Goal: Task Accomplishment & Management: Manage account settings

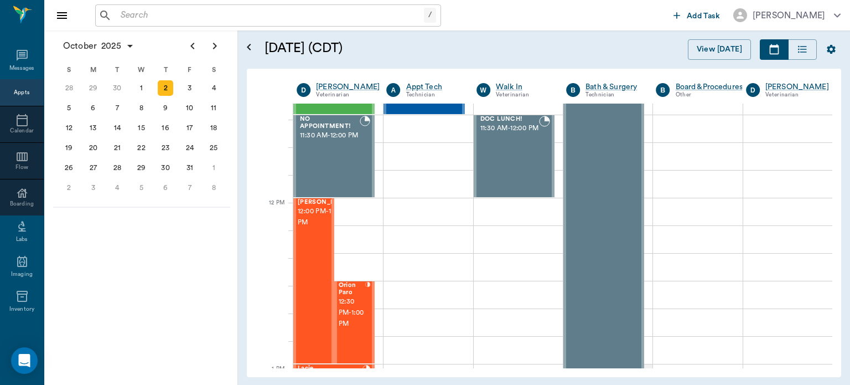
scroll to position [578, 0]
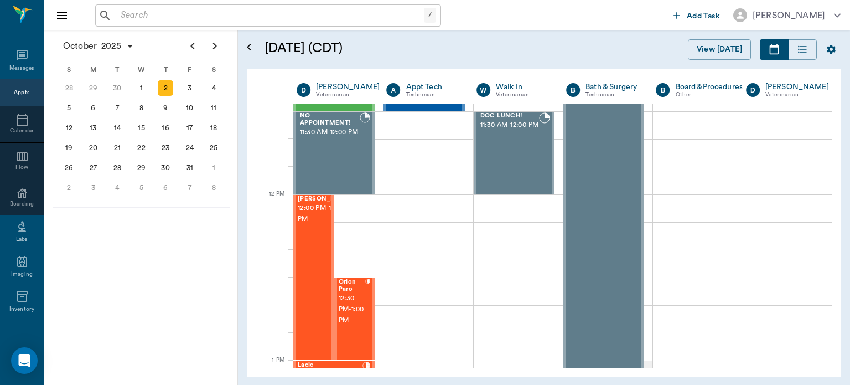
click at [310, 221] on span "12:00 PM - 1:00 PM" at bounding box center [325, 214] width 55 height 22
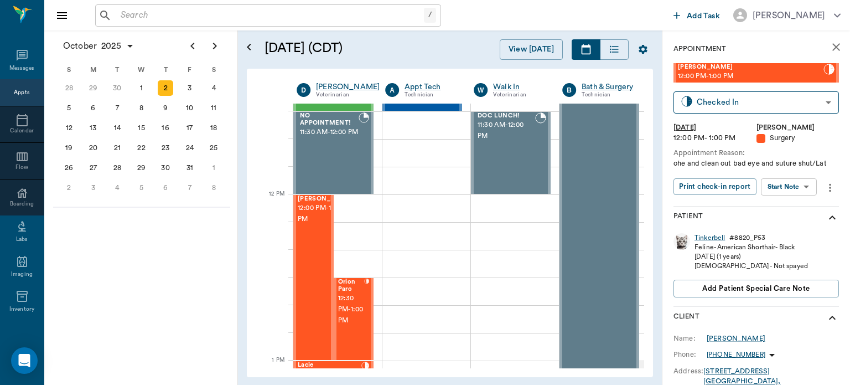
click at [795, 191] on body "/ ​ Add Task Dr. Bert Ellsworth Nectar Messages Appts Calendar Flow Boarding La…" at bounding box center [425, 192] width 850 height 385
click at [782, 230] on button "Start Surgery" at bounding box center [780, 227] width 45 height 13
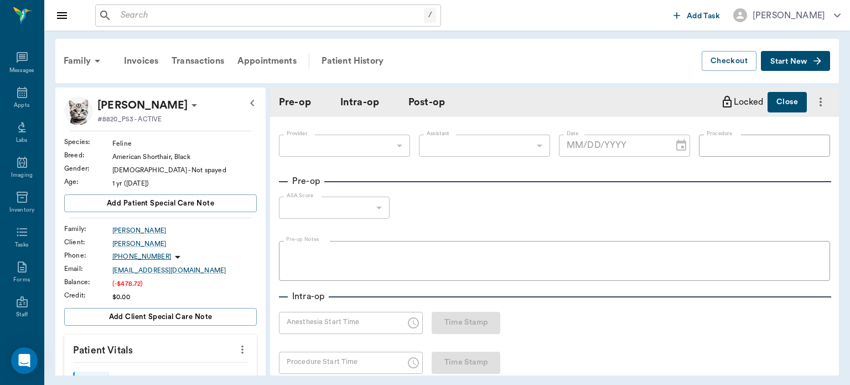
type input "63ec2f075fda476ae8351a4d"
type input "[DATE]"
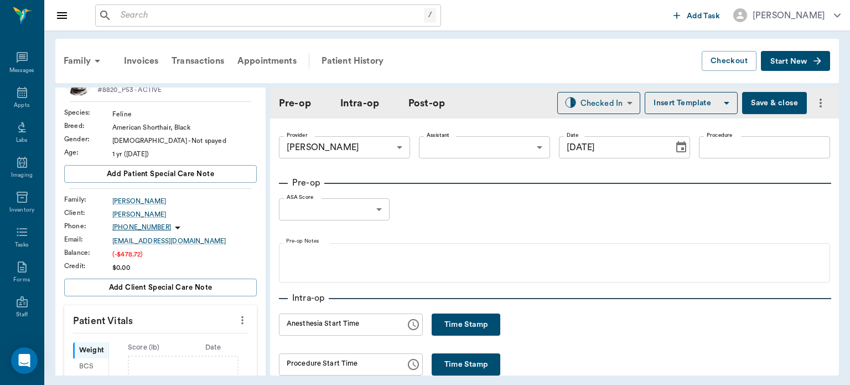
scroll to position [56, 0]
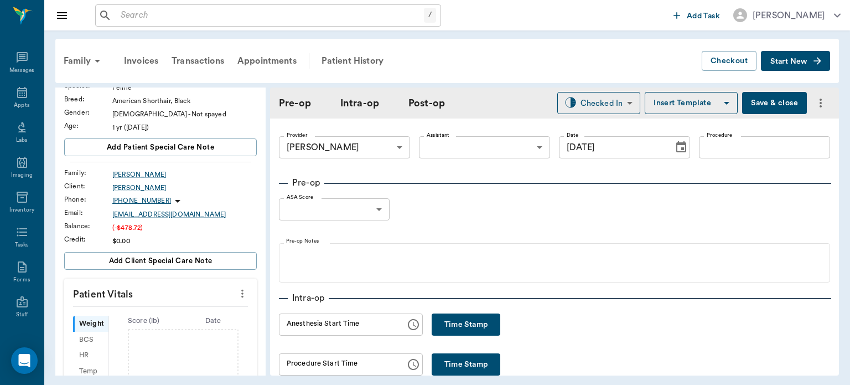
click at [241, 292] on icon "more" at bounding box center [242, 294] width 2 height 8
click at [178, 309] on span "Enter Vitals" at bounding box center [187, 312] width 93 height 12
click at [158, 326] on input "text" at bounding box center [160, 327] width 96 height 22
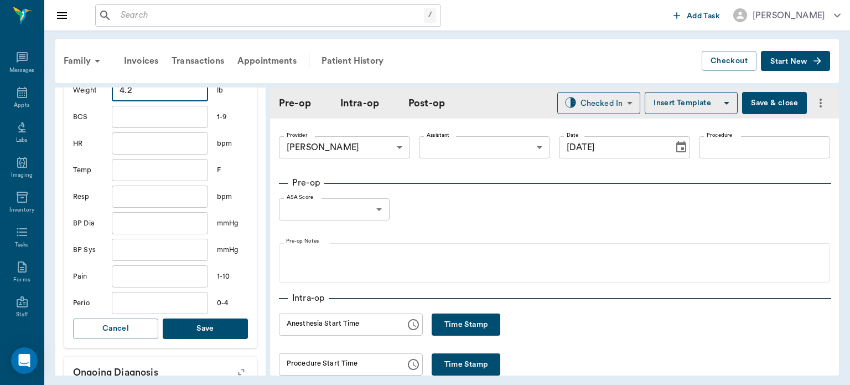
scroll to position [292, 0]
type input "4.2"
click at [200, 329] on button "Save" at bounding box center [205, 328] width 85 height 20
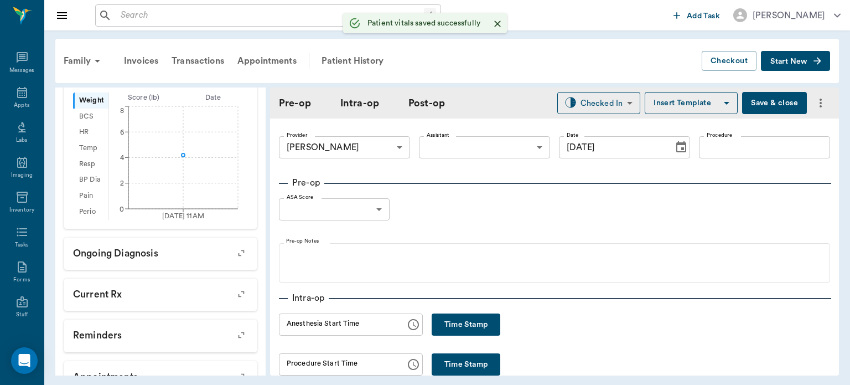
scroll to position [306, 0]
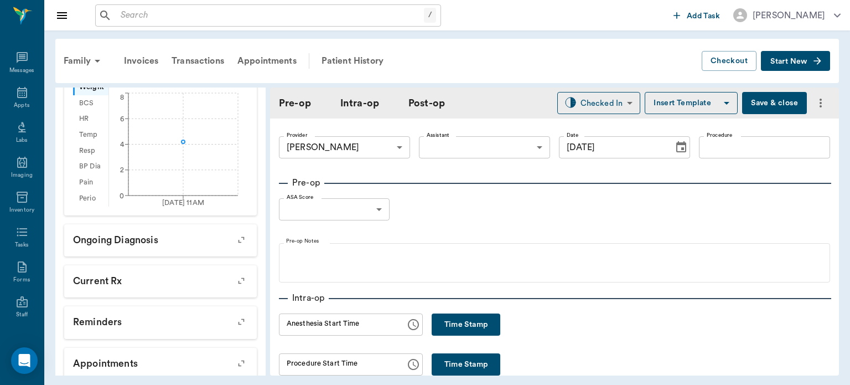
click at [473, 150] on body "/ ​ Add Task Dr. Bert Ellsworth Nectar Messages Appts Labs Imaging Inventory Ta…" at bounding box center [425, 192] width 850 height 385
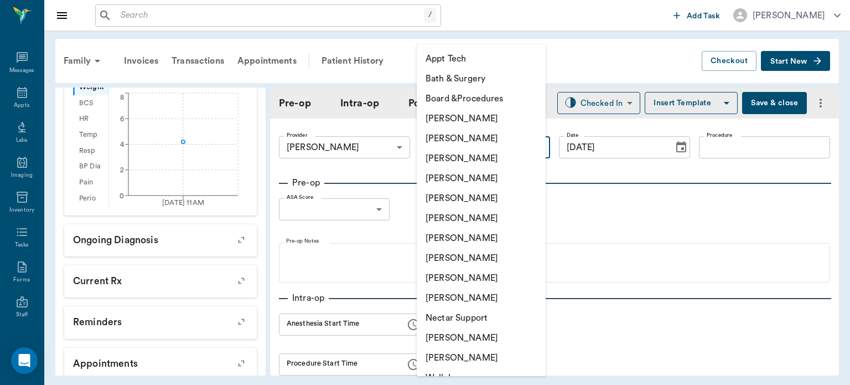
click at [469, 259] on li "[PERSON_NAME]" at bounding box center [481, 258] width 129 height 20
type input "63ec2e7e52e12b0ba117b124"
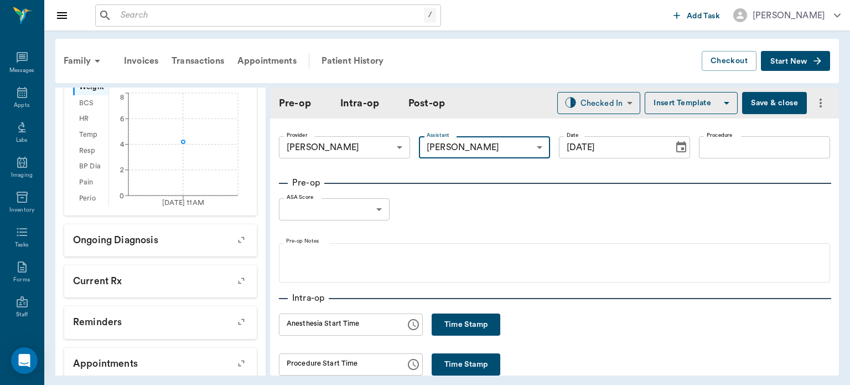
click at [720, 149] on input "Procedure" at bounding box center [764, 147] width 131 height 22
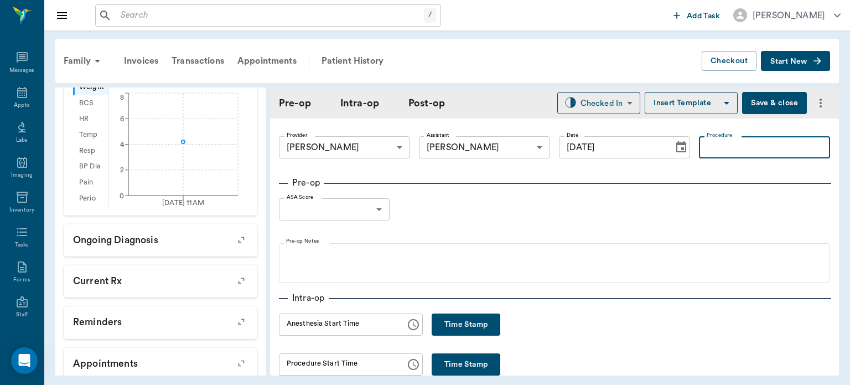
type input "o"
type input "spay"
click at [682, 106] on button "Insert Template" at bounding box center [691, 103] width 93 height 22
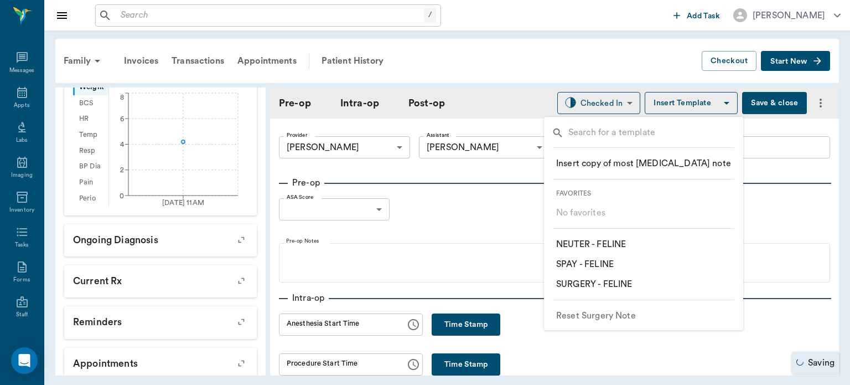
click at [608, 265] on p "​ SPAY - FELINE" at bounding box center [585, 263] width 58 height 13
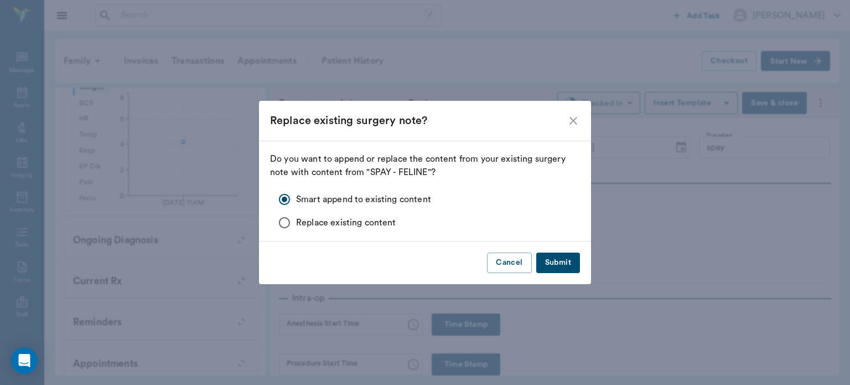
click at [562, 270] on button "Submit" at bounding box center [558, 262] width 44 height 20
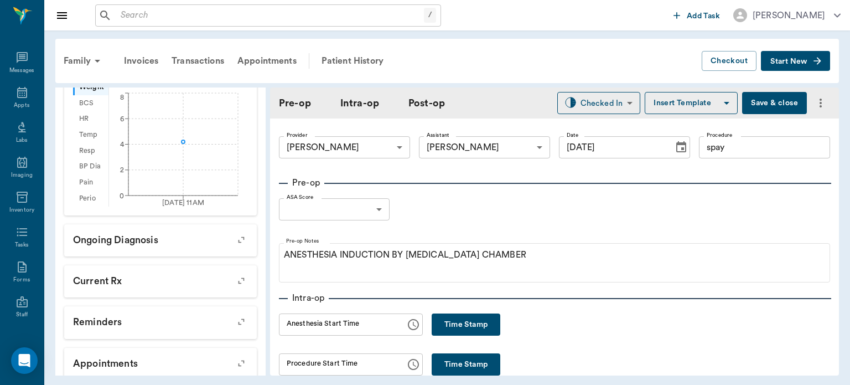
click at [368, 213] on body "/ ​ Add Task Dr. Bert Ellsworth Nectar Messages Appts Labs Imaging Inventory Ta…" at bounding box center [425, 192] width 850 height 385
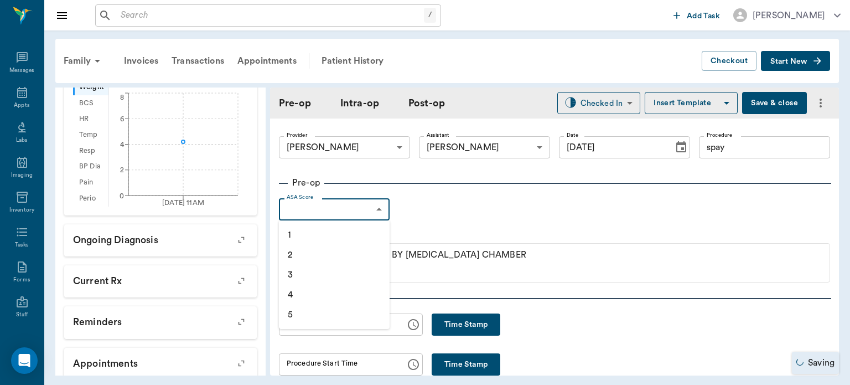
click at [324, 245] on li "2" at bounding box center [334, 255] width 111 height 20
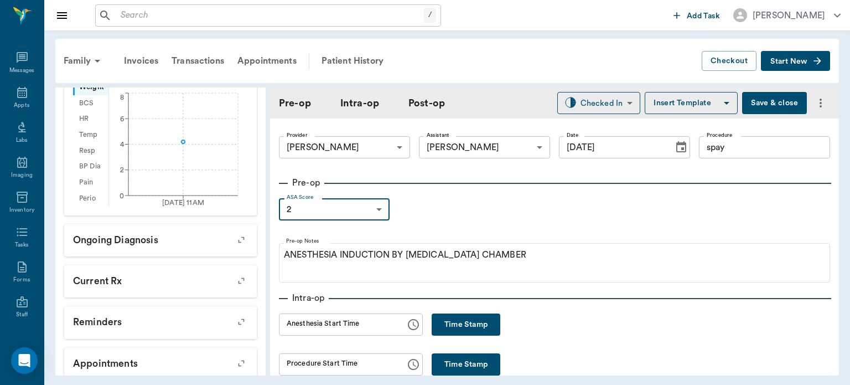
click at [374, 204] on body "/ ​ Add Task Dr. Bert Ellsworth Nectar Messages Appts Labs Imaging Inventory Ta…" at bounding box center [425, 192] width 850 height 385
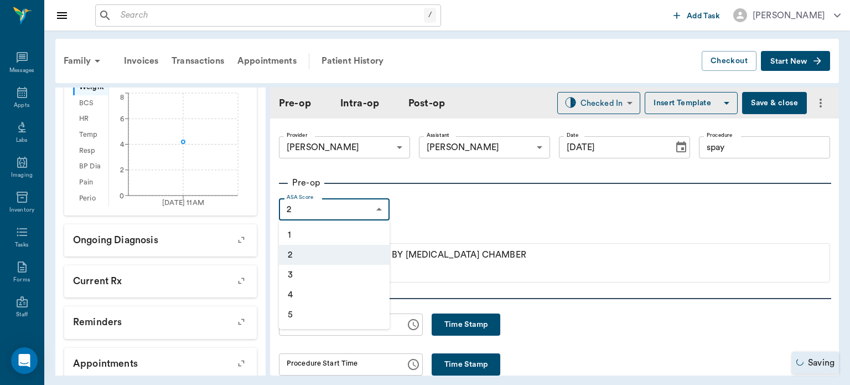
click at [317, 233] on li "1" at bounding box center [334, 235] width 111 height 20
type input "1"
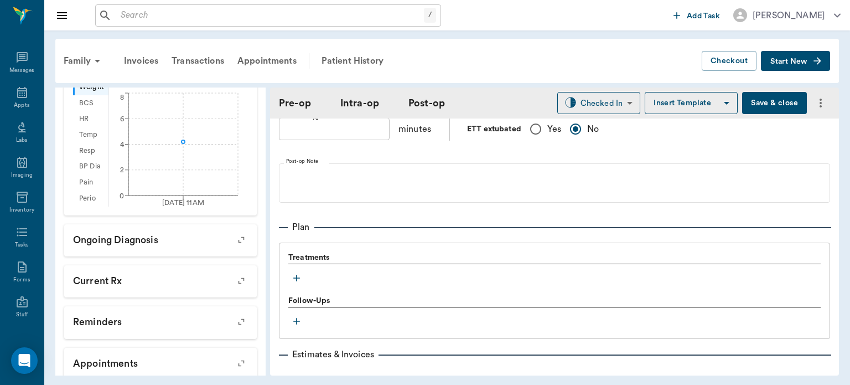
scroll to position [881, 0]
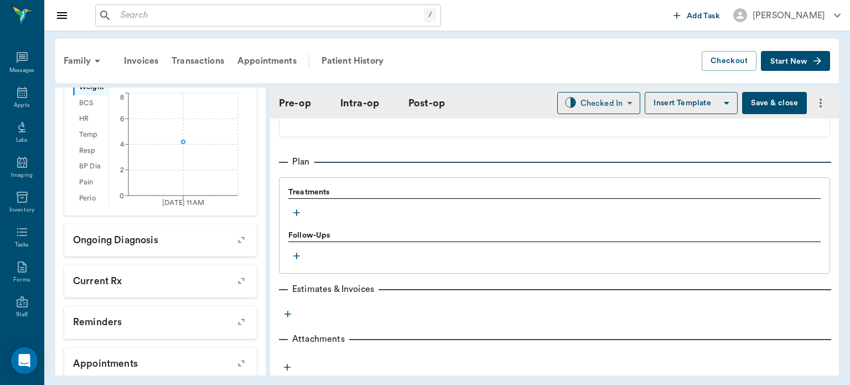
click at [297, 216] on icon "button" at bounding box center [296, 213] width 7 height 7
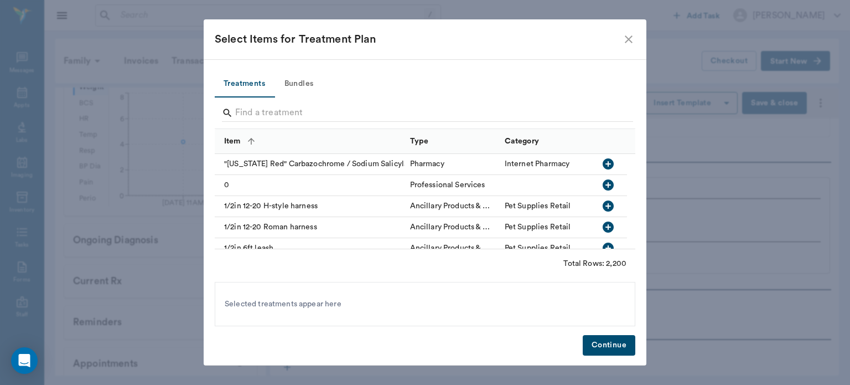
click at [305, 85] on button "Bundles" at bounding box center [299, 84] width 50 height 27
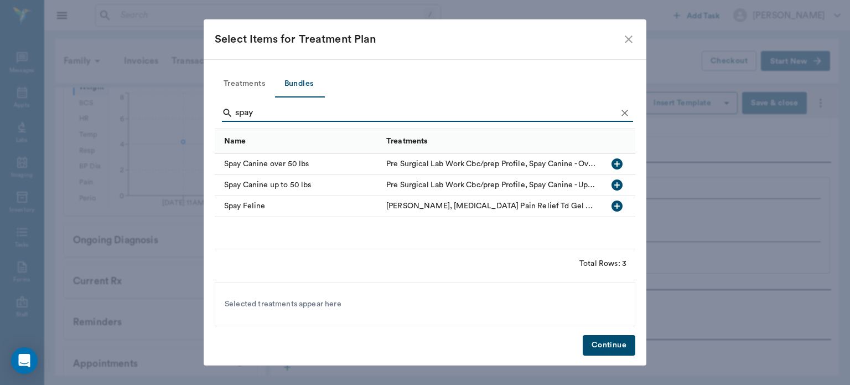
type input "spay"
click at [618, 207] on icon "button" at bounding box center [617, 205] width 11 height 11
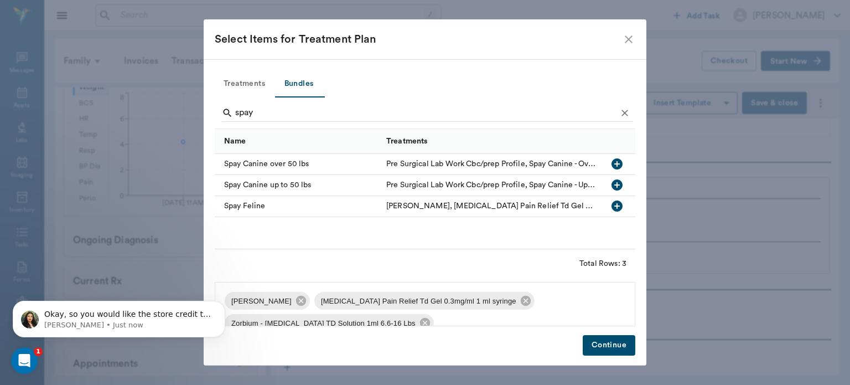
scroll to position [0, 0]
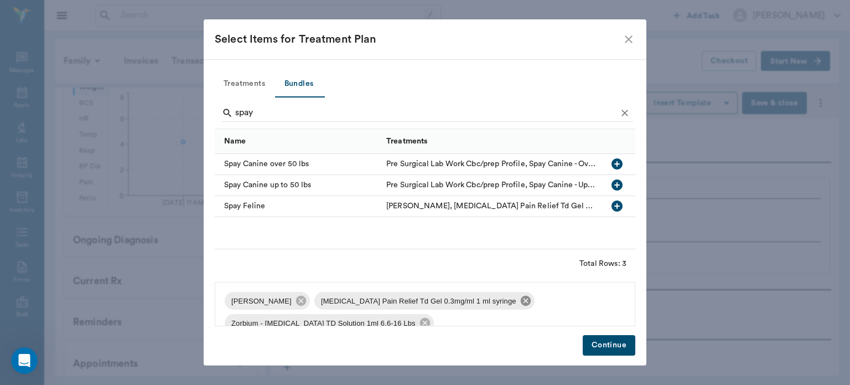
click at [521, 297] on icon at bounding box center [526, 301] width 10 height 10
click at [509, 303] on icon at bounding box center [514, 301] width 10 height 10
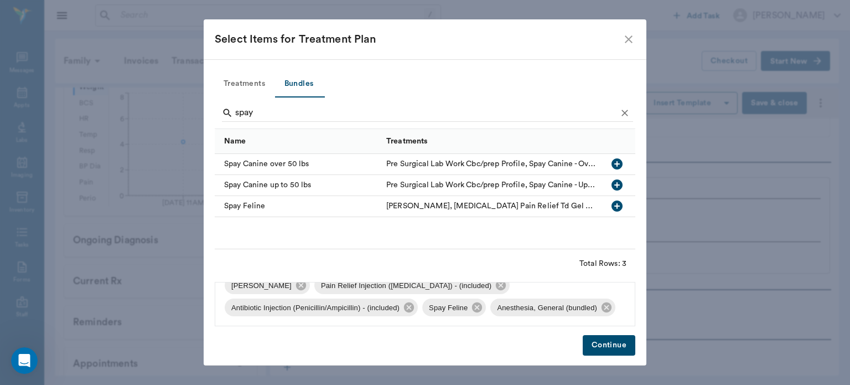
click at [609, 347] on button "Continue" at bounding box center [609, 345] width 53 height 20
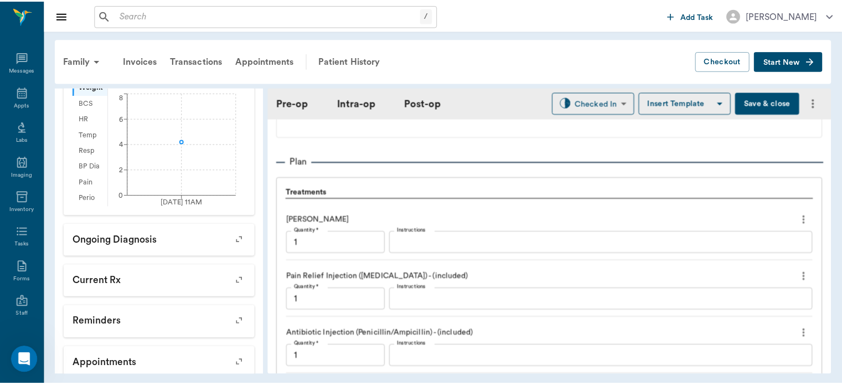
scroll to position [1157, 0]
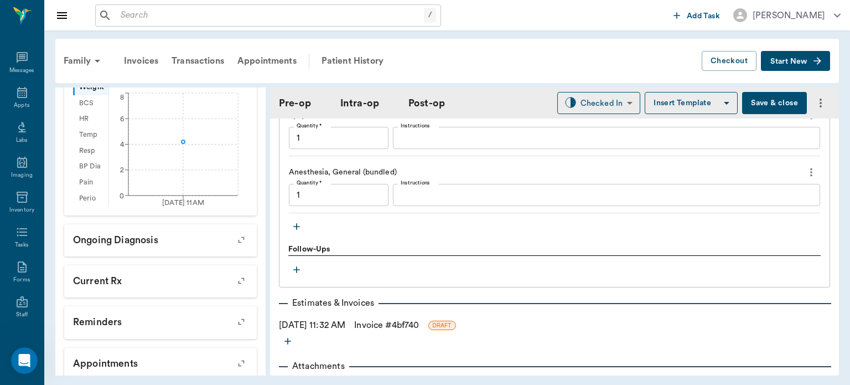
click at [299, 230] on icon "button" at bounding box center [296, 227] width 7 height 7
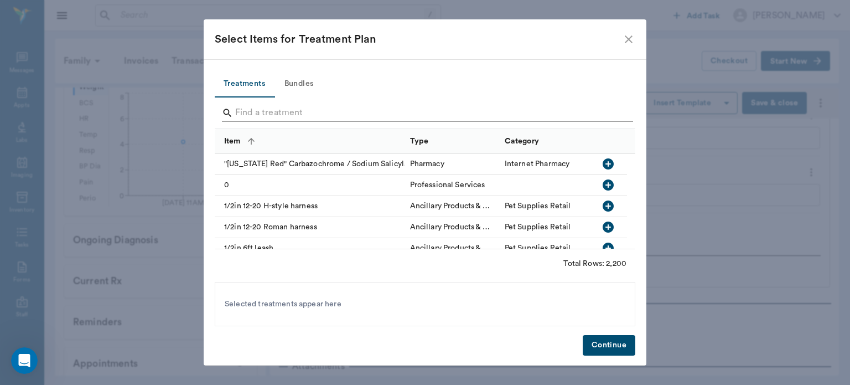
click at [270, 109] on input "Search" at bounding box center [425, 113] width 381 height 18
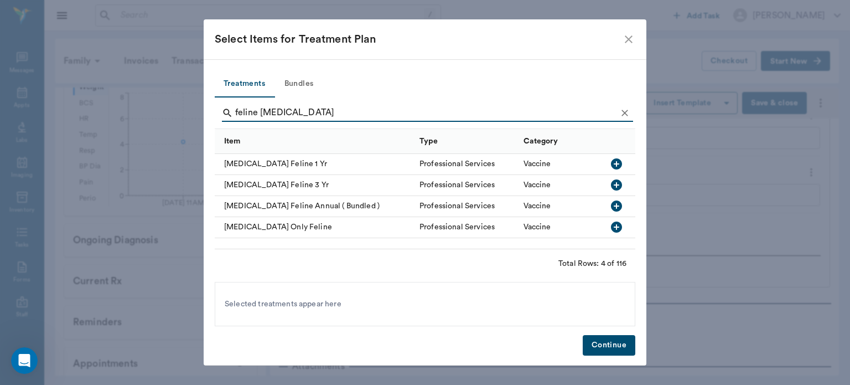
type input "feline rabies"
click at [618, 162] on icon "button" at bounding box center [616, 163] width 11 height 11
click at [615, 348] on button "Continue" at bounding box center [609, 345] width 53 height 20
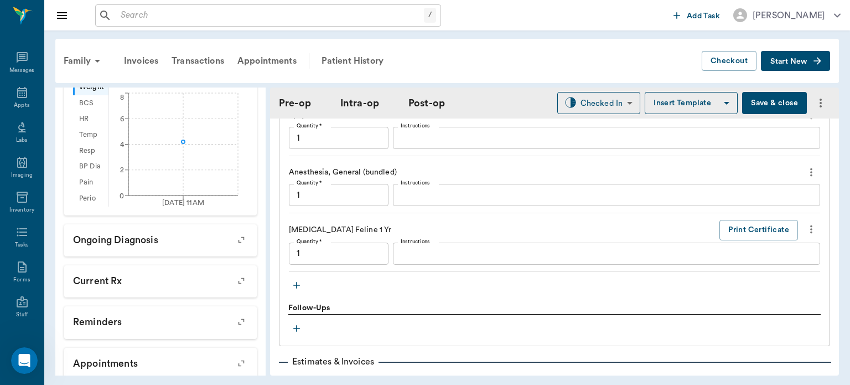
click at [297, 288] on icon "button" at bounding box center [296, 285] width 7 height 7
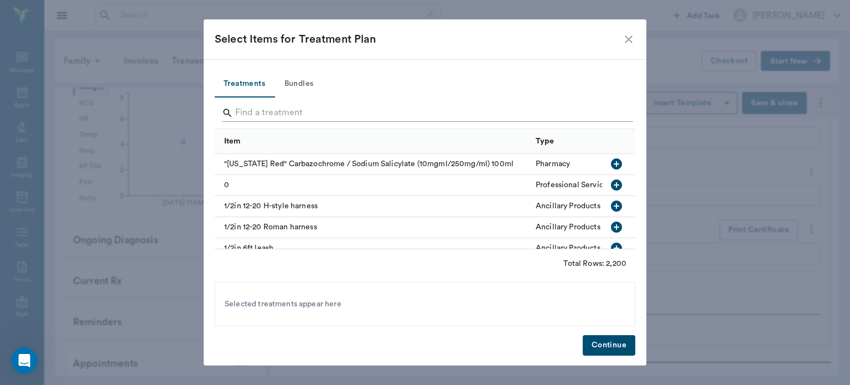
click at [253, 117] on input "Search" at bounding box center [425, 113] width 381 height 18
click at [630, 38] on icon "close" at bounding box center [629, 39] width 8 height 8
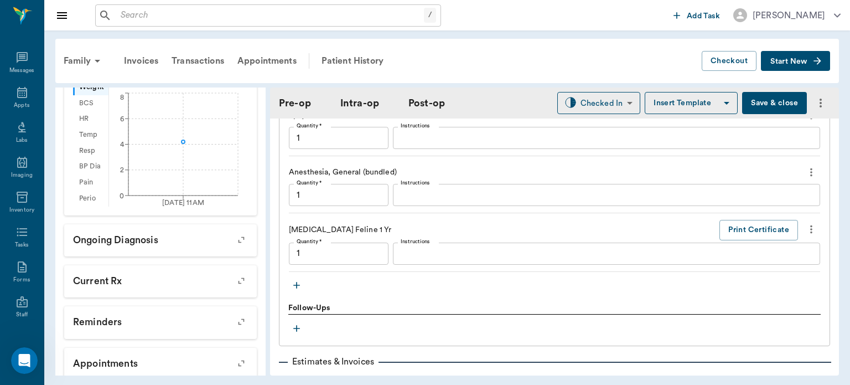
click at [757, 104] on button "Save & close" at bounding box center [774, 103] width 65 height 22
type input "1.00"
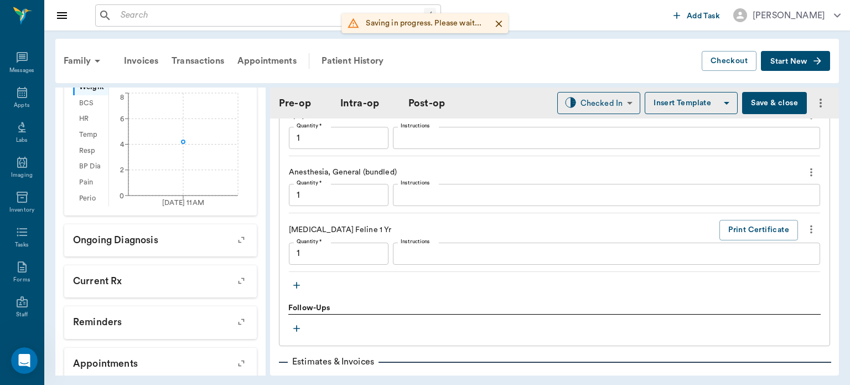
type input "1.00"
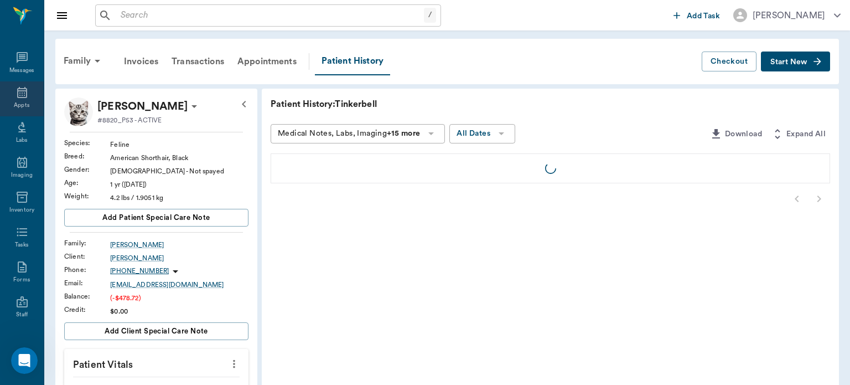
click at [15, 102] on div "Appts" at bounding box center [22, 105] width 16 height 8
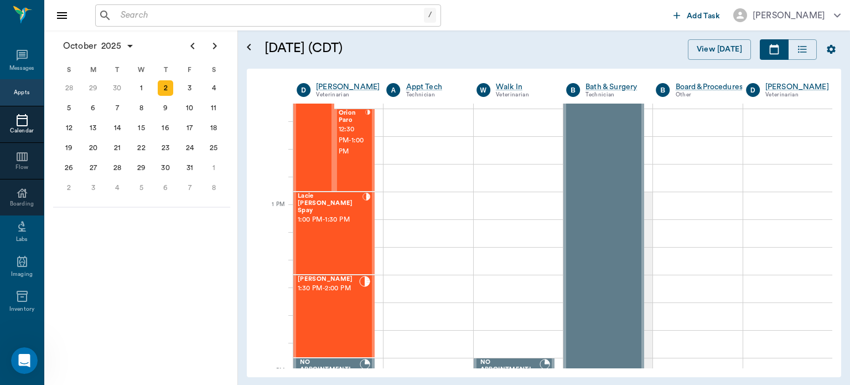
scroll to position [788, 0]
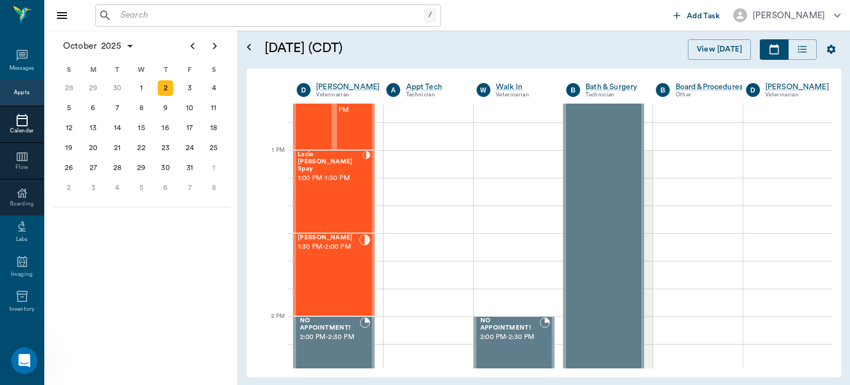
click at [334, 268] on div "Elvis Davis 1:30 PM - 2:00 PM" at bounding box center [328, 274] width 61 height 81
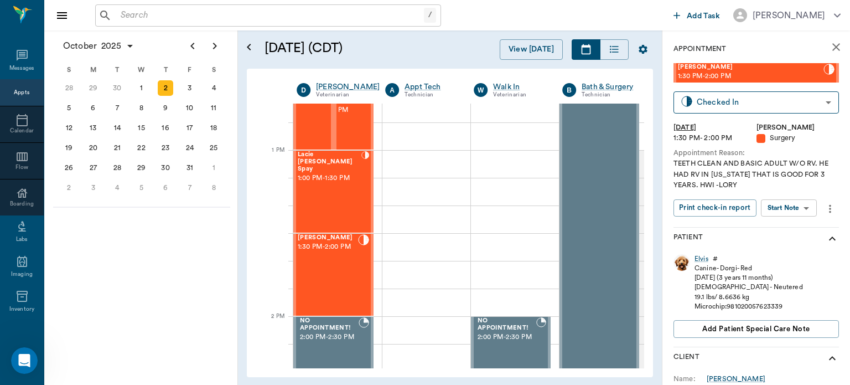
click at [793, 210] on body "/ ​ Add Task Dr. Bert Ellsworth Nectar Messages Appts Calendar Flow Boarding La…" at bounding box center [425, 192] width 850 height 385
click at [786, 248] on button "View Surgery" at bounding box center [780, 248] width 45 height 13
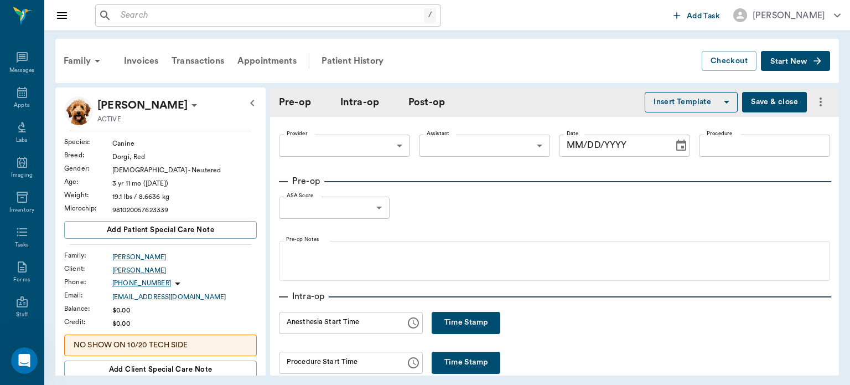
type input "63ec2f075fda476ae8351a4d"
type input "63ec2e7e52e12b0ba117b124"
type input "Teeth Cleaning/ORAL SURGERY"
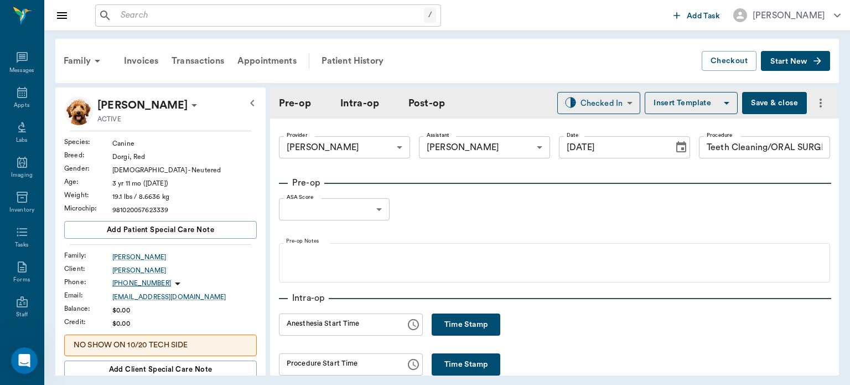
type input "[DATE]"
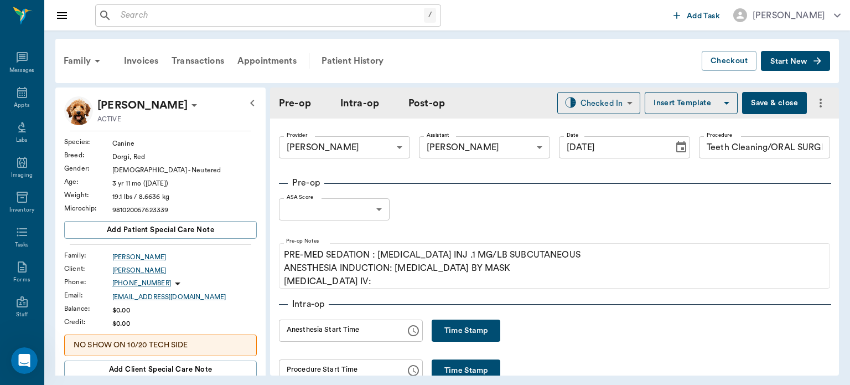
click at [361, 202] on body "/ ​ Add Task Dr. Bert Ellsworth Nectar Messages Appts Labs Imaging Inventory Ta…" at bounding box center [425, 192] width 850 height 385
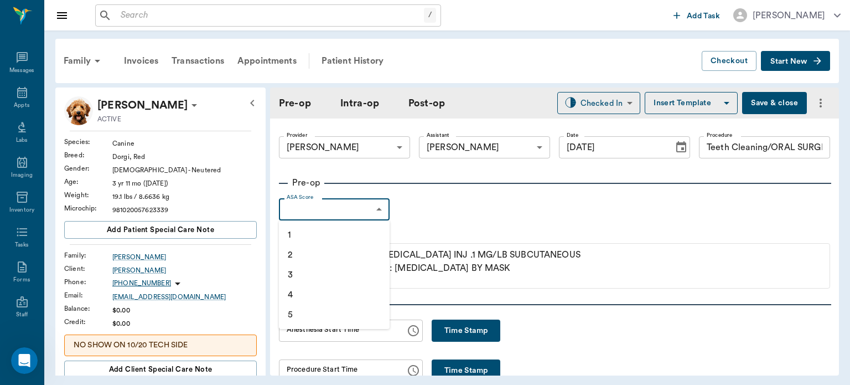
click at [301, 236] on li "1" at bounding box center [334, 235] width 111 height 20
type input "1"
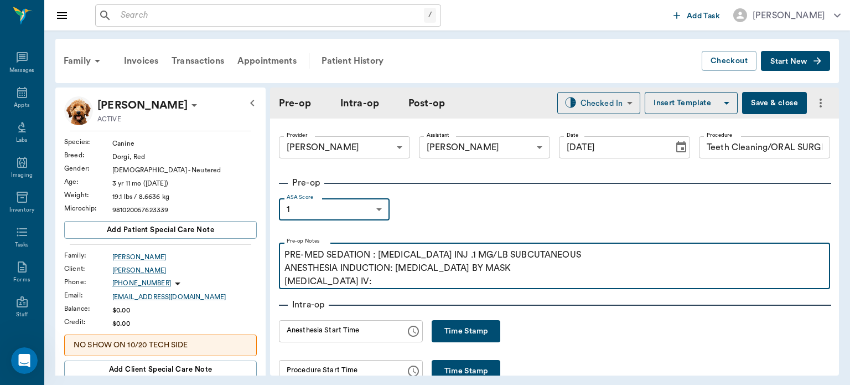
click at [362, 284] on p "PRE-MED SEDATION : ACEPROMAZINE INJ .1 MG/LB SUBCUTANEOUS ANESTHESIA INDUCTION:…" at bounding box center [555, 268] width 540 height 40
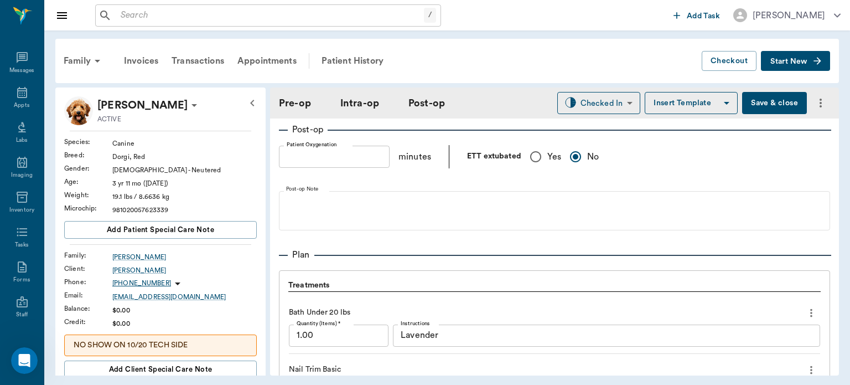
click at [529, 153] on input "Yes" at bounding box center [535, 156] width 23 height 23
radio input "true"
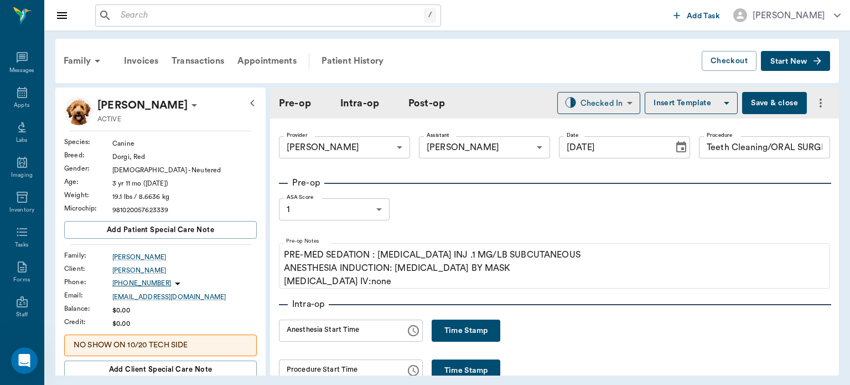
click at [775, 104] on button "Save & close" at bounding box center [774, 103] width 65 height 22
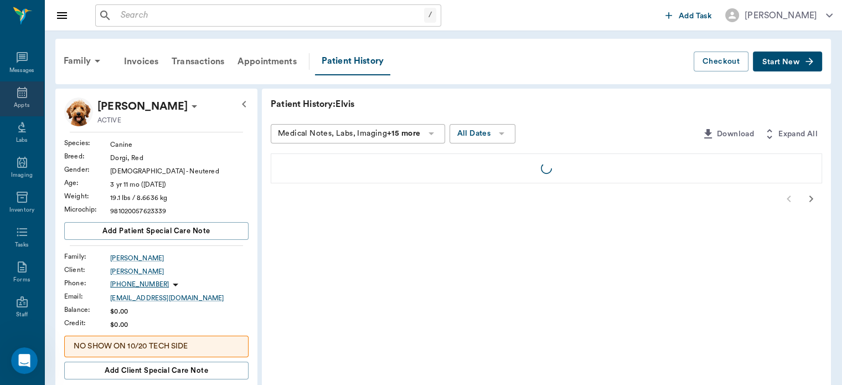
click at [17, 95] on icon at bounding box center [22, 92] width 10 height 11
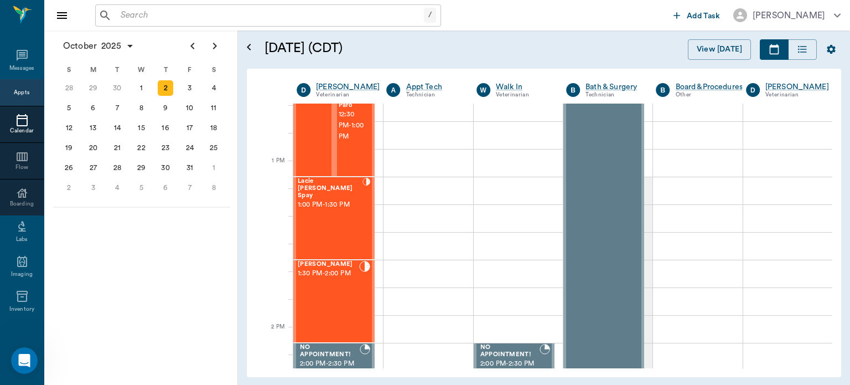
scroll to position [778, 0]
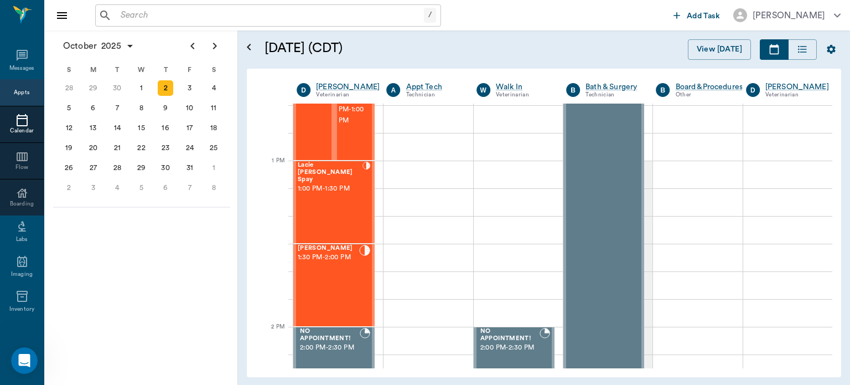
click at [331, 217] on div "Lacie [PERSON_NAME] Spay 1:00 PM - 1:30 PM" at bounding box center [330, 202] width 65 height 81
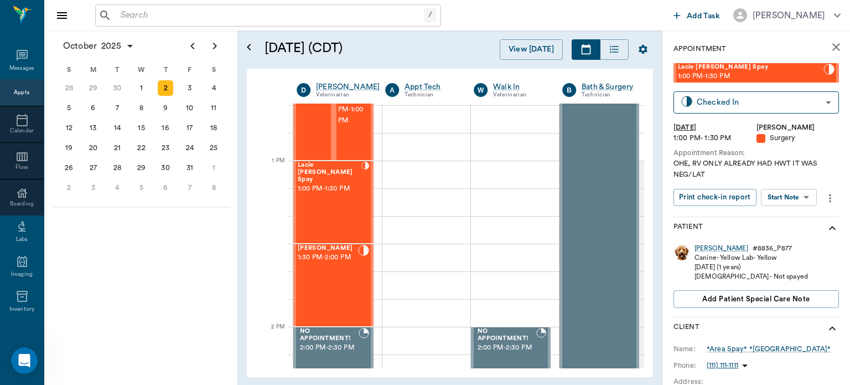
click at [791, 197] on body "/ ​ Add Task Dr. Bert Ellsworth Nectar Messages Appts Calendar Flow Boarding La…" at bounding box center [425, 192] width 850 height 385
click at [777, 238] on button "Start Surgery" at bounding box center [780, 237] width 45 height 13
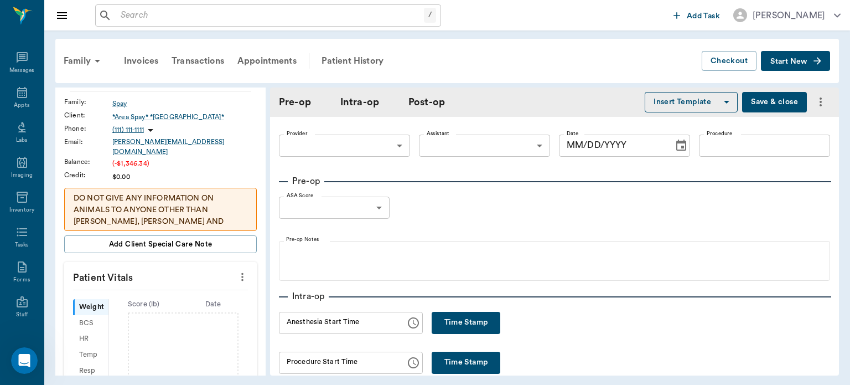
scroll to position [137, 0]
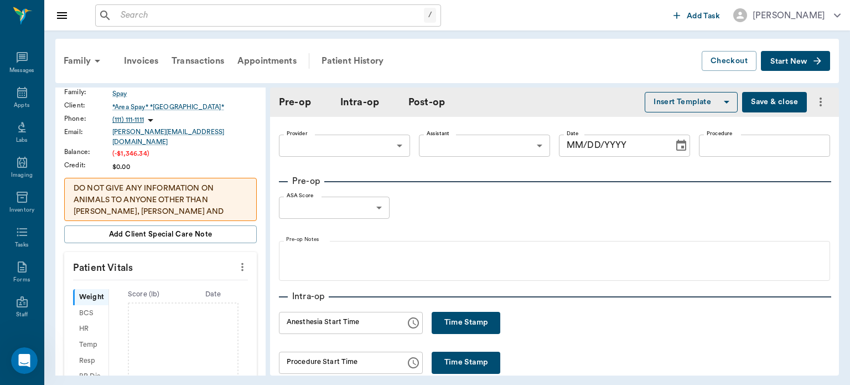
click at [236, 260] on icon "more" at bounding box center [242, 266] width 12 height 13
type input "63ec2f075fda476ae8351a4d"
type input "[DATE]"
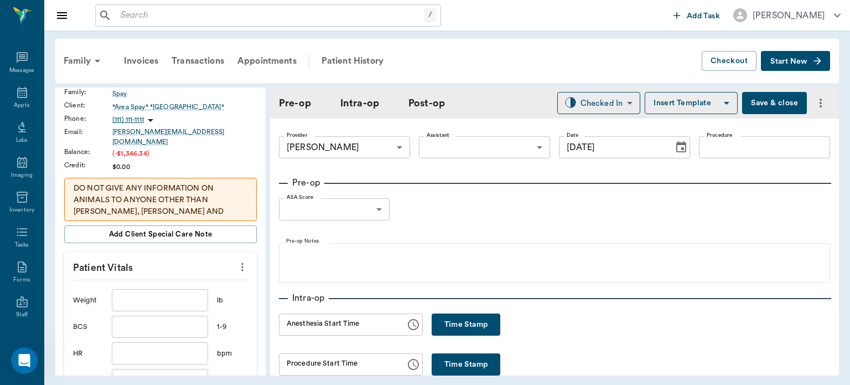
click at [159, 293] on input "text" at bounding box center [160, 300] width 96 height 22
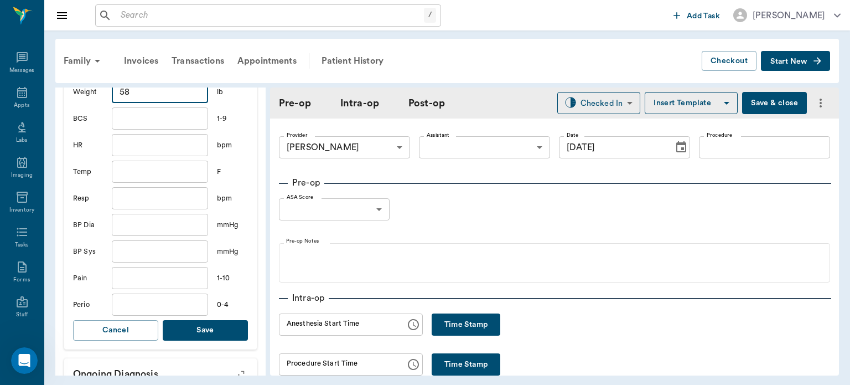
scroll to position [345, 0]
type input "58"
click at [219, 328] on button "Save" at bounding box center [205, 329] width 85 height 20
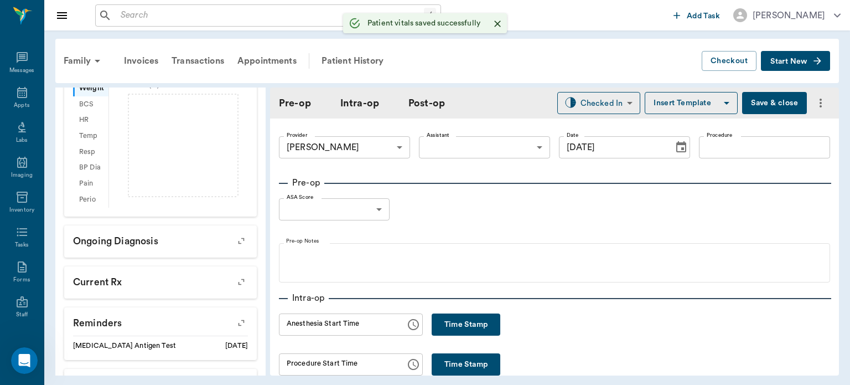
click at [464, 150] on body "/ ​ Add Task Dr. Bert Ellsworth Nectar Messages Appts Labs Imaging Inventory Ta…" at bounding box center [425, 192] width 850 height 385
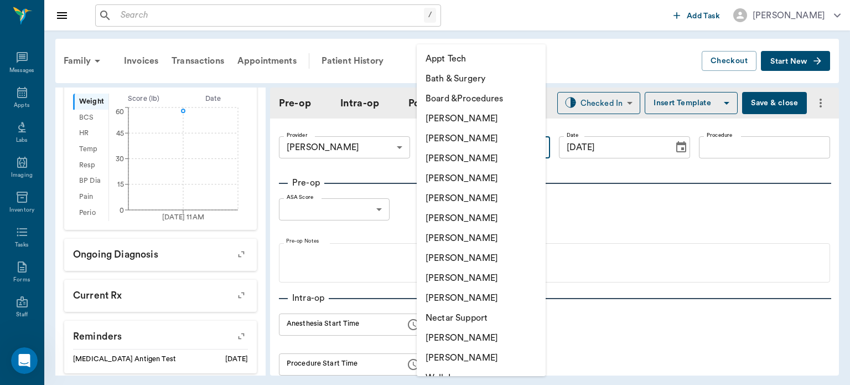
scroll to position [359, 0]
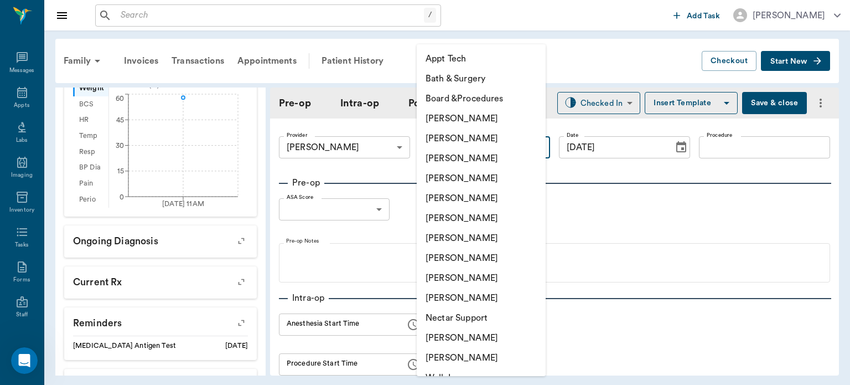
click at [474, 261] on li "[PERSON_NAME]" at bounding box center [481, 258] width 129 height 20
type input "63ec2e7e52e12b0ba117b124"
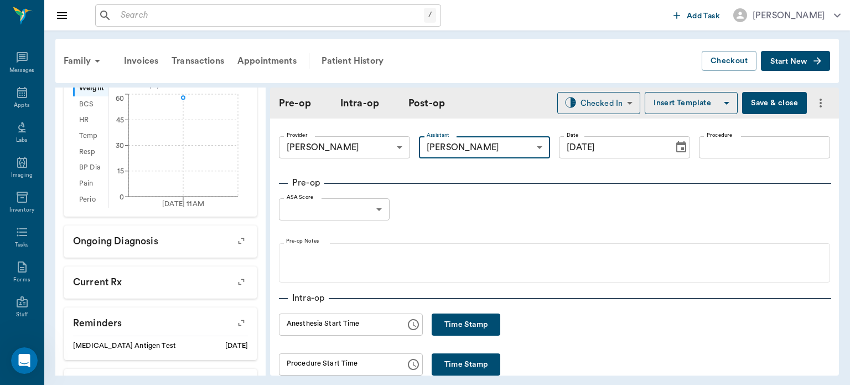
click at [719, 152] on input "Procedure" at bounding box center [764, 147] width 131 height 22
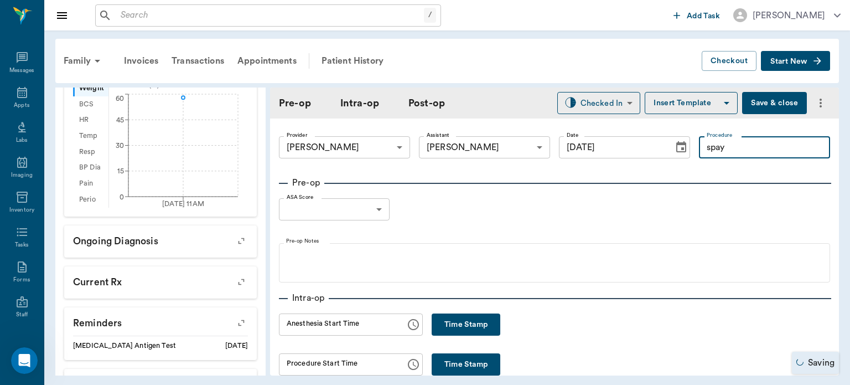
type input "spay"
click at [371, 208] on body "/ ​ Add Task Dr. Bert Ellsworth Nectar Messages Appts Labs Imaging Inventory Ta…" at bounding box center [425, 192] width 850 height 385
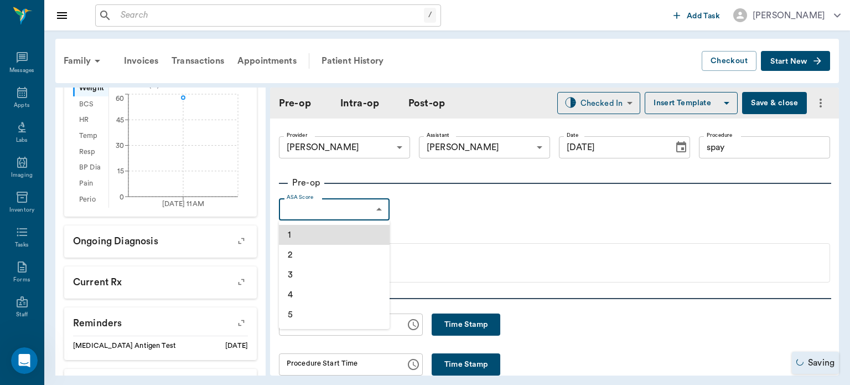
click at [312, 236] on li "1" at bounding box center [334, 235] width 111 height 20
type input "1"
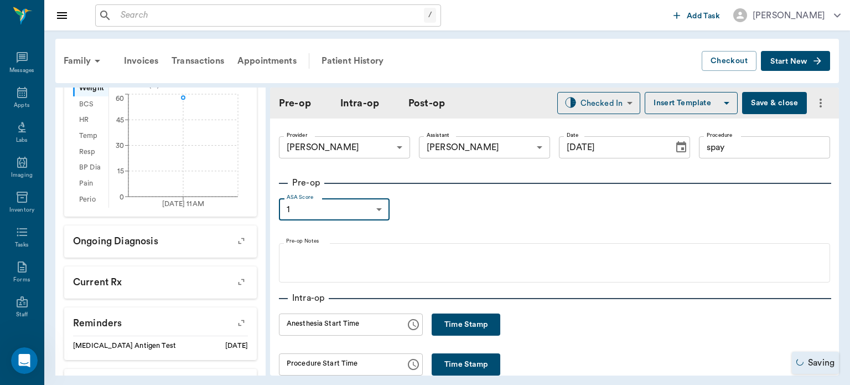
click at [698, 101] on button "Insert Template" at bounding box center [691, 103] width 93 height 22
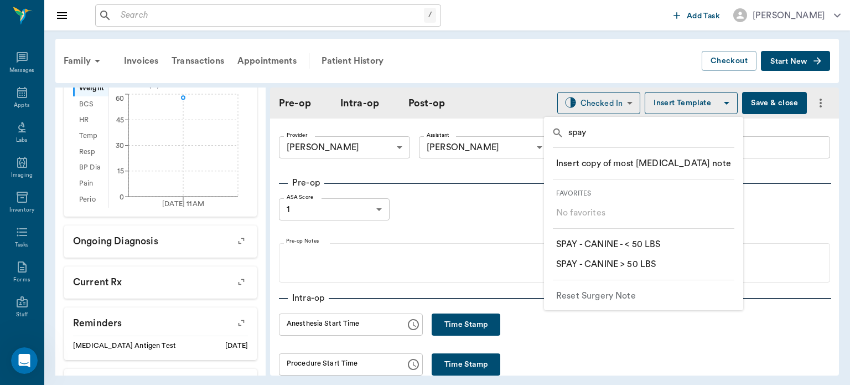
type input "spay"
click at [647, 264] on p "​ SPAY - CANINE > 50 LBS" at bounding box center [606, 263] width 100 height 13
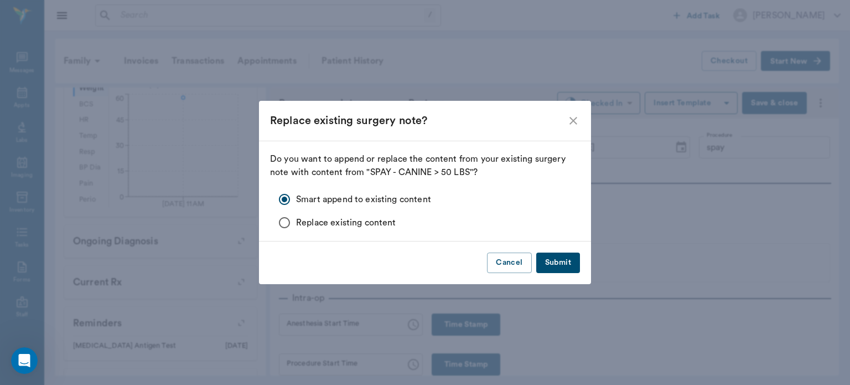
click at [562, 255] on button "Submit" at bounding box center [558, 262] width 44 height 20
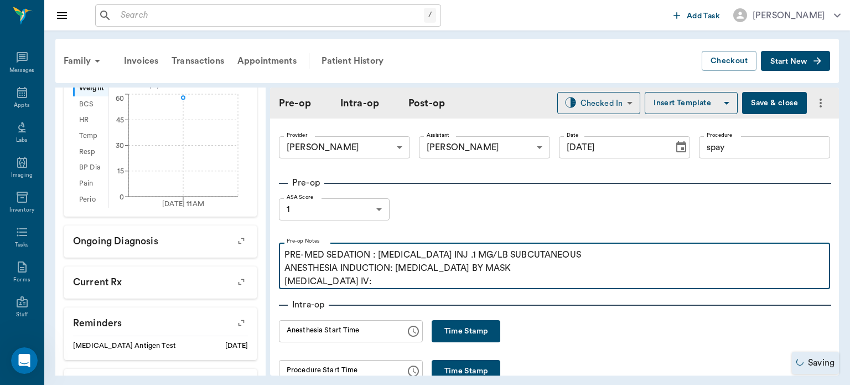
click at [364, 286] on p "PRE-MED SEDATION : ACEPROMAZINE INJ .1 MG/LB SUBCUTANEOUS ANESTHESIA INDUCTION:…" at bounding box center [555, 268] width 540 height 40
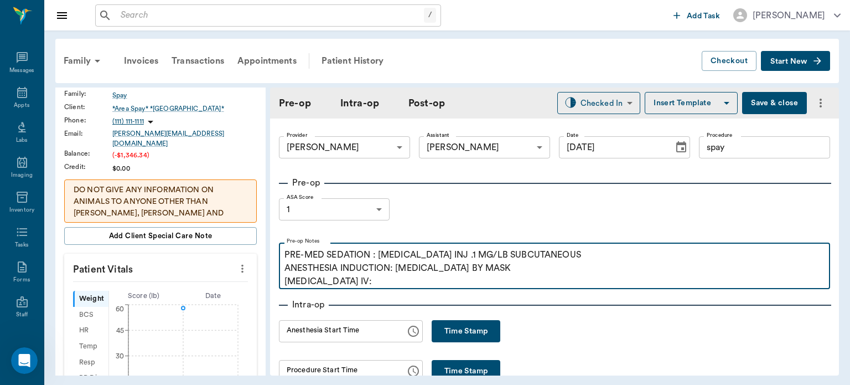
scroll to position [156, 0]
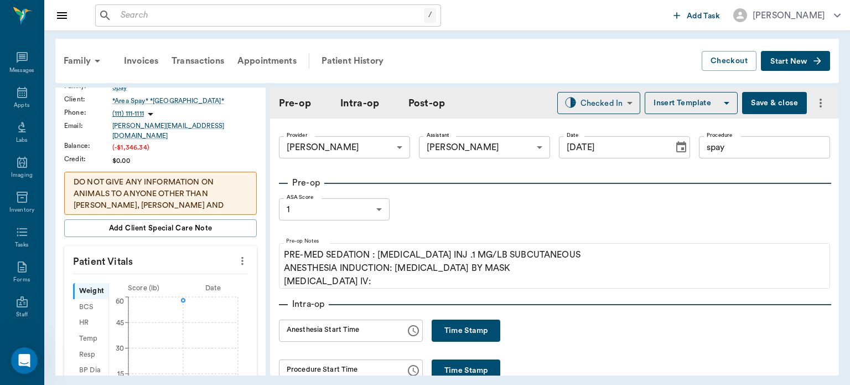
click at [182, 297] on icon "10/02/25 11AM 0 15 30 45 60" at bounding box center [175, 352] width 132 height 116
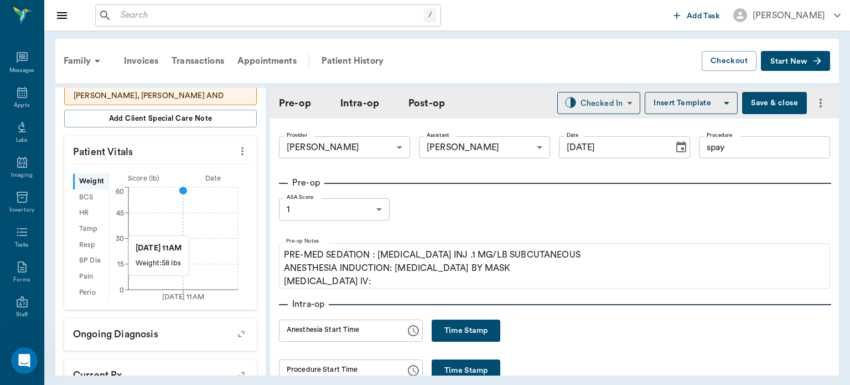
scroll to position [297, 0]
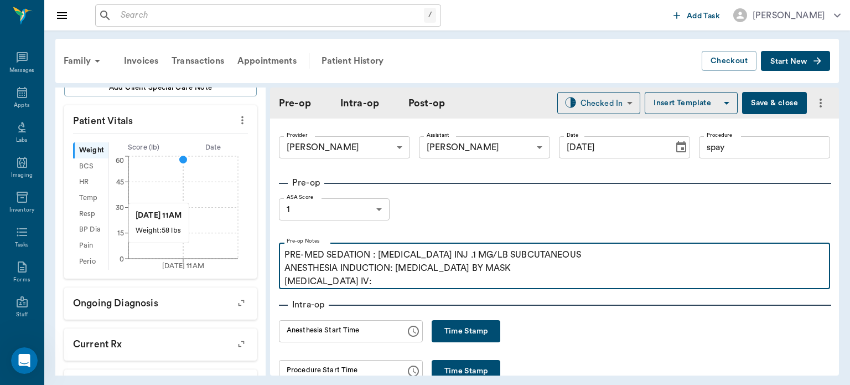
click at [345, 285] on p "PRE-MED SEDATION : ACEPROMAZINE INJ .1 MG/LB SUBCUTANEOUS ANESTHESIA INDUCTION:…" at bounding box center [555, 268] width 540 height 40
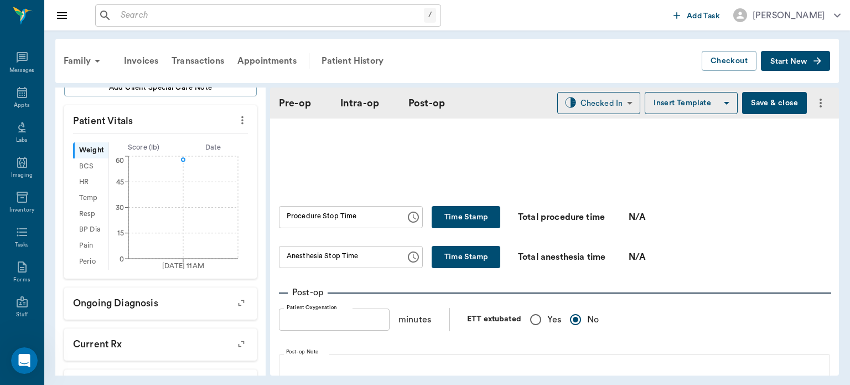
click at [538, 328] on input "Yes" at bounding box center [535, 319] width 23 height 23
radio input "true"
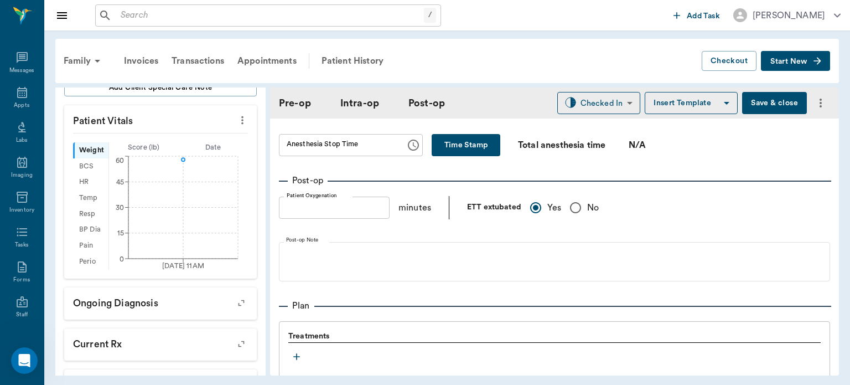
scroll to position [920, 0]
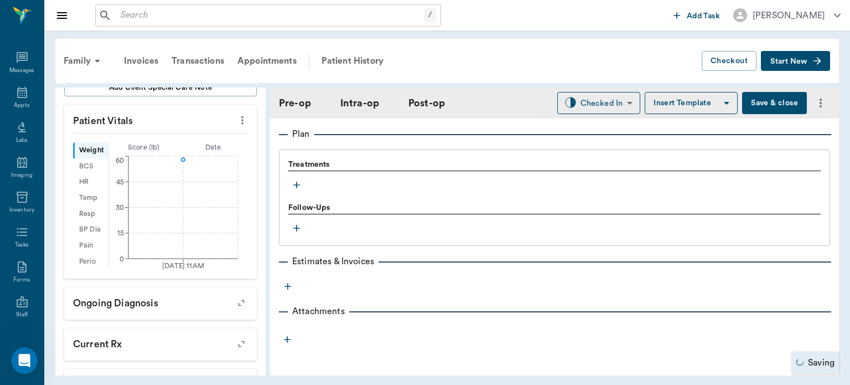
click at [297, 188] on icon "button" at bounding box center [296, 185] width 7 height 7
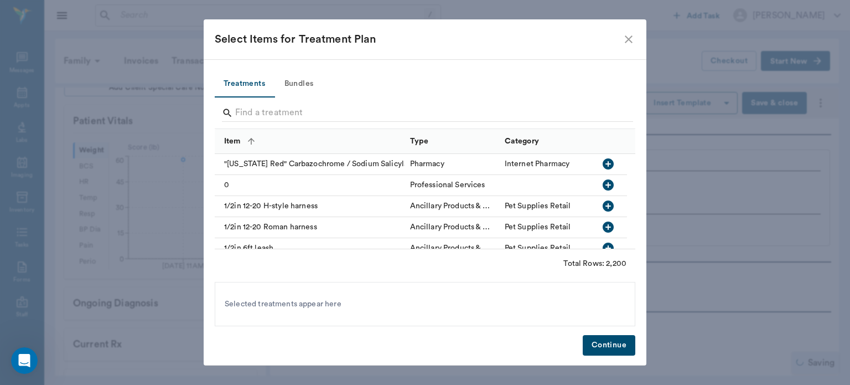
click at [309, 82] on button "Bundles" at bounding box center [299, 84] width 50 height 27
click at [300, 82] on button "Bundles" at bounding box center [299, 84] width 50 height 27
click at [297, 84] on button "Bundles" at bounding box center [299, 84] width 50 height 27
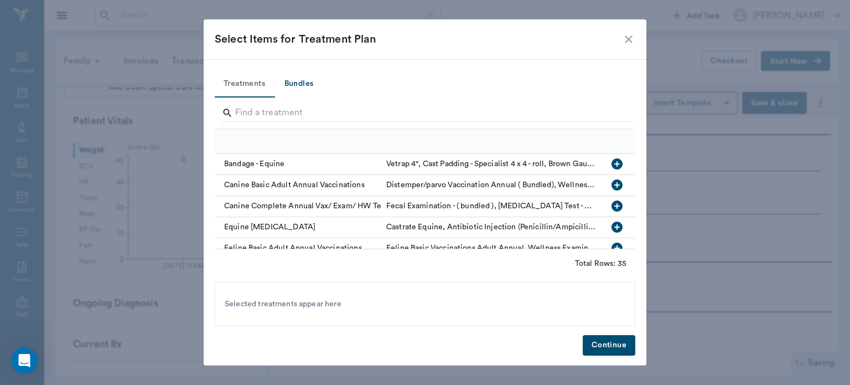
click at [299, 91] on button "Bundles" at bounding box center [299, 84] width 50 height 27
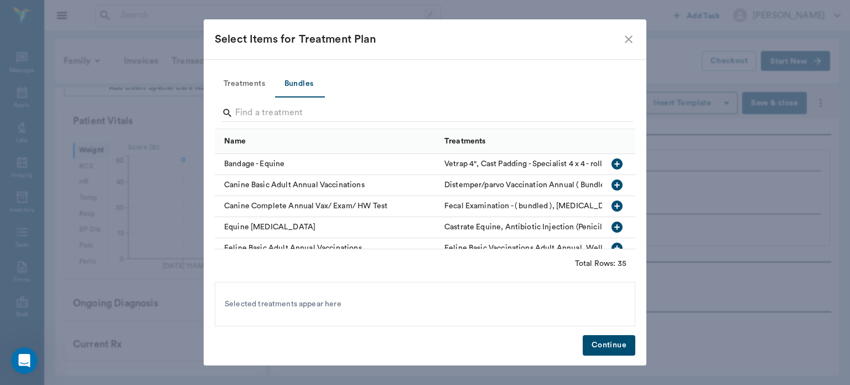
click at [309, 79] on button "Bundles" at bounding box center [299, 84] width 50 height 27
click at [259, 112] on input "Search" at bounding box center [425, 113] width 381 height 18
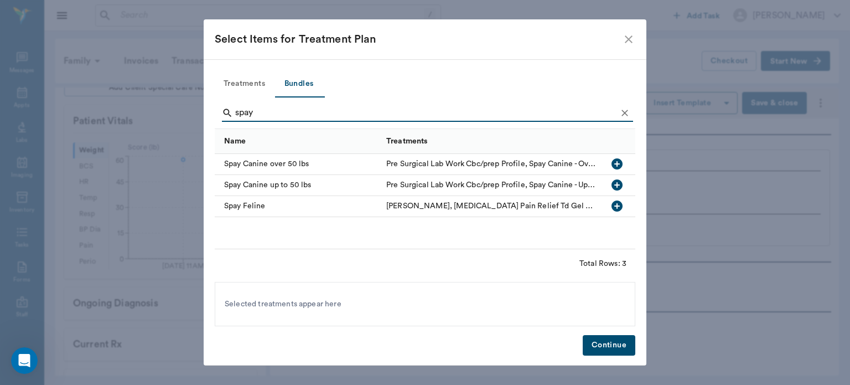
type input "spay"
click at [621, 162] on icon "button" at bounding box center [617, 163] width 11 height 11
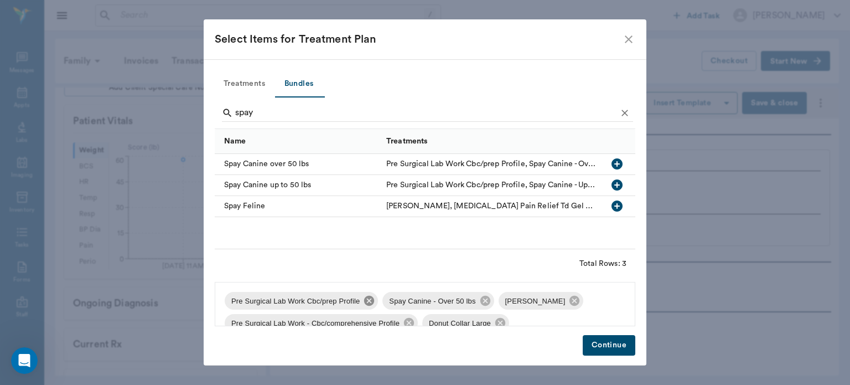
click at [367, 304] on icon at bounding box center [369, 301] width 10 height 10
click at [412, 301] on icon at bounding box center [417, 301] width 10 height 10
click at [522, 301] on icon at bounding box center [525, 301] width 10 height 10
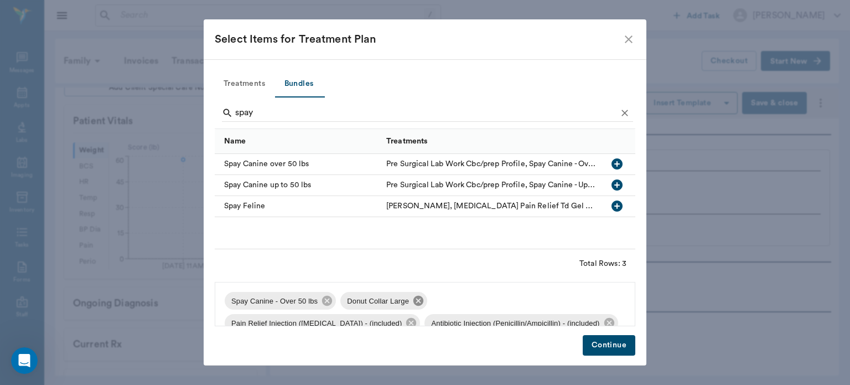
click at [412, 298] on icon at bounding box center [418, 301] width 12 height 12
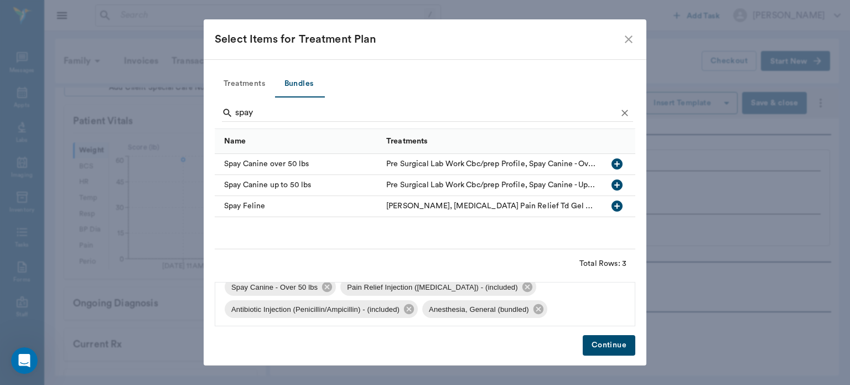
scroll to position [16, 0]
click at [605, 347] on button "Continue" at bounding box center [609, 345] width 53 height 20
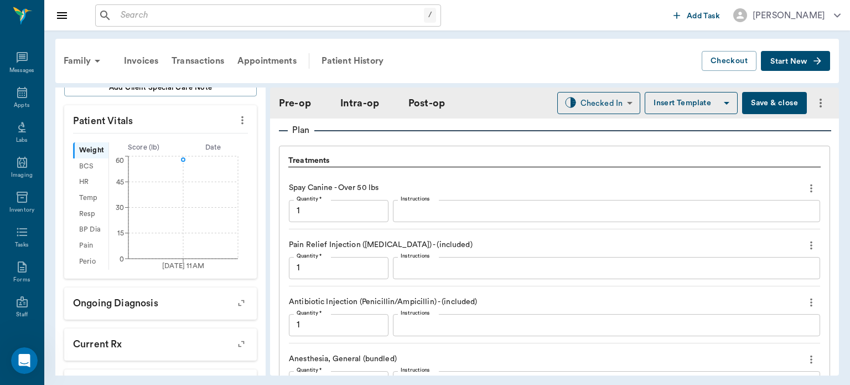
scroll to position [1106, 0]
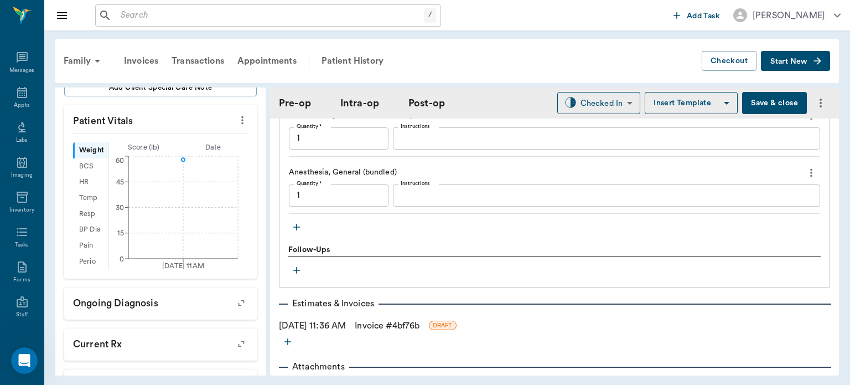
click at [297, 230] on icon "button" at bounding box center [296, 227] width 7 height 7
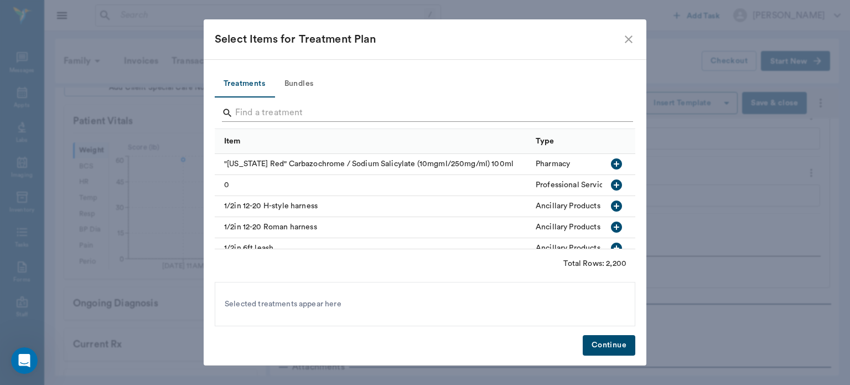
click at [264, 109] on input "Search" at bounding box center [425, 113] width 381 height 18
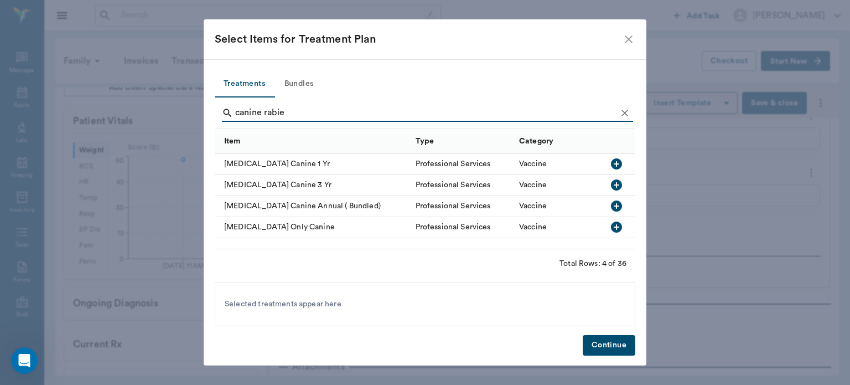
type input "canine rabies"
click at [607, 341] on button "Continue" at bounding box center [609, 345] width 53 height 20
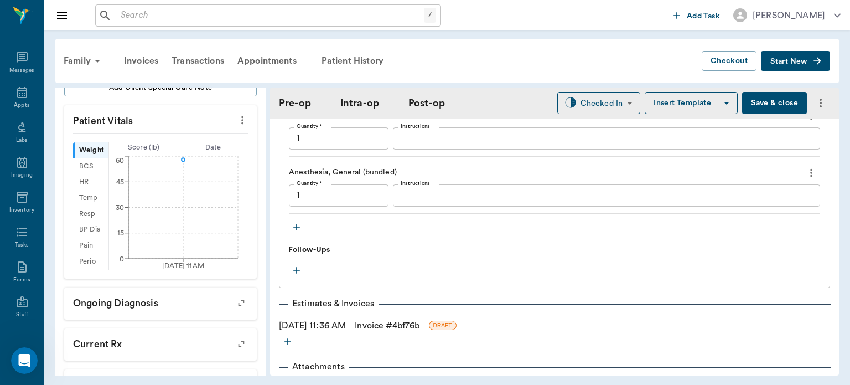
click at [300, 235] on button "button" at bounding box center [296, 227] width 17 height 17
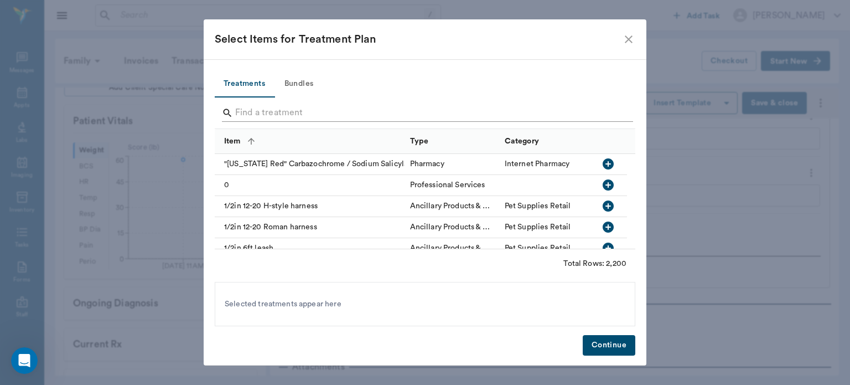
click at [290, 105] on input "Search" at bounding box center [425, 113] width 381 height 18
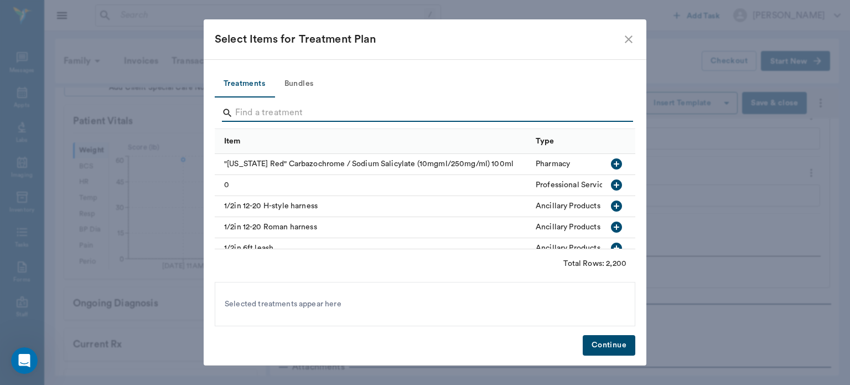
click at [276, 109] on input "Search" at bounding box center [425, 113] width 381 height 18
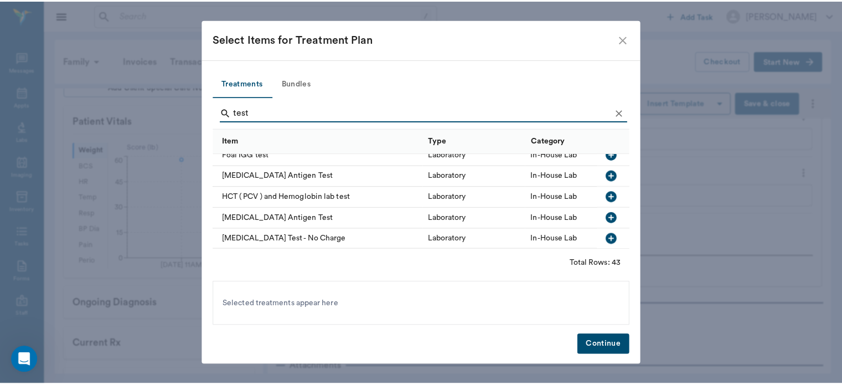
scroll to position [447, 0]
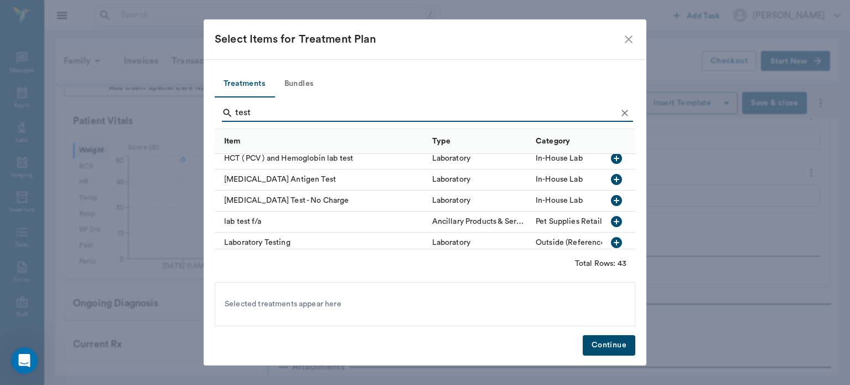
type input "test"
click at [609, 186] on button "button" at bounding box center [616, 179] width 19 height 19
click at [600, 350] on button "Continue" at bounding box center [609, 345] width 53 height 20
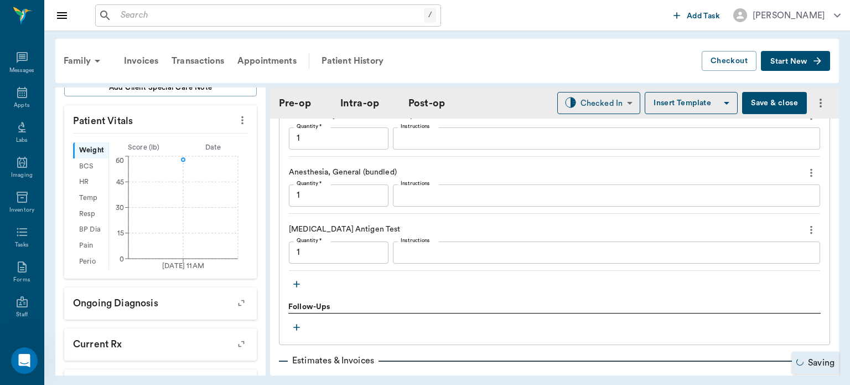
click at [431, 259] on textarea "Instructions" at bounding box center [607, 252] width 412 height 13
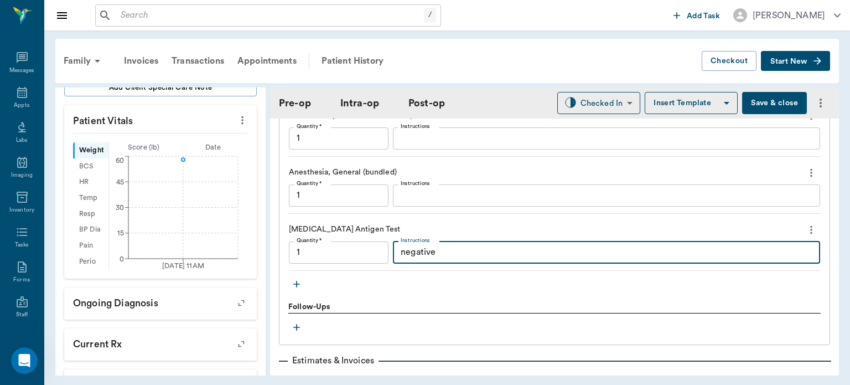
type textarea "negative"
click at [757, 111] on button "Save & close" at bounding box center [774, 103] width 65 height 22
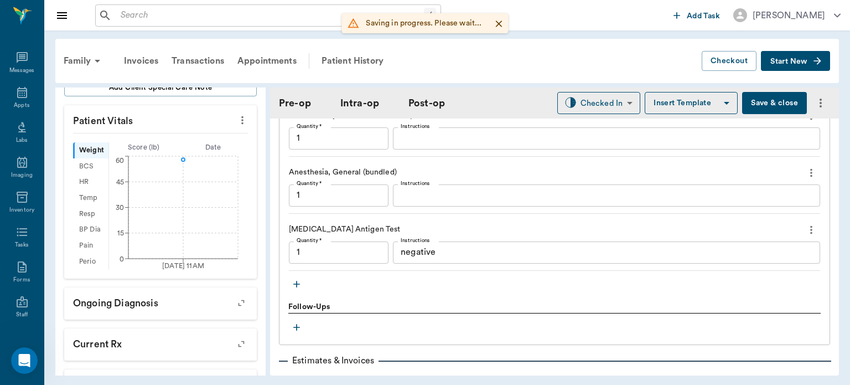
type input "1.00"
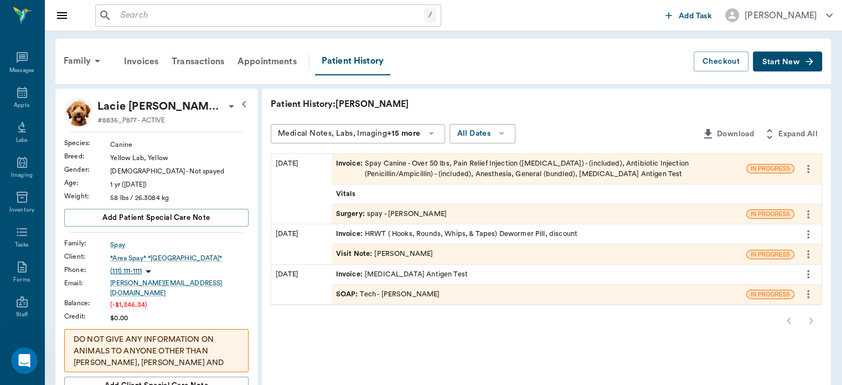
click at [356, 213] on span "Surgery :" at bounding box center [351, 214] width 31 height 11
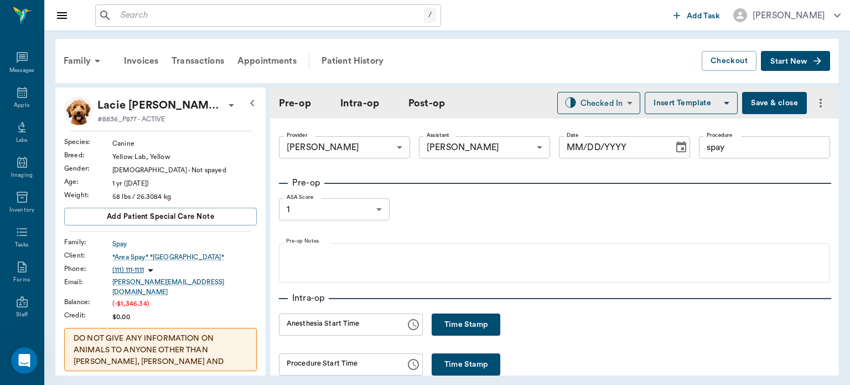
type input "63ec2f075fda476ae8351a4d"
type input "63ec2e7e52e12b0ba117b124"
type input "spay"
type input "1"
radio input "true"
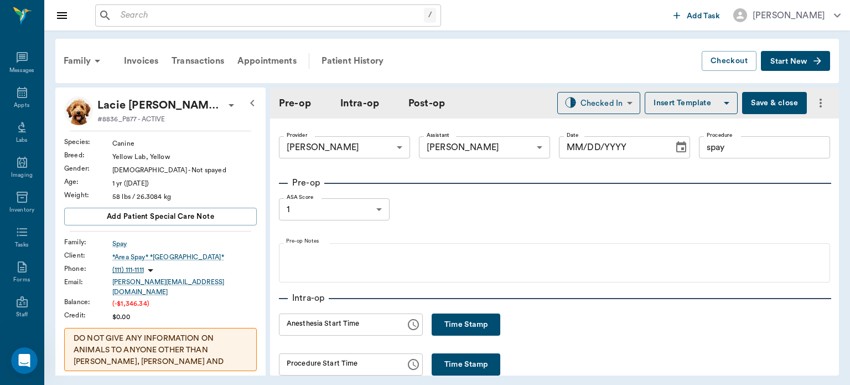
type input "[DATE]"
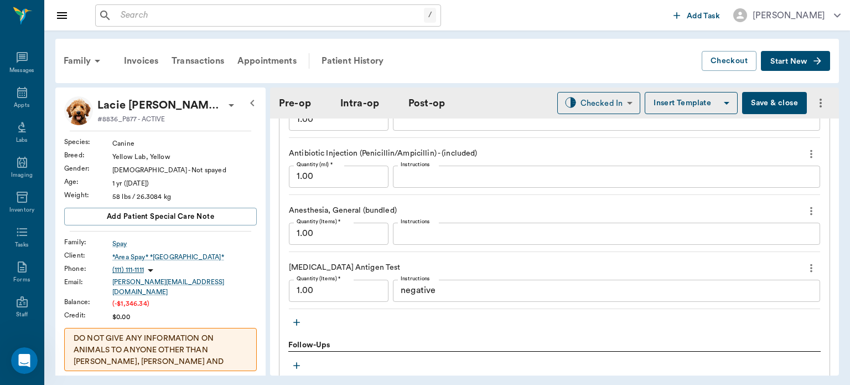
scroll to position [1073, 0]
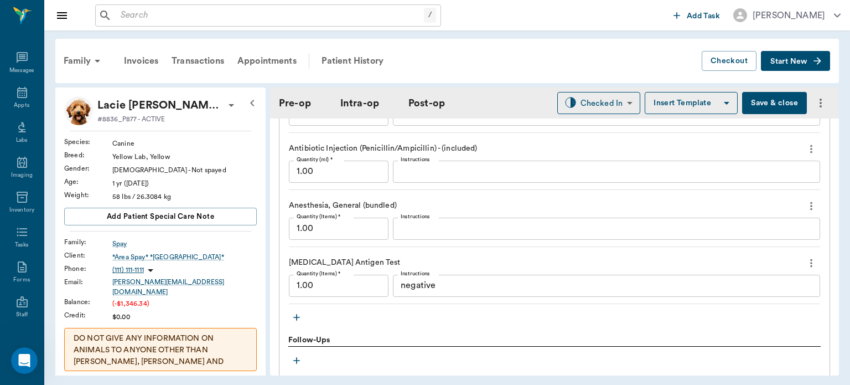
click at [806, 269] on icon "more" at bounding box center [812, 262] width 12 height 13
click at [728, 312] on span "Delete" at bounding box center [756, 307] width 93 height 12
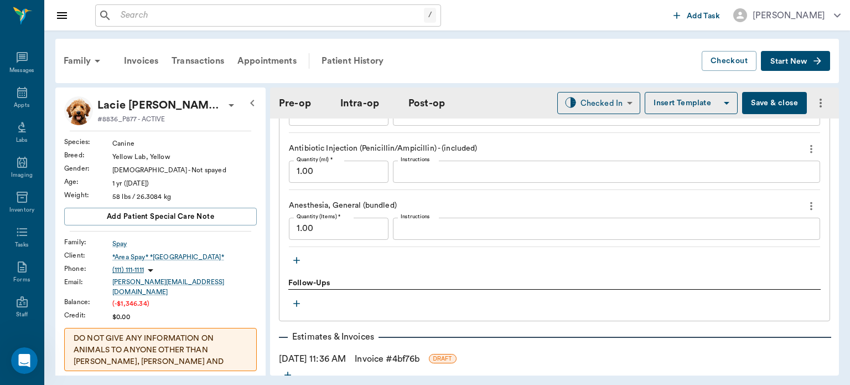
click at [297, 264] on icon "button" at bounding box center [296, 260] width 7 height 7
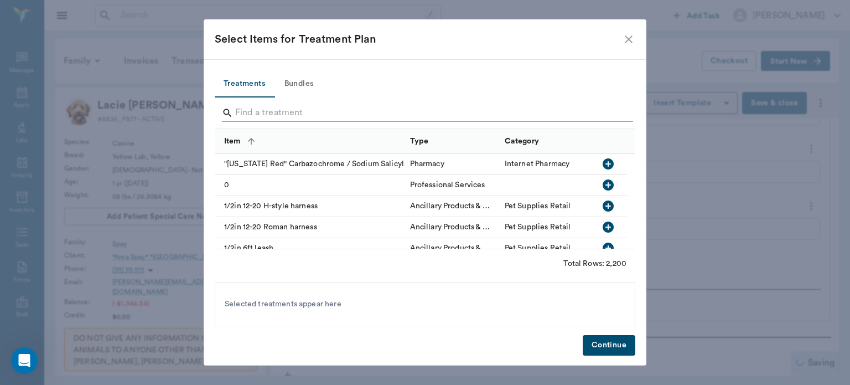
click at [260, 130] on div "Item" at bounding box center [311, 140] width 175 height 25
click at [278, 110] on input "Search" at bounding box center [425, 113] width 381 height 18
click at [261, 114] on input "Search" at bounding box center [425, 113] width 381 height 18
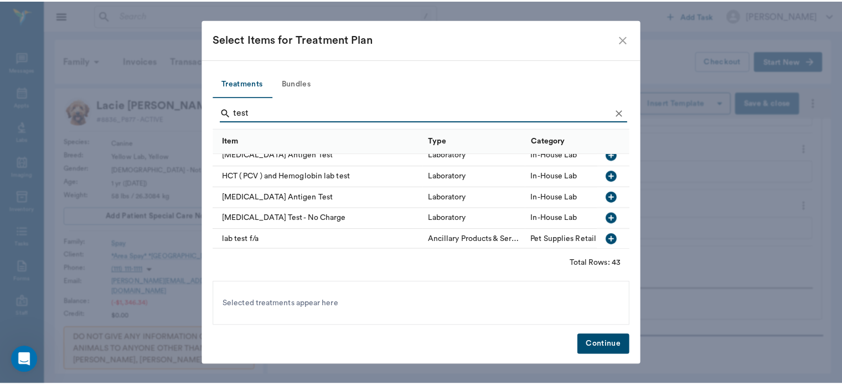
scroll to position [430, 0]
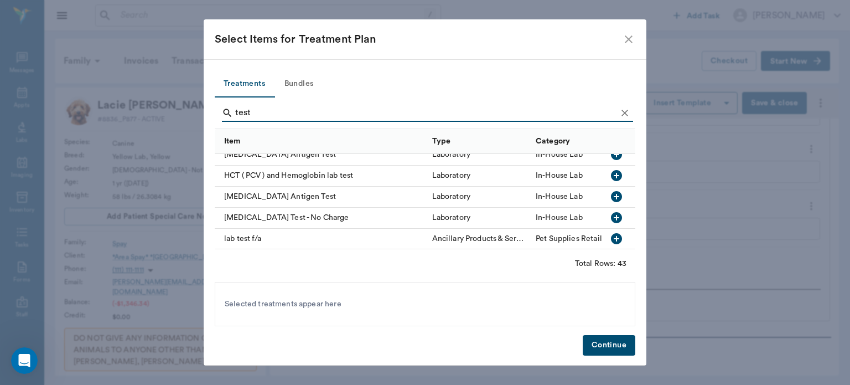
type input "test"
click at [611, 220] on icon "button" at bounding box center [616, 217] width 11 height 11
click at [611, 348] on button "Continue" at bounding box center [609, 345] width 53 height 20
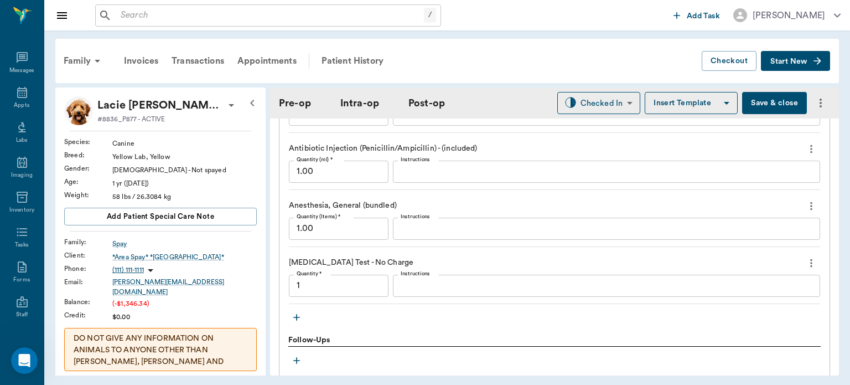
click at [427, 290] on textarea "Instructions" at bounding box center [607, 285] width 412 height 13
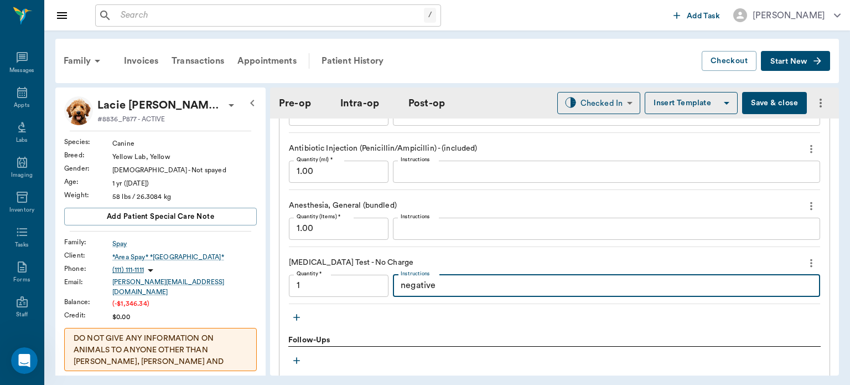
type textarea "negative"
click at [768, 106] on button "Save & close" at bounding box center [774, 103] width 65 height 22
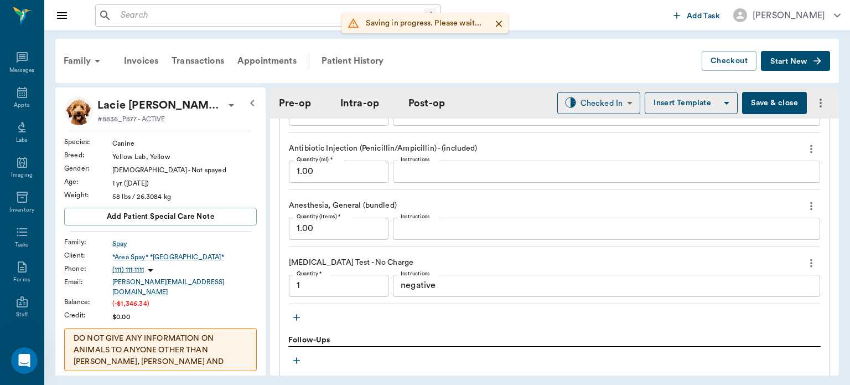
type input "1.00"
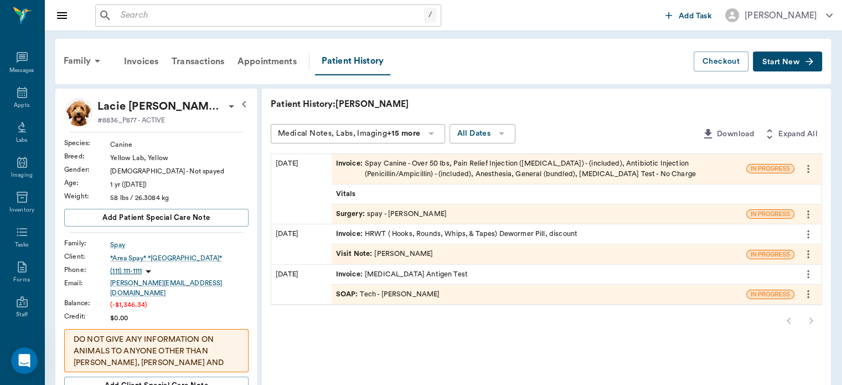
click at [352, 163] on span "Invoice :" at bounding box center [350, 168] width 29 height 21
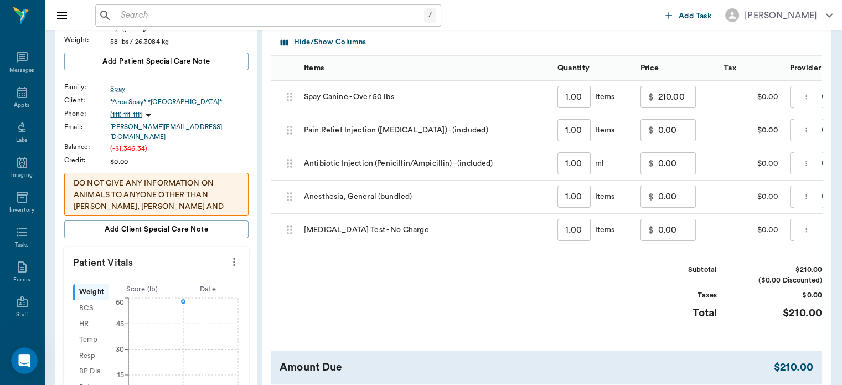
scroll to position [247, 0]
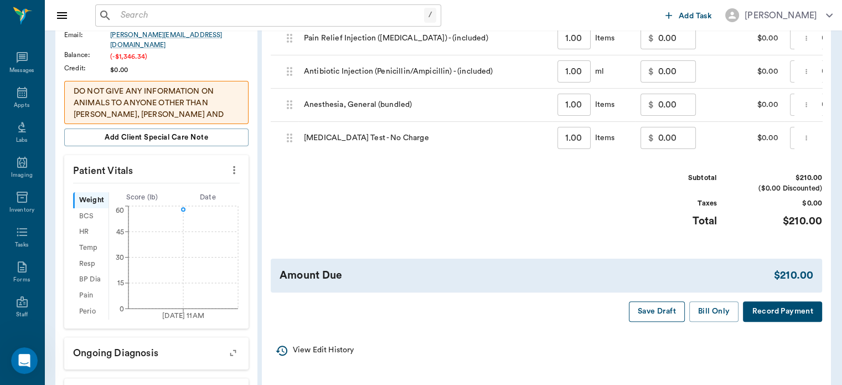
click at [663, 315] on button "Save Draft" at bounding box center [657, 311] width 56 height 20
click at [20, 104] on div "Appts" at bounding box center [22, 105] width 16 height 8
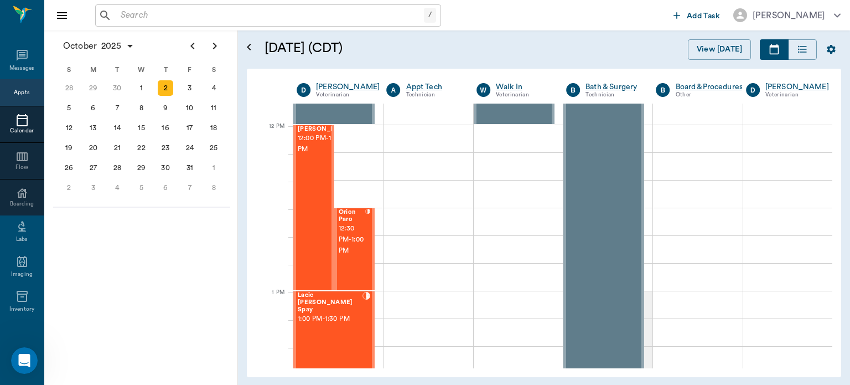
scroll to position [646, 0]
click at [357, 266] on div "Orion Paro 12:30 PM - 1:00 PM" at bounding box center [352, 250] width 27 height 81
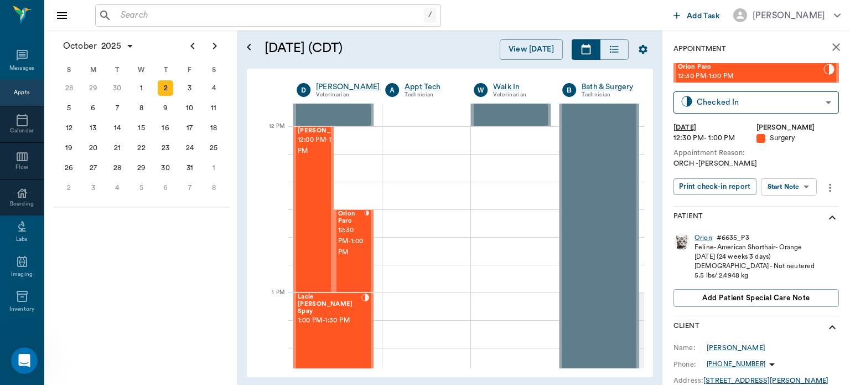
click at [799, 184] on body "/ ​ Add Task Dr. Bert Ellsworth Nectar Messages Appts Calendar Flow Boarding La…" at bounding box center [425, 192] width 850 height 385
click at [780, 228] on button "Start Surgery" at bounding box center [780, 227] width 45 height 13
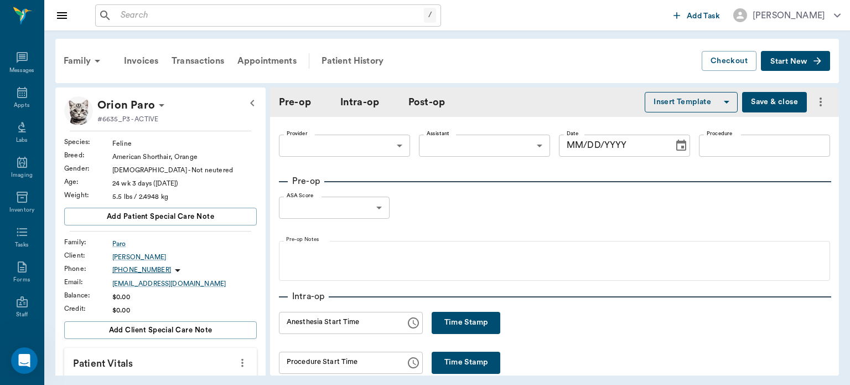
type input "63ec2f075fda476ae8351a4d"
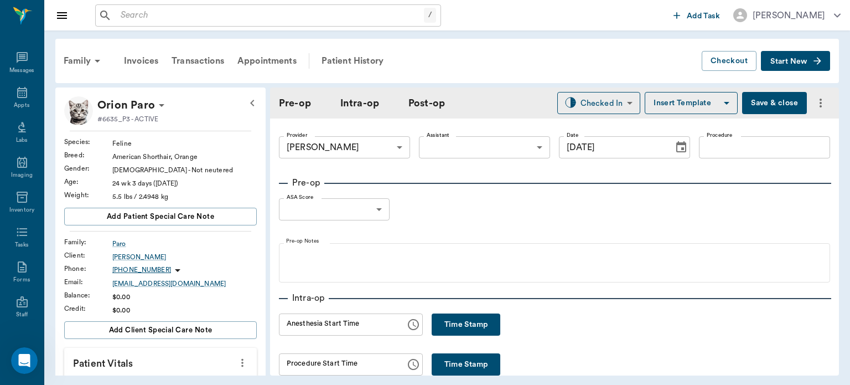
type input "[DATE]"
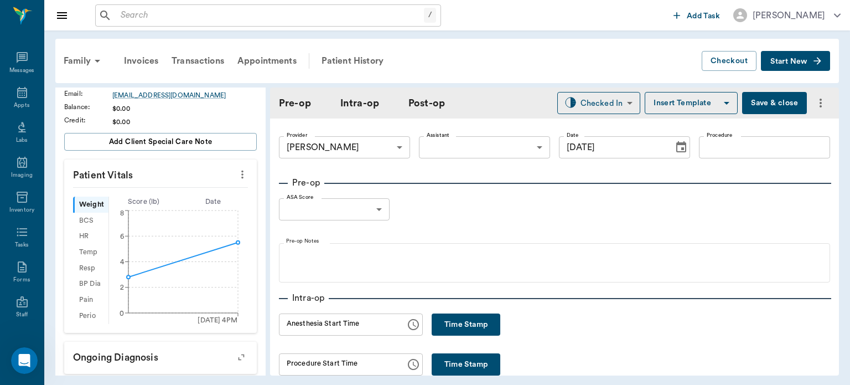
scroll to position [171, 0]
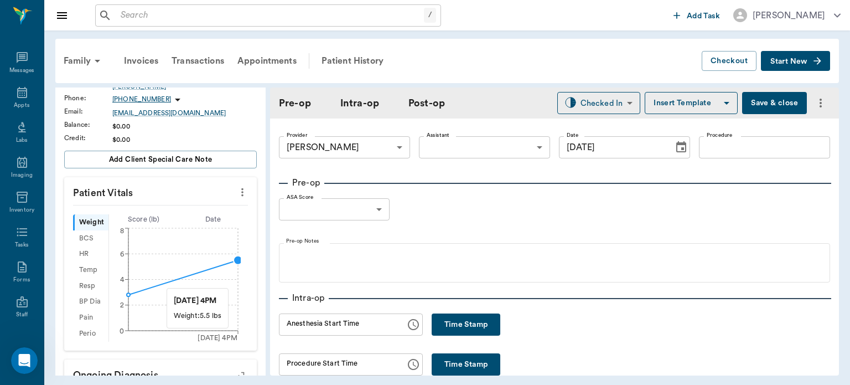
click at [243, 192] on p "Patient Vitals" at bounding box center [160, 191] width 193 height 28
click at [236, 190] on icon "more" at bounding box center [242, 191] width 12 height 13
click at [179, 203] on li "Enter Vitals" at bounding box center [187, 210] width 111 height 20
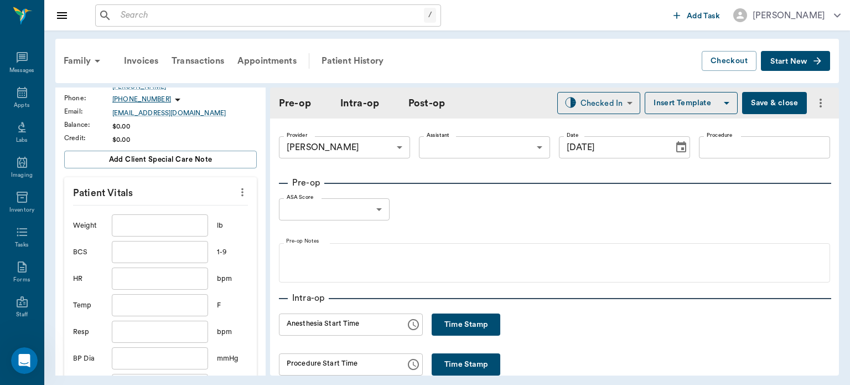
click at [151, 224] on input "text" at bounding box center [160, 225] width 96 height 22
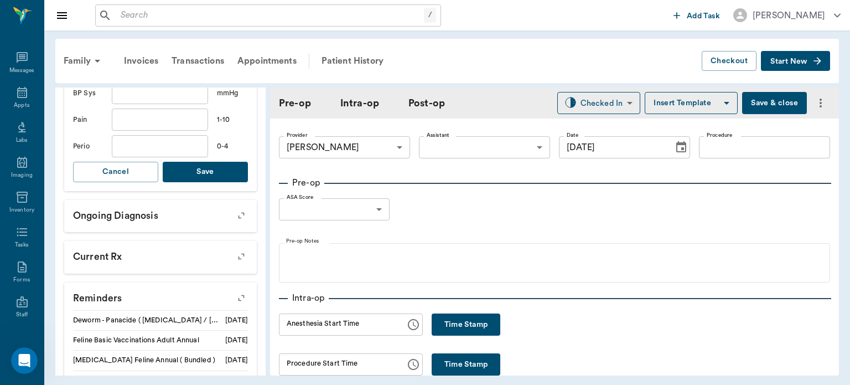
type input "8.2"
click at [217, 173] on button "Save" at bounding box center [205, 172] width 85 height 20
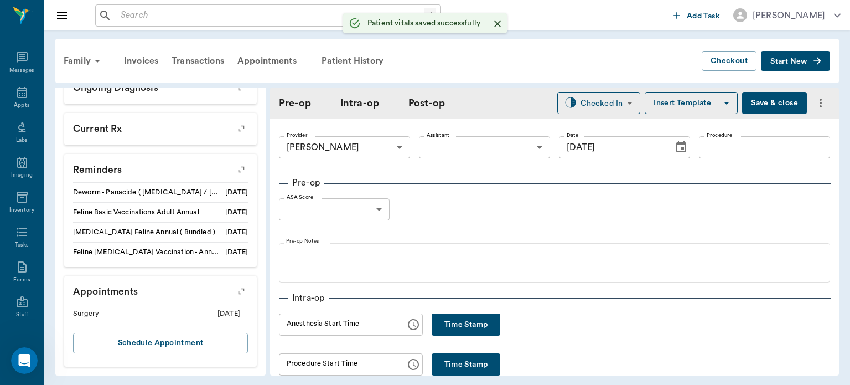
scroll to position [456, 0]
click at [495, 151] on body "/ ​ Add Task Dr. Bert Ellsworth Nectar Messages Appts Labs Imaging Inventory Ta…" at bounding box center [425, 192] width 850 height 385
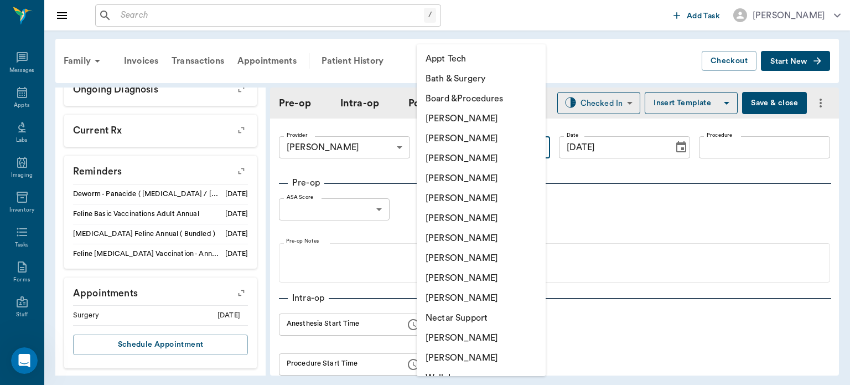
click at [599, 45] on div at bounding box center [425, 192] width 850 height 385
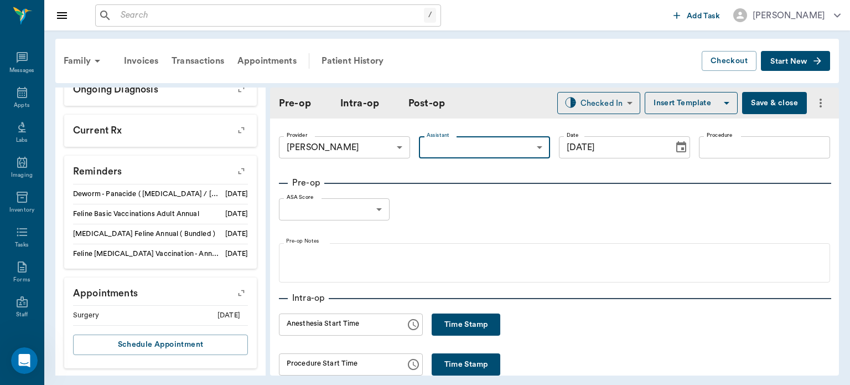
click at [726, 149] on input "Procedure" at bounding box center [764, 147] width 131 height 22
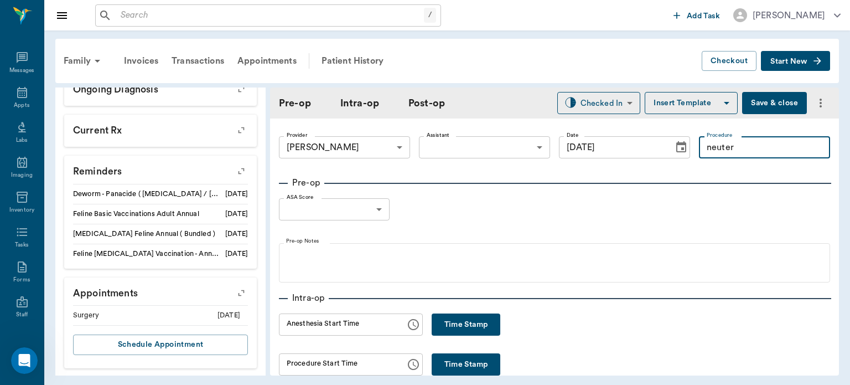
type input "neuter"
click at [682, 109] on button "Insert Template" at bounding box center [691, 103] width 93 height 22
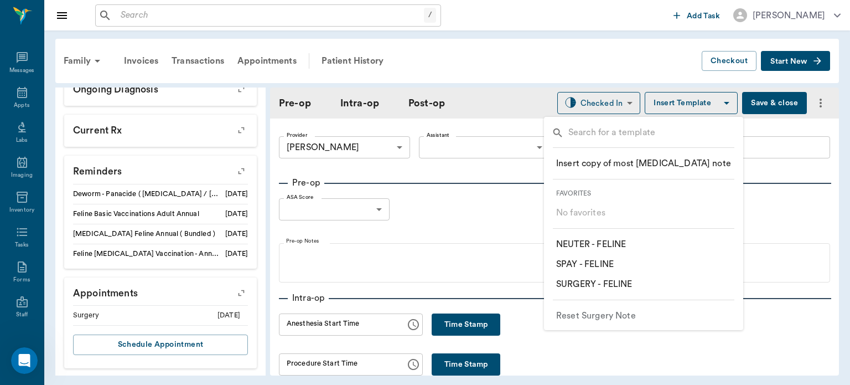
click at [624, 241] on p "​ NEUTER - FELINE" at bounding box center [591, 244] width 70 height 13
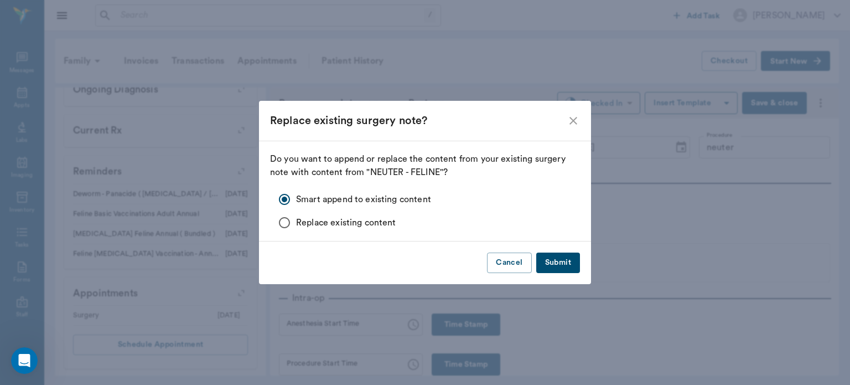
click at [567, 259] on button "Submit" at bounding box center [558, 262] width 44 height 20
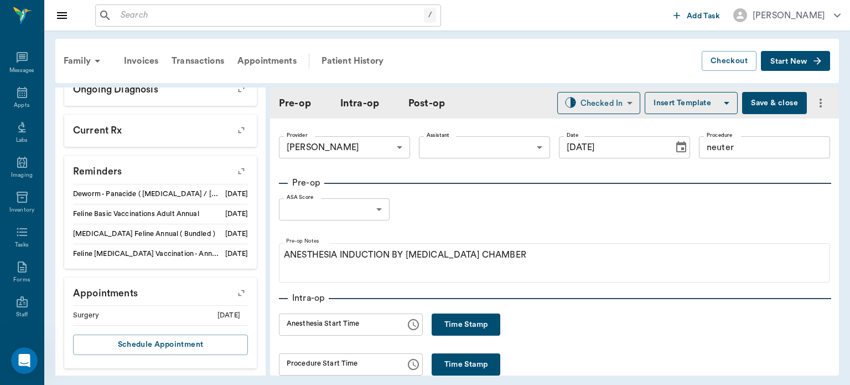
click at [360, 205] on body "/ ​ Add Task Dr. Bert Ellsworth Nectar Messages Appts Labs Imaging Inventory Ta…" at bounding box center [425, 192] width 850 height 385
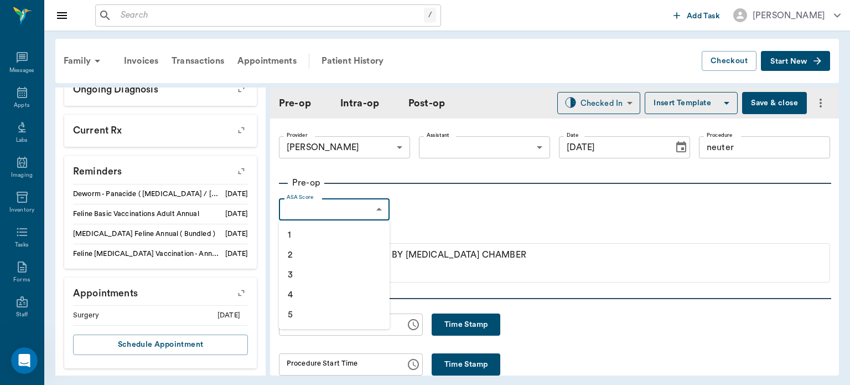
click at [340, 233] on li "1" at bounding box center [334, 235] width 111 height 20
type input "1"
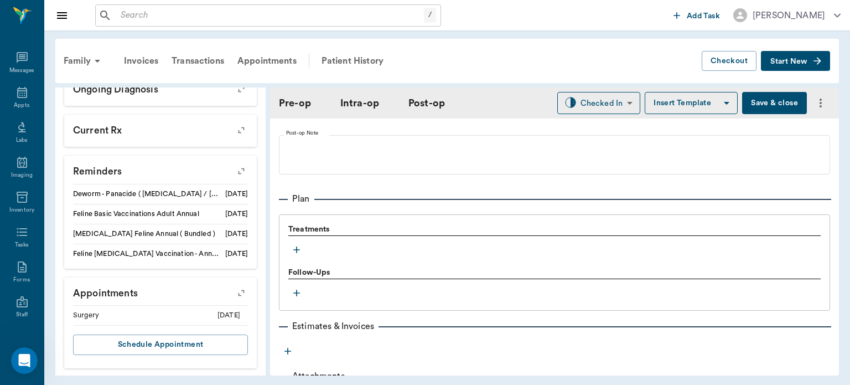
scroll to position [845, 0]
click at [297, 250] on icon "button" at bounding box center [296, 249] width 7 height 7
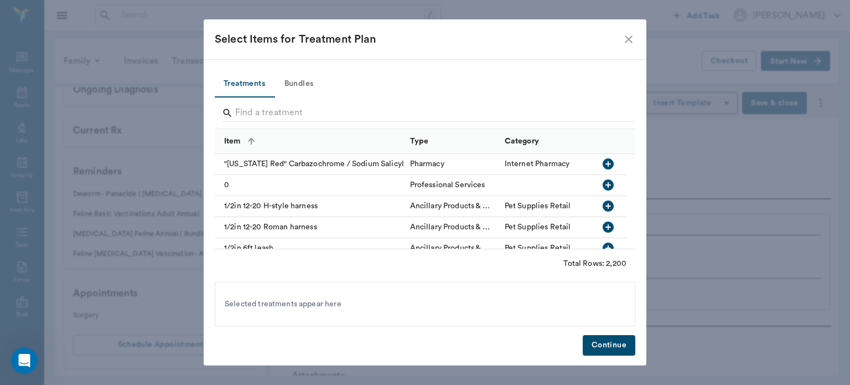
click at [307, 93] on button "Bundles" at bounding box center [299, 84] width 50 height 27
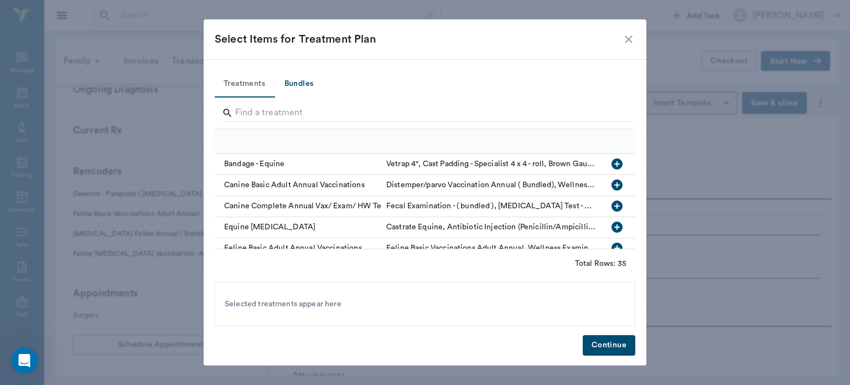
click at [303, 80] on button "Bundles" at bounding box center [299, 84] width 50 height 27
click at [264, 114] on input "Search" at bounding box center [425, 113] width 381 height 18
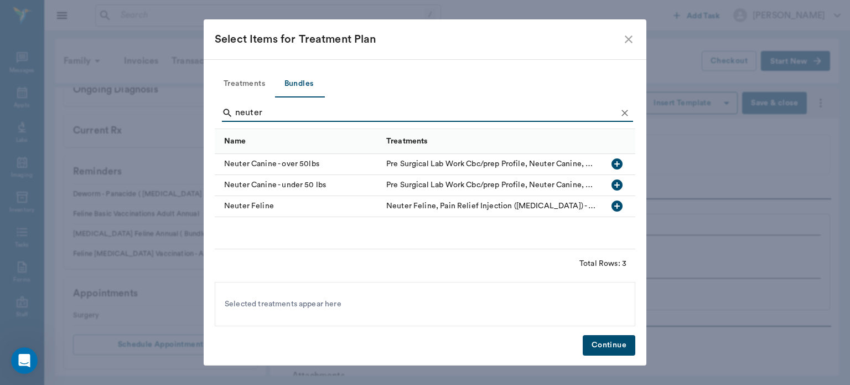
type input "neuter"
click at [620, 205] on icon "button" at bounding box center [617, 205] width 11 height 11
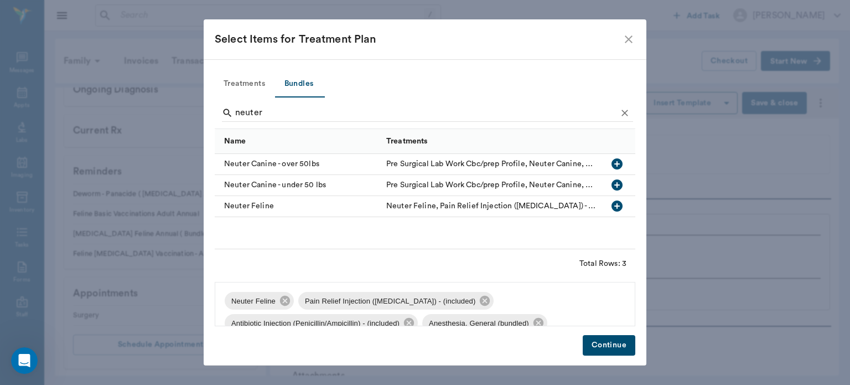
scroll to position [16, 0]
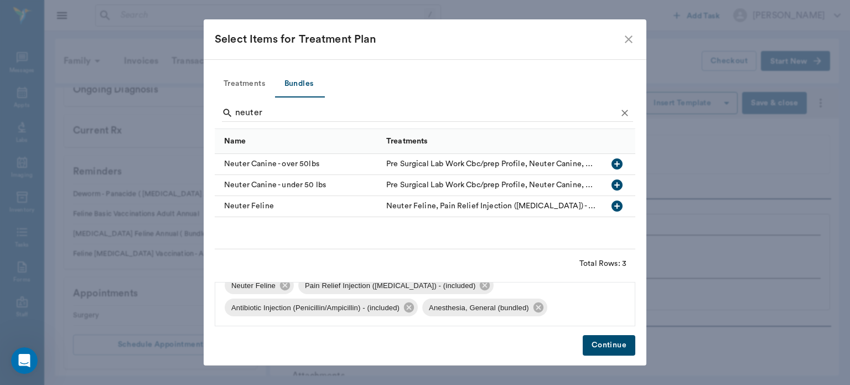
click at [609, 343] on button "Continue" at bounding box center [609, 345] width 53 height 20
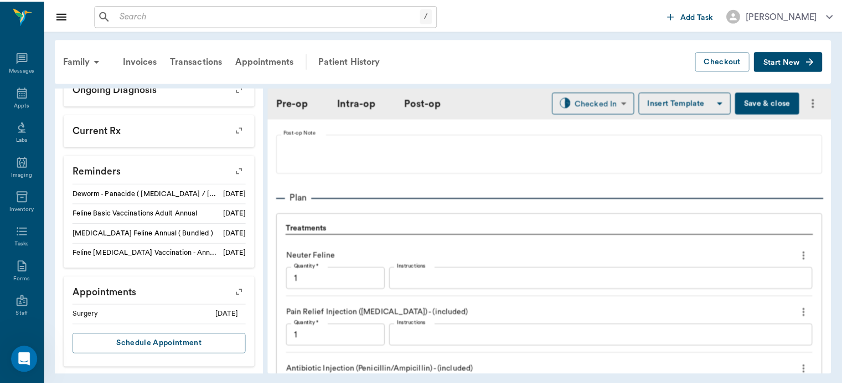
scroll to position [1094, 0]
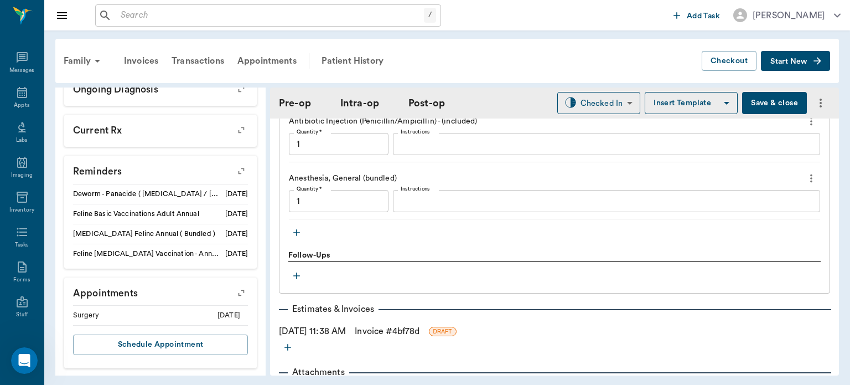
click at [769, 104] on button "Save & close" at bounding box center [774, 103] width 65 height 22
type input "1.00"
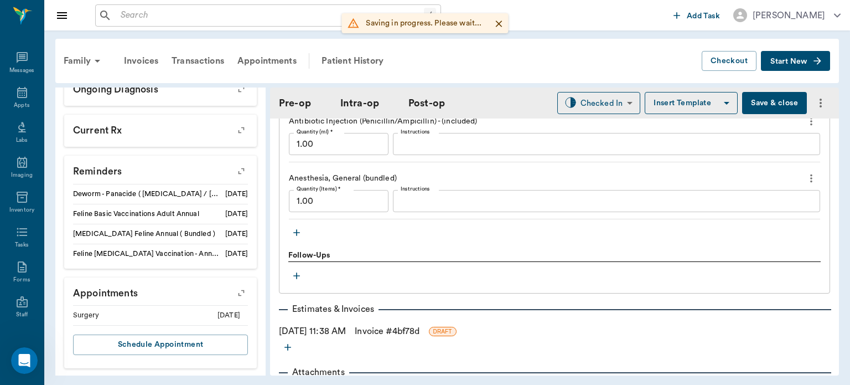
click at [762, 101] on button "Save & close" at bounding box center [774, 103] width 65 height 22
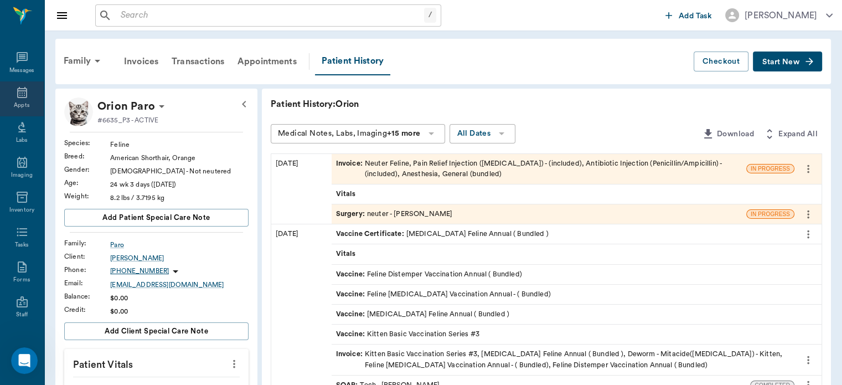
click at [19, 94] on icon at bounding box center [22, 92] width 13 height 13
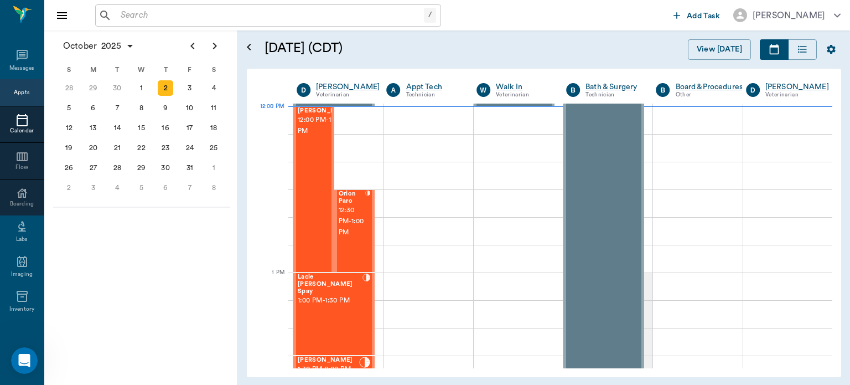
scroll to position [666, 0]
click at [323, 299] on div "Lacie Lou Spay 1:00 PM - 1:30 PM" at bounding box center [330, 313] width 65 height 81
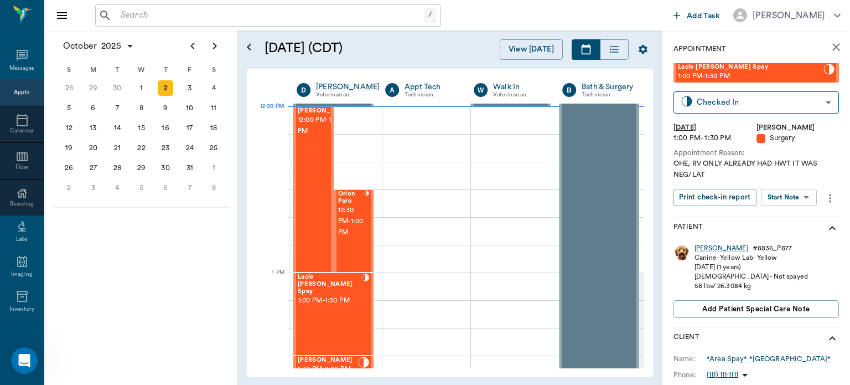
click at [799, 197] on body "/ ​ Add Task Dr. Bert Ellsworth Nectar Messages Appts Calendar Flow Boarding La…" at bounding box center [425, 192] width 850 height 385
click at [799, 237] on button "View Surgery" at bounding box center [780, 237] width 45 height 13
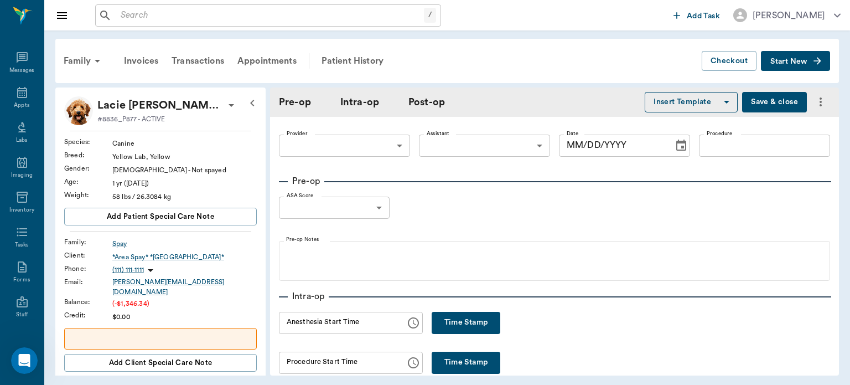
type input "63ec2f075fda476ae8351a4d"
type input "63ec2e7e52e12b0ba117b124"
type input "spay"
type input "1"
radio input "true"
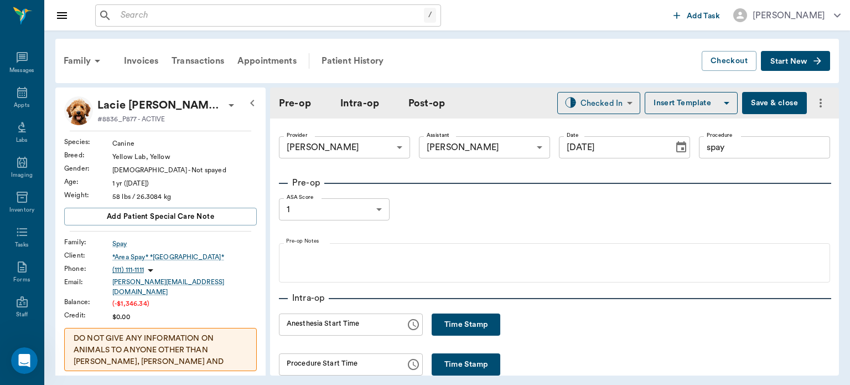
type input "[DATE]"
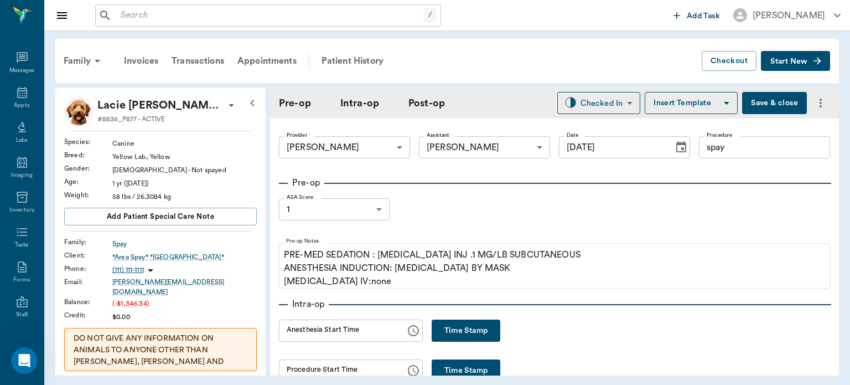
click at [479, 335] on button "Time Stamp" at bounding box center [466, 330] width 69 height 22
click at [302, 329] on input "12:15 PM" at bounding box center [338, 330] width 119 height 22
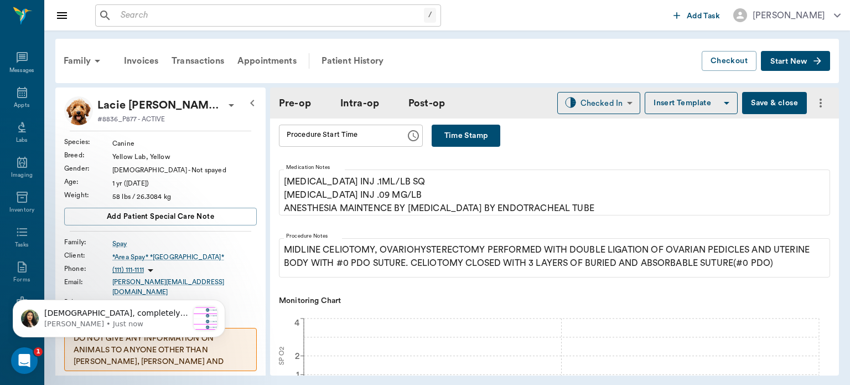
type input "12:08 PM"
click at [763, 96] on button "Save & close" at bounding box center [774, 103] width 65 height 22
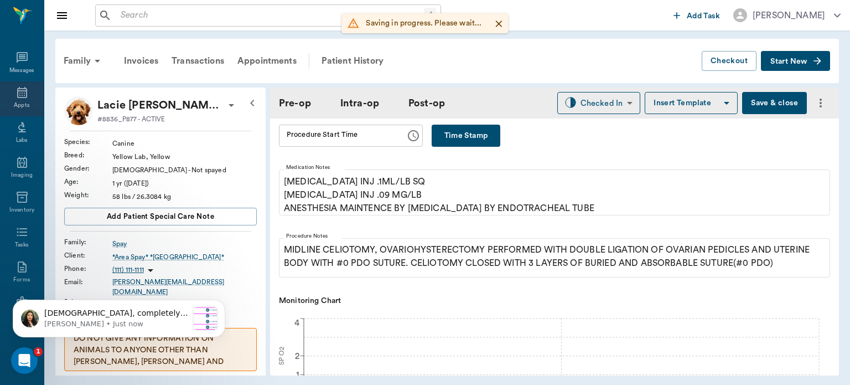
click at [18, 89] on icon at bounding box center [22, 92] width 13 height 13
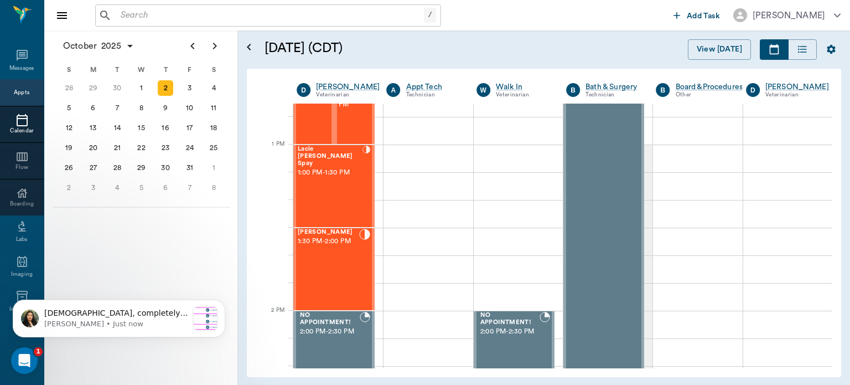
scroll to position [794, 0]
click at [330, 254] on div "Elvis Davis 1:30 PM - 2:00 PM" at bounding box center [328, 268] width 61 height 81
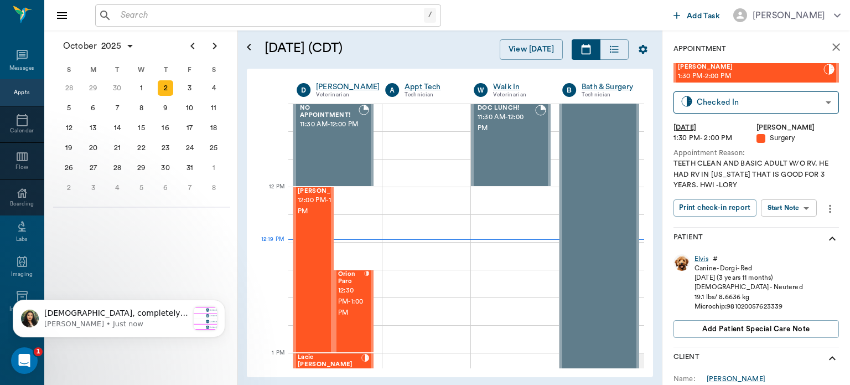
scroll to position [585, 0]
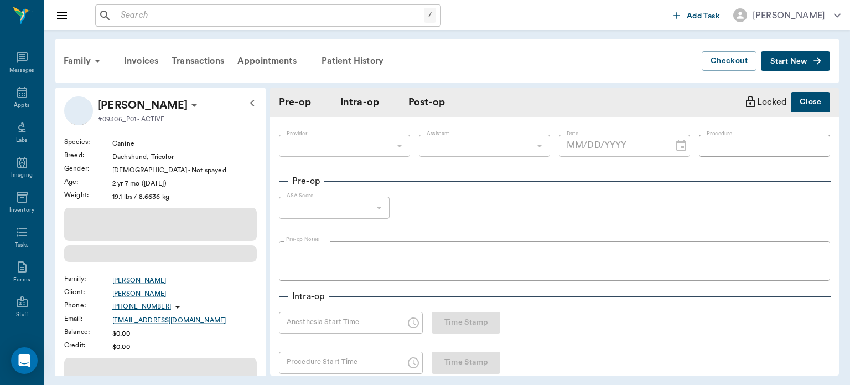
type input "63ec2f075fda476ae8351a4d"
type input "63ec2e7e52e12b0ba117b124"
type input "[MEDICAL_DATA]"
type input "1"
radio input "true"
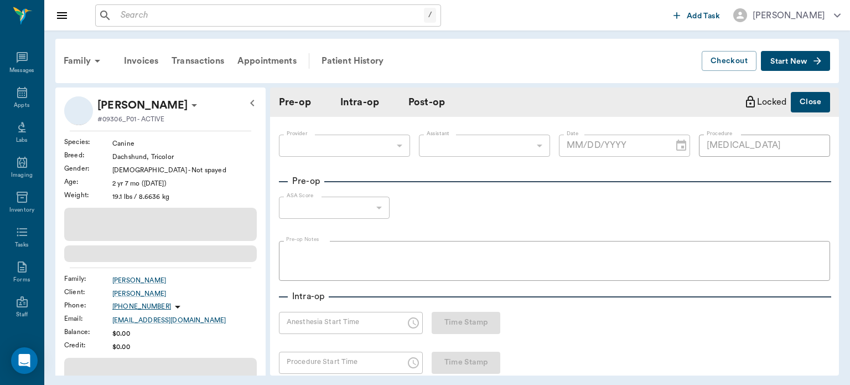
type input "10/01/2025"
type input "03:15 PM"
type input "03:31 PM"
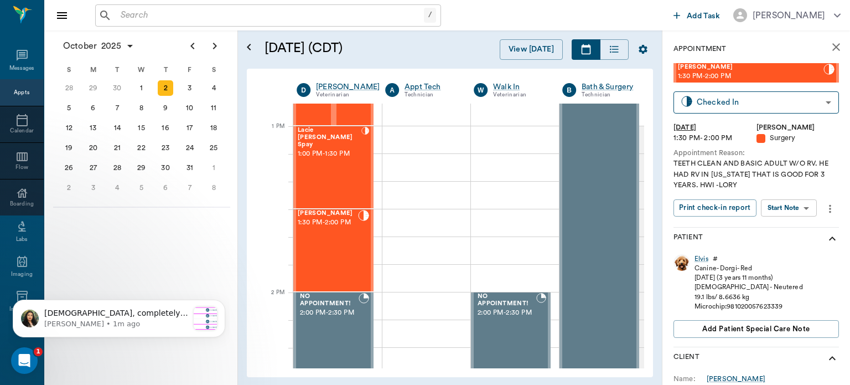
scroll to position [812, 0]
click at [337, 162] on div "Lacie [PERSON_NAME] Spay 1:00 PM - 1:30 PM" at bounding box center [330, 167] width 64 height 81
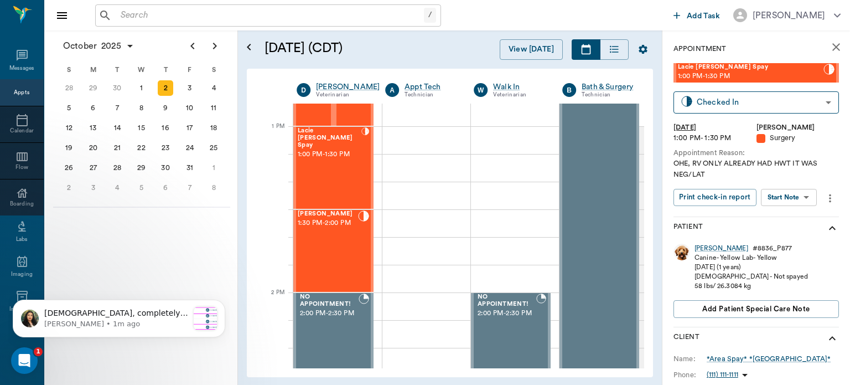
click at [798, 197] on body "/ ​ Add Task Dr. Bert Ellsworth Nectar Messages Appts Calendar Flow Boarding La…" at bounding box center [425, 192] width 850 height 385
click at [793, 239] on button "View Surgery" at bounding box center [780, 237] width 45 height 13
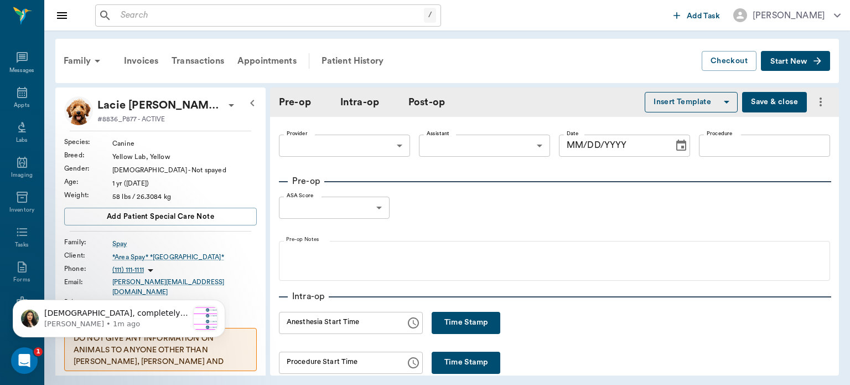
type input "63ec2f075fda476ae8351a4d"
type input "63ec2e7e52e12b0ba117b124"
type input "spay"
type input "1"
radio input "true"
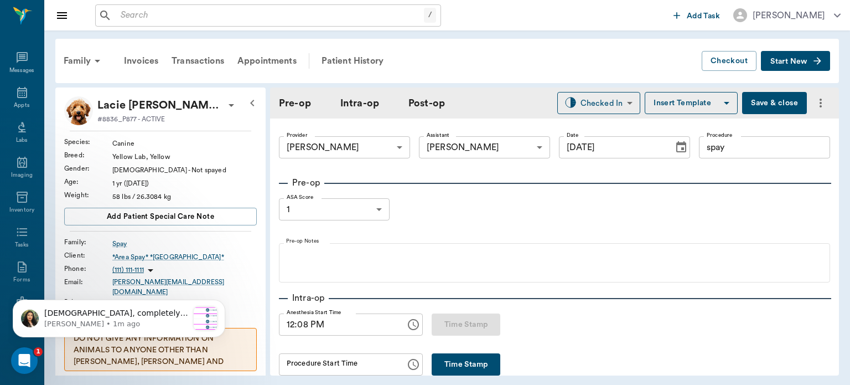
type input "[DATE]"
type input "12:08 PM"
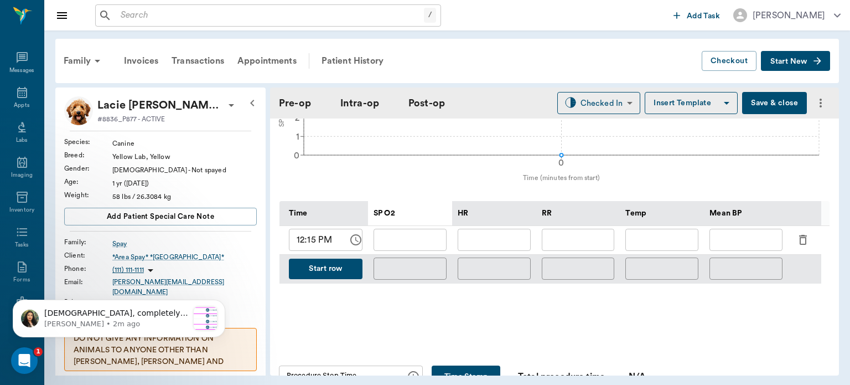
scroll to position [484, 0]
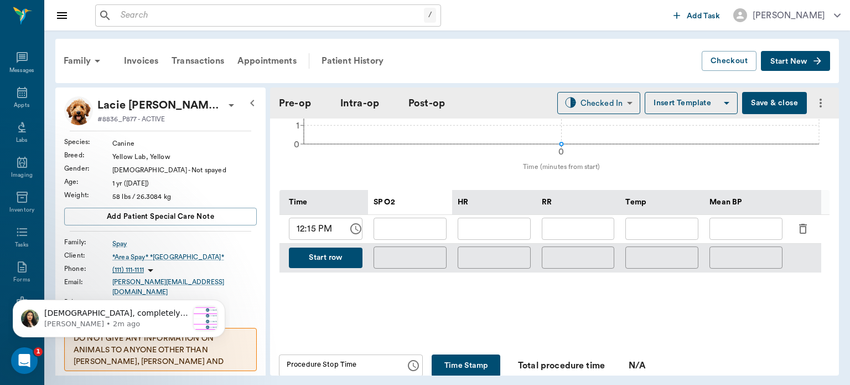
click at [312, 239] on input "12:15 PM" at bounding box center [314, 229] width 51 height 22
type input "12:21 PM"
click at [584, 237] on input "text" at bounding box center [578, 229] width 73 height 22
type input "13"
click at [494, 232] on input "text" at bounding box center [494, 229] width 73 height 22
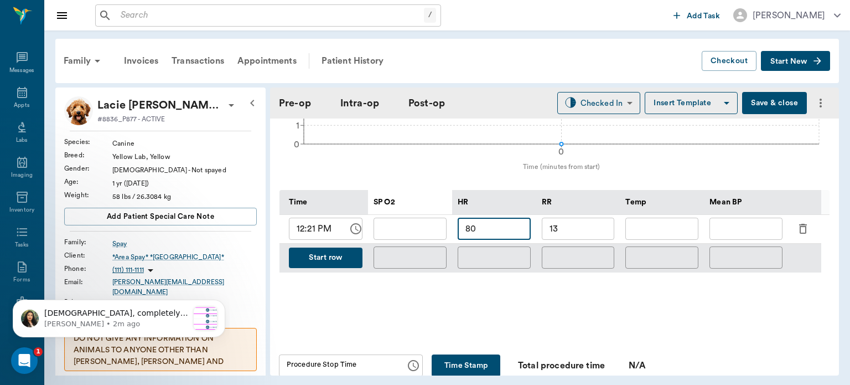
type input "80"
click at [423, 239] on input "text" at bounding box center [410, 229] width 73 height 22
type input "95"
click at [770, 111] on button "Save & close" at bounding box center [774, 103] width 65 height 22
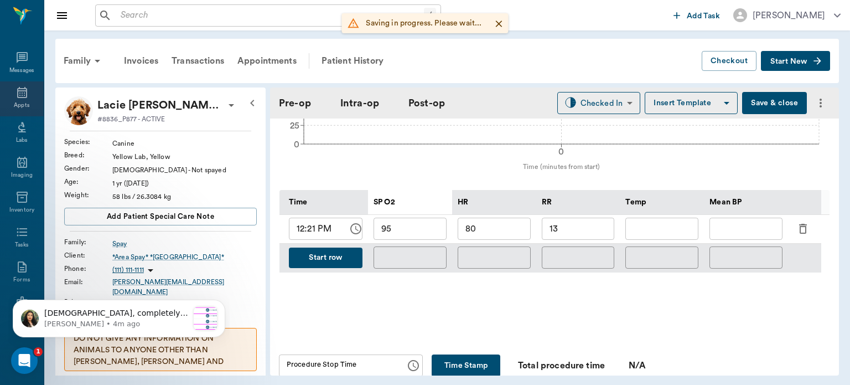
click at [16, 96] on icon at bounding box center [22, 92] width 13 height 13
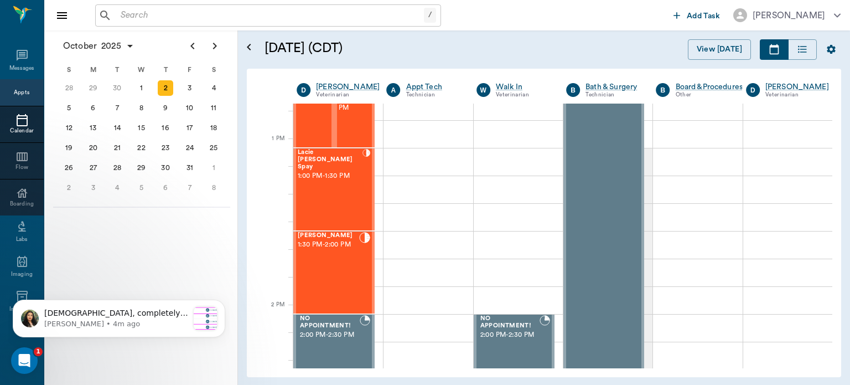
scroll to position [800, 0]
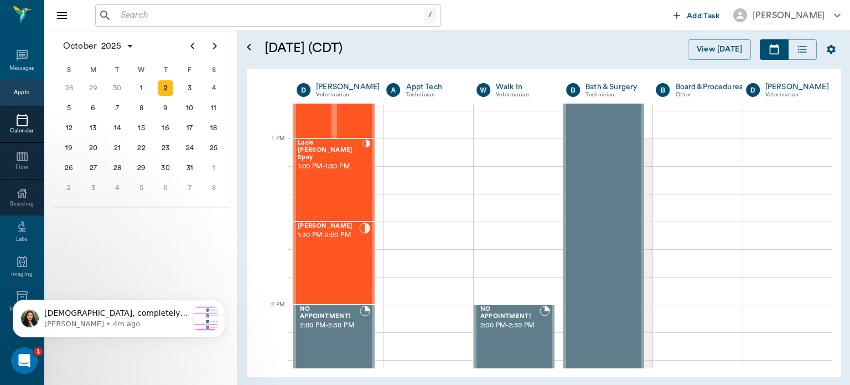
click at [319, 255] on div "Elvis Davis 1:30 PM - 2:00 PM" at bounding box center [328, 263] width 61 height 81
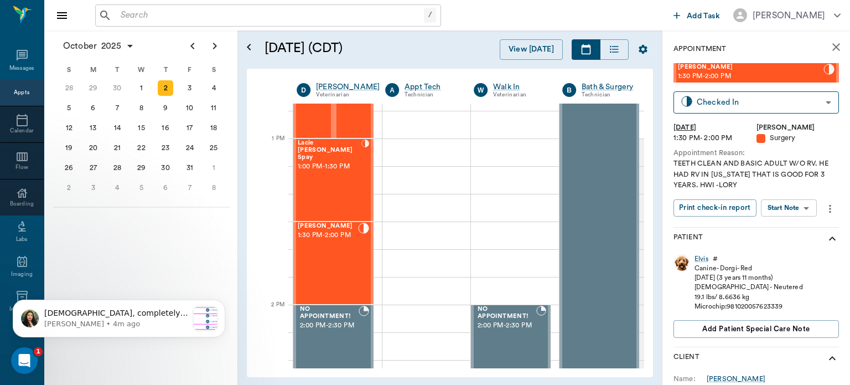
click at [798, 207] on body "/ ​ Add Task Dr. Bert Ellsworth Nectar Messages Appts Calendar Flow Boarding La…" at bounding box center [425, 192] width 850 height 385
click at [793, 253] on button "View Surgery" at bounding box center [780, 248] width 45 height 13
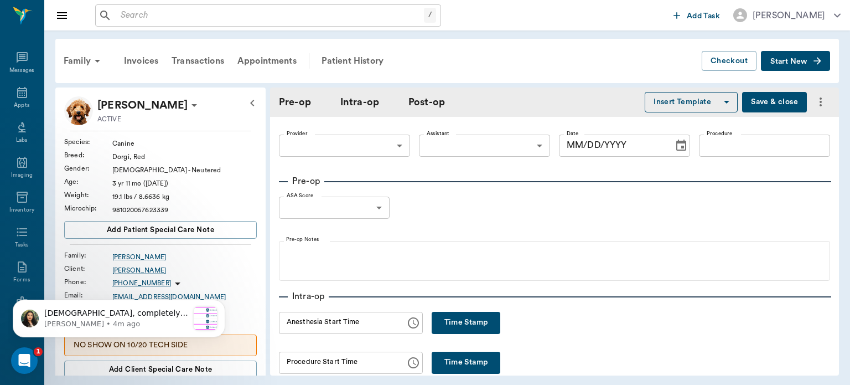
type input "63ec2f075fda476ae8351a4d"
type input "63ec2e7e52e12b0ba117b124"
type input "Teeth Cleaning/ORAL SURGERY"
type input "1"
radio input "true"
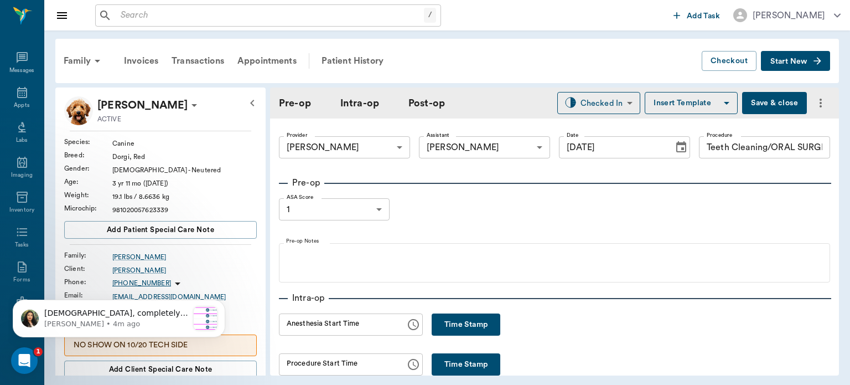
type input "[DATE]"
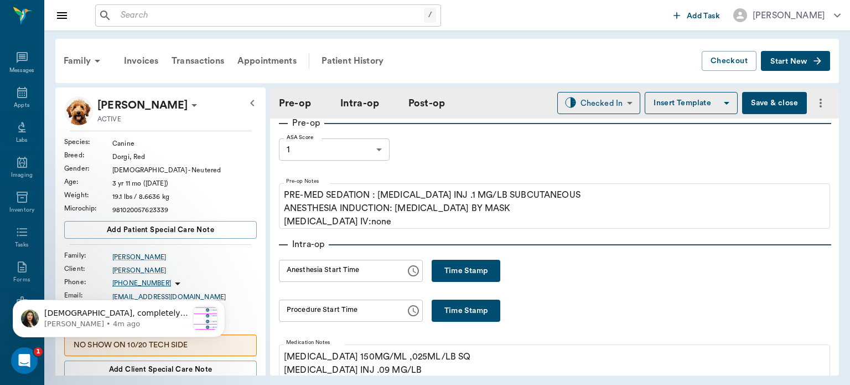
scroll to position [61, 0]
click at [457, 261] on button "Time Stamp" at bounding box center [466, 270] width 69 height 22
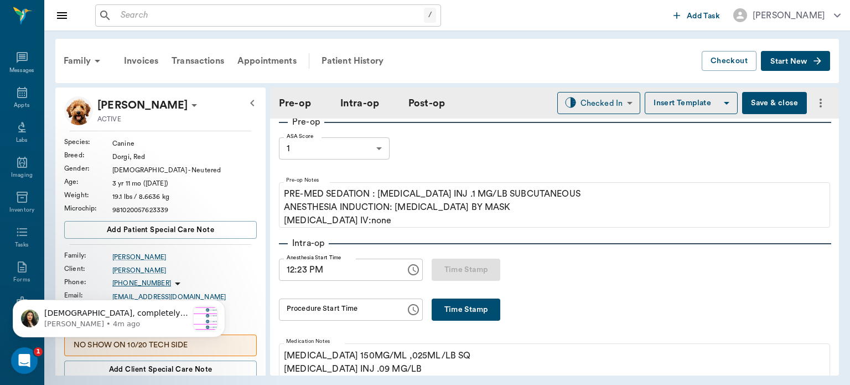
click at [303, 270] on input "12:23 PM" at bounding box center [338, 270] width 119 height 22
type input "12:22 PM"
click at [758, 106] on button "Save & close" at bounding box center [774, 103] width 65 height 22
click at [190, 319] on div "Haha, completely understand, all the numbers can definitely get jumbled up afte…" at bounding box center [119, 318] width 196 height 23
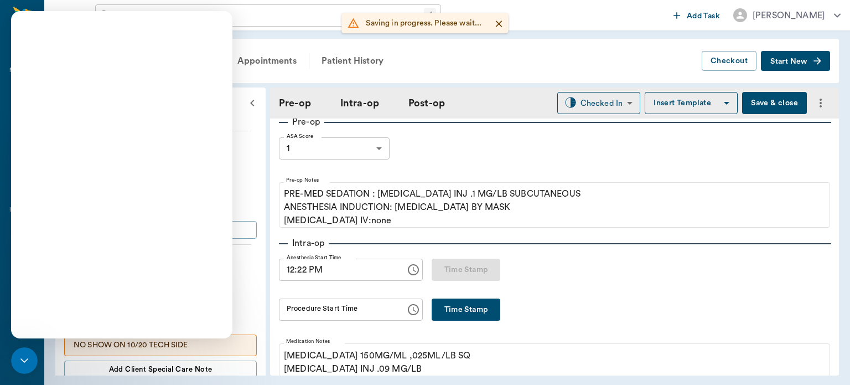
scroll to position [0, 0]
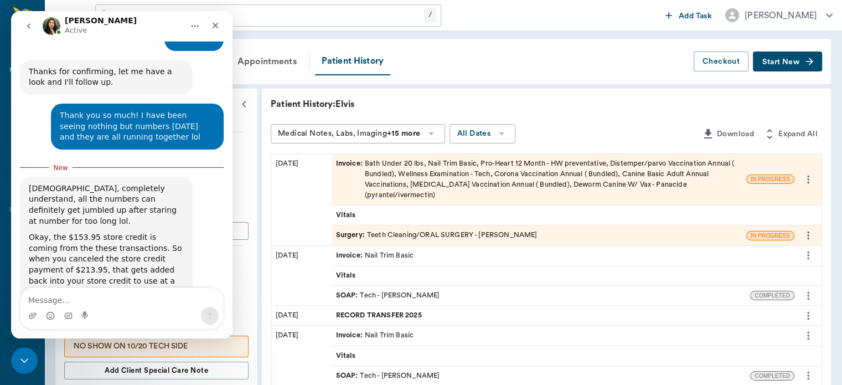
scroll to position [2194, 0]
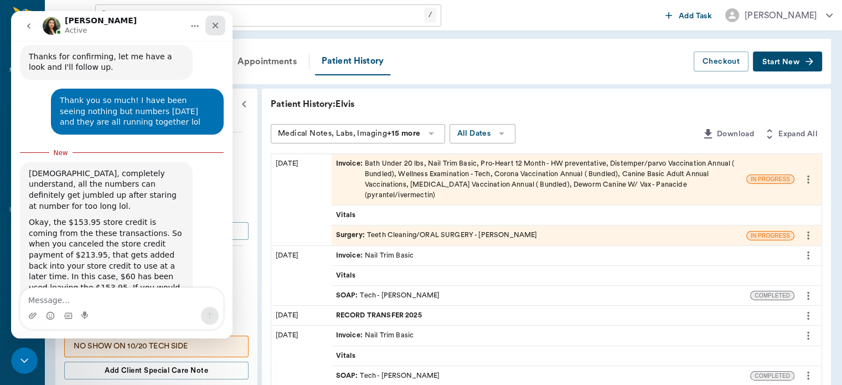
click at [216, 22] on icon "Close" at bounding box center [215, 25] width 9 height 9
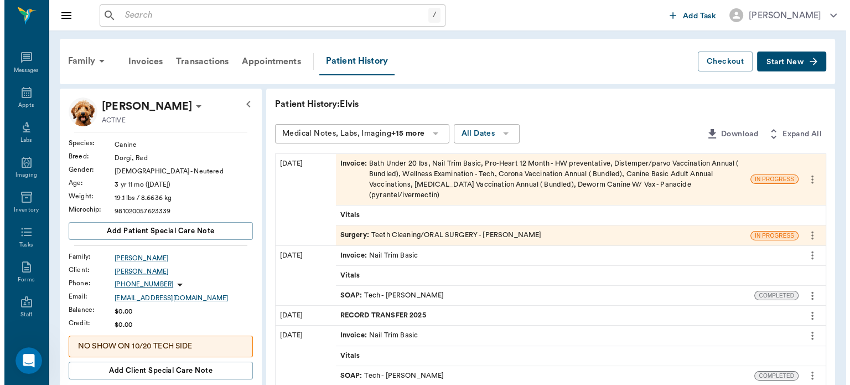
scroll to position [2184, 0]
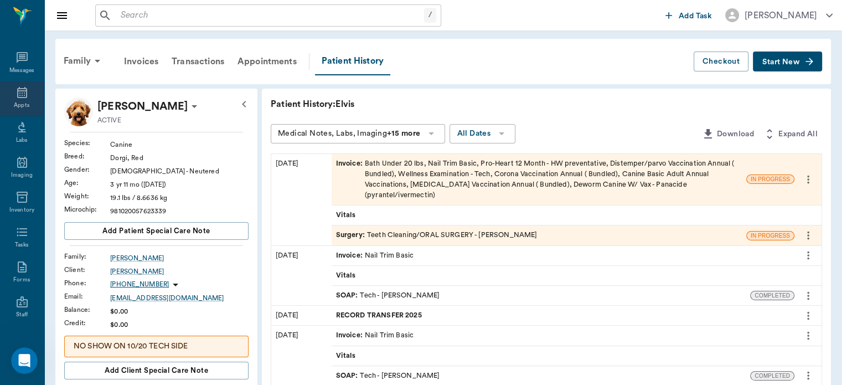
click at [17, 95] on icon at bounding box center [22, 92] width 10 height 11
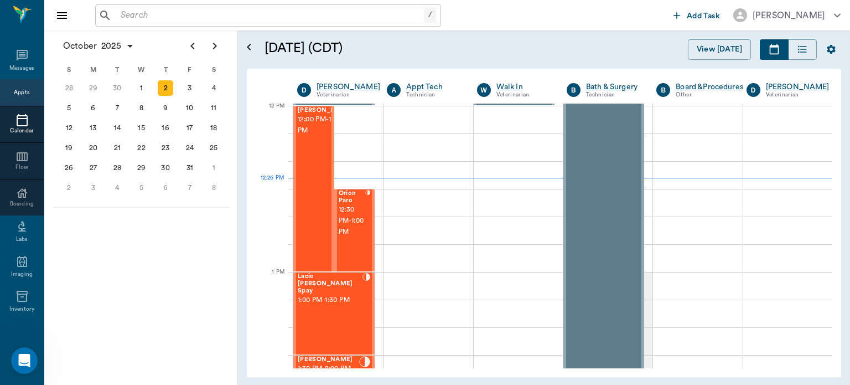
scroll to position [666, 0]
click at [328, 308] on div "Lacie Lou Spay 1:00 PM - 1:30 PM" at bounding box center [330, 313] width 65 height 81
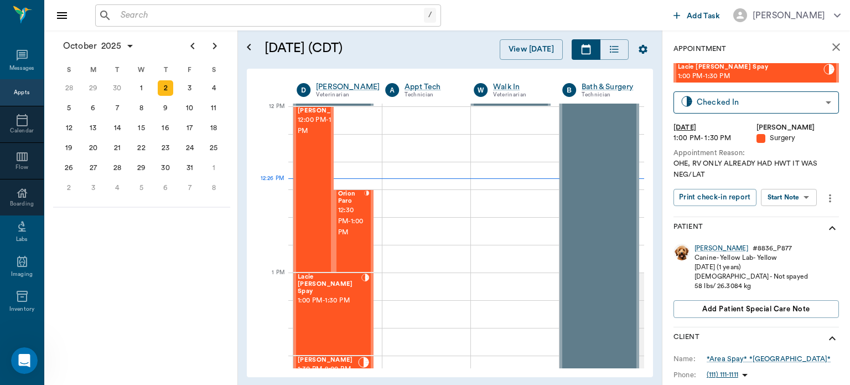
click at [792, 202] on body "/ ​ Add Task Dr. Bert Ellsworth Nectar Messages Appts Calendar Flow Boarding La…" at bounding box center [425, 192] width 850 height 385
click at [803, 239] on button "View Surgery" at bounding box center [780, 237] width 45 height 13
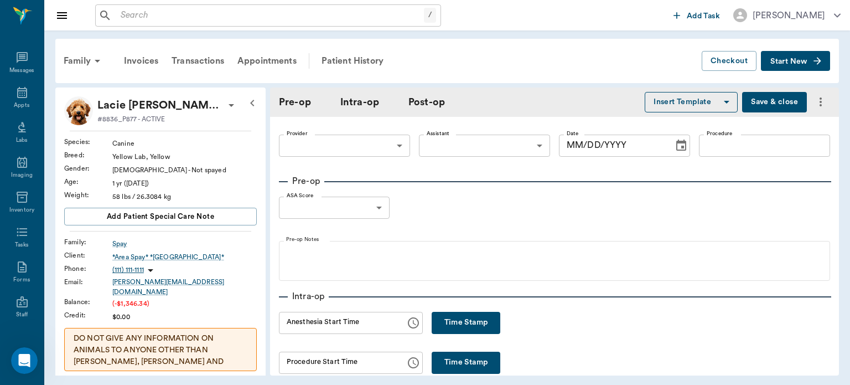
type input "63ec2f075fda476ae8351a4d"
type input "63ec2e7e52e12b0ba117b124"
type input "spay"
type input "1"
radio input "true"
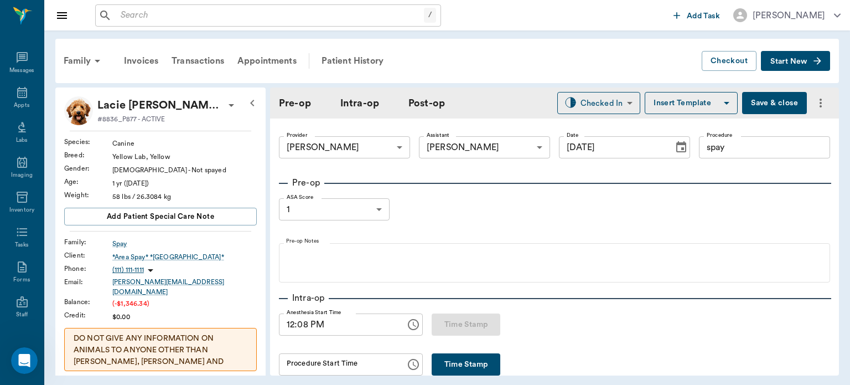
type input "[DATE]"
type input "12:08 PM"
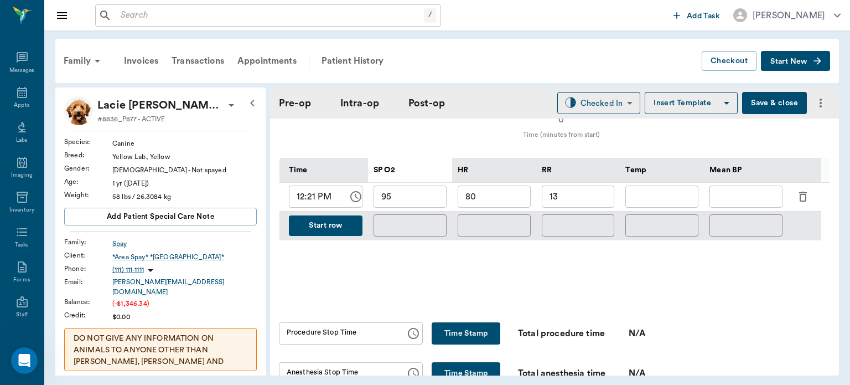
scroll to position [517, 0]
click at [335, 235] on button "Start row" at bounding box center [326, 225] width 74 height 20
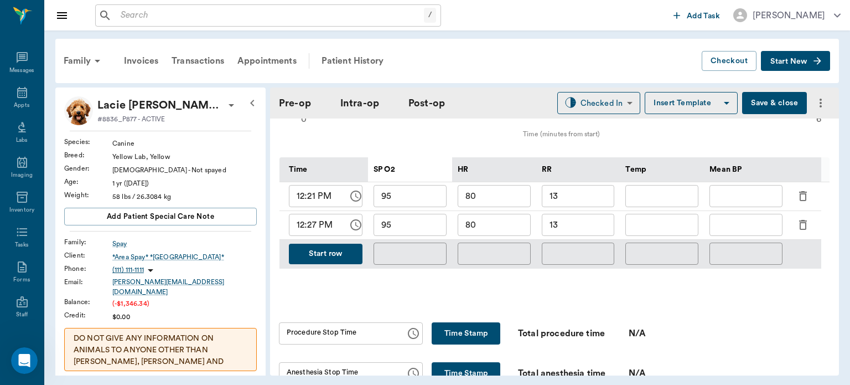
click at [498, 234] on input "80" at bounding box center [494, 225] width 73 height 22
type input "8"
type input "9"
click at [425, 234] on input "95" at bounding box center [410, 225] width 73 height 22
type input "98"
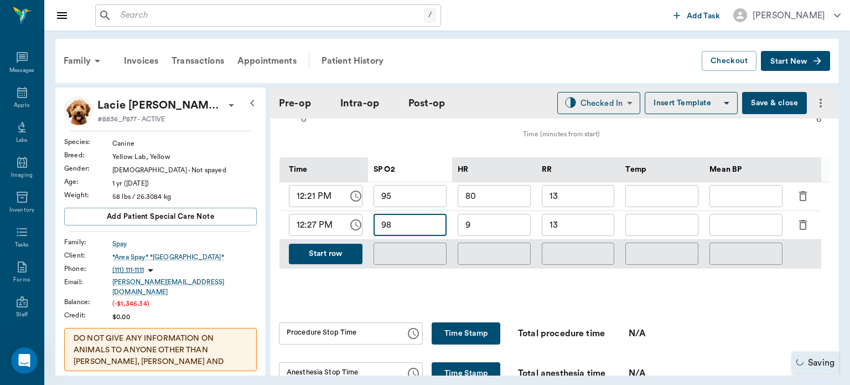
click at [588, 233] on input "13" at bounding box center [578, 225] width 73 height 22
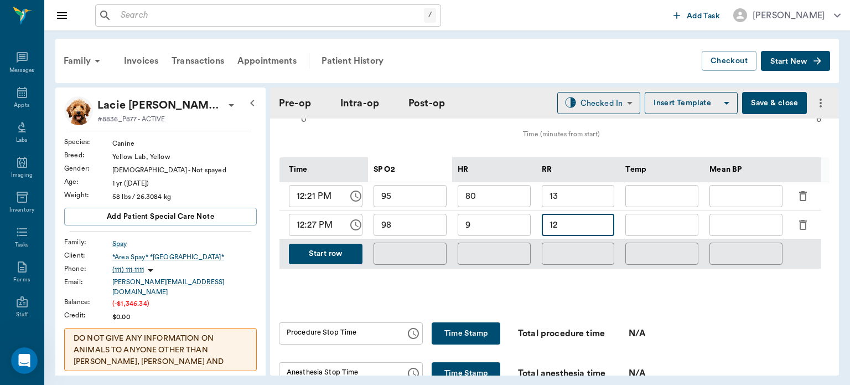
type input "12"
click at [739, 235] on input "text" at bounding box center [746, 225] width 73 height 22
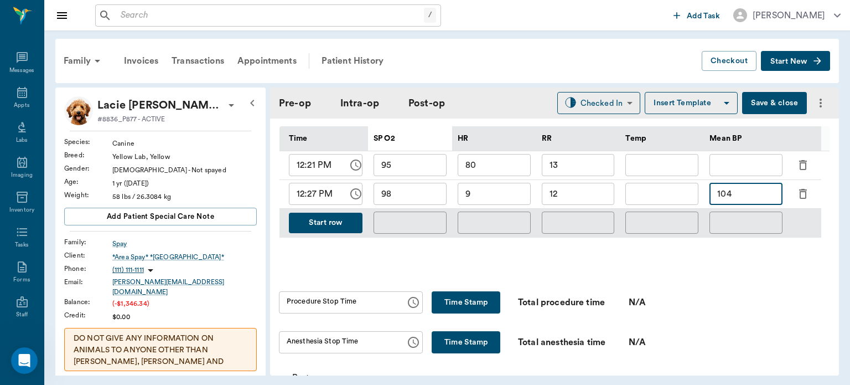
scroll to position [2360, 0]
type input "104"
click at [321, 230] on button "Start row" at bounding box center [326, 223] width 74 height 20
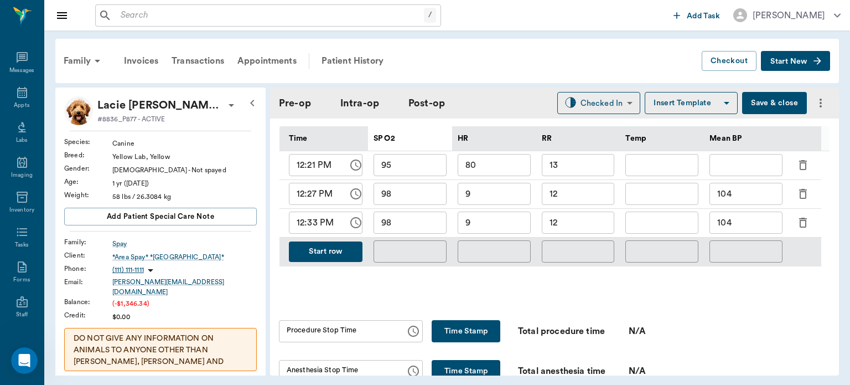
click at [491, 228] on input "9" at bounding box center [494, 222] width 73 height 22
type input "94"
click at [416, 225] on input "98" at bounding box center [410, 222] width 73 height 22
click at [576, 233] on input "12" at bounding box center [578, 222] width 73 height 22
type input "1"
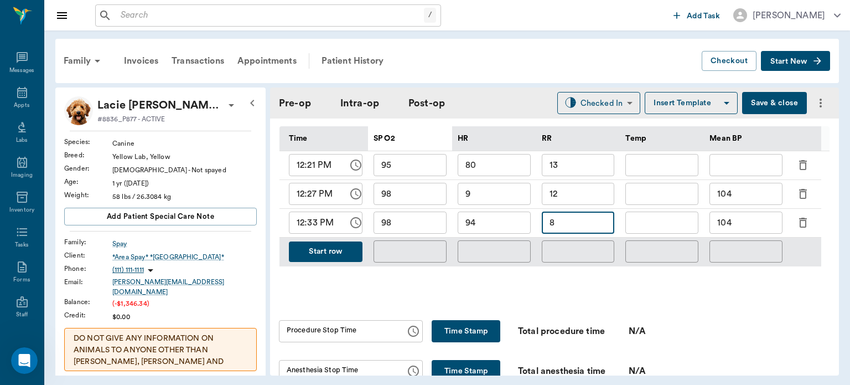
type input "8"
click at [756, 226] on input "104" at bounding box center [746, 222] width 73 height 22
type input "1"
type input "96"
click at [339, 252] on button "Start row" at bounding box center [326, 251] width 74 height 20
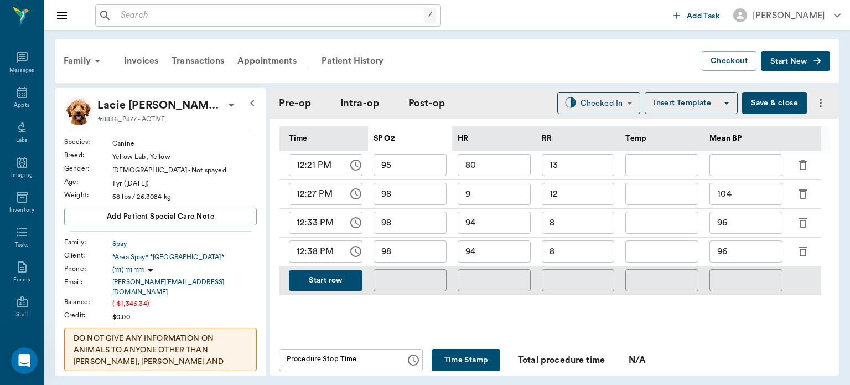
click at [421, 261] on input "98" at bounding box center [410, 251] width 73 height 22
type input "99"
type input "92"
type input "11"
type input "92"
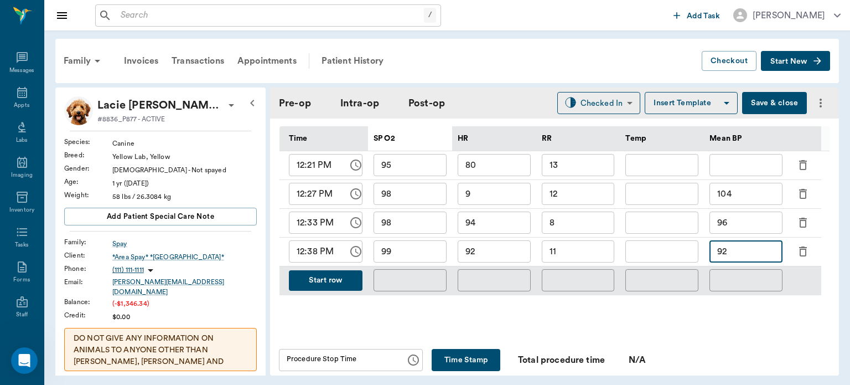
scroll to position [2393, 0]
click at [337, 329] on div "Monitoring Chart 0 6 12 18 Time (minutes from start) 0 25 50 100 SP O2 0 Time S…" at bounding box center [554, 148] width 551 height 366
click at [336, 287] on button "Start row" at bounding box center [326, 280] width 74 height 20
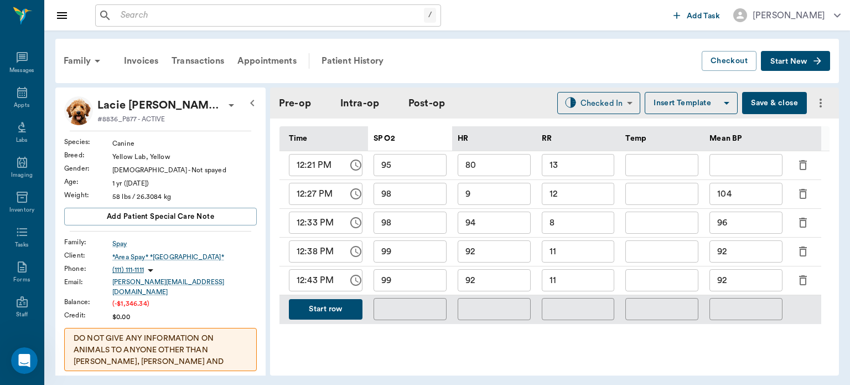
click at [410, 288] on input "99" at bounding box center [410, 280] width 73 height 22
click at [517, 288] on input "92" at bounding box center [494, 280] width 73 height 22
type input "97"
type input "10"
type input "76"
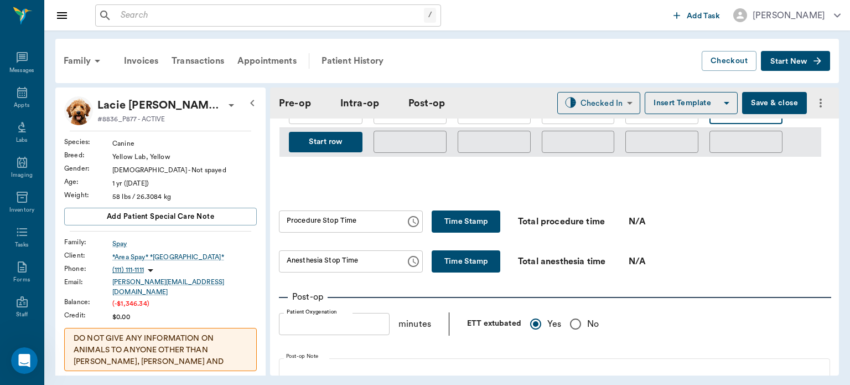
scroll to position [720, 0]
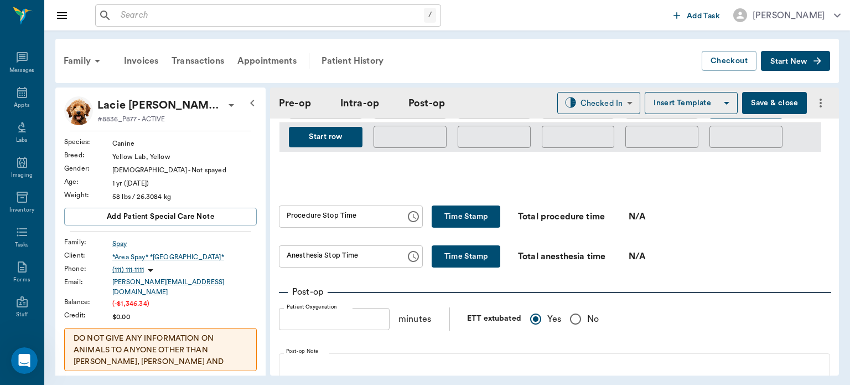
click at [477, 223] on button "Time Stamp" at bounding box center [466, 216] width 69 height 22
type input "12:46 PM"
click at [455, 259] on button "Time Stamp" at bounding box center [466, 256] width 69 height 22
type input "12:53 PM"
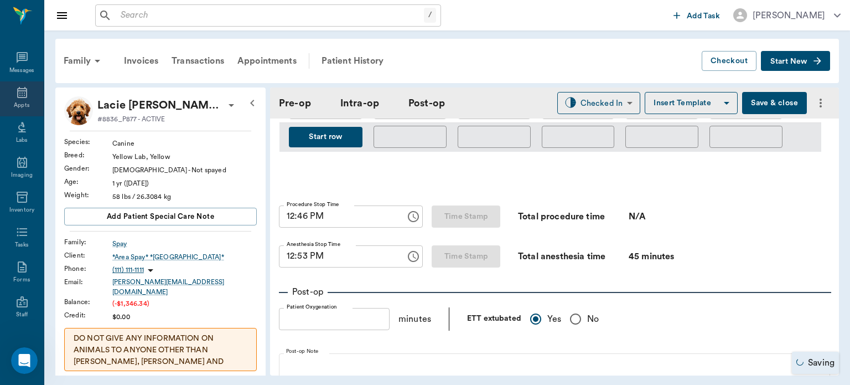
click at [29, 102] on div "Appts" at bounding box center [22, 98] width 44 height 35
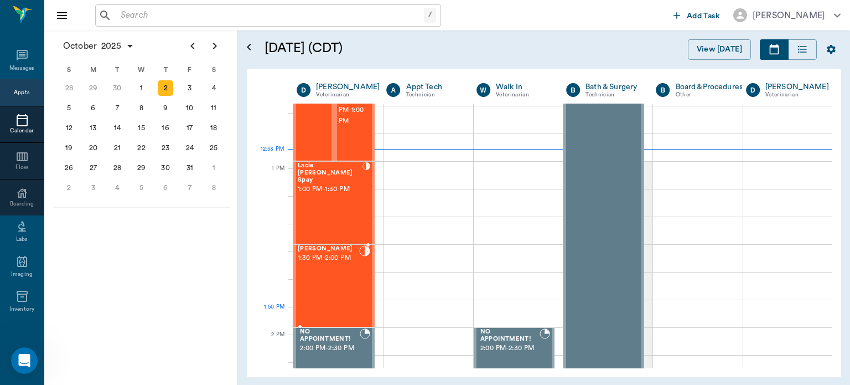
scroll to position [779, 0]
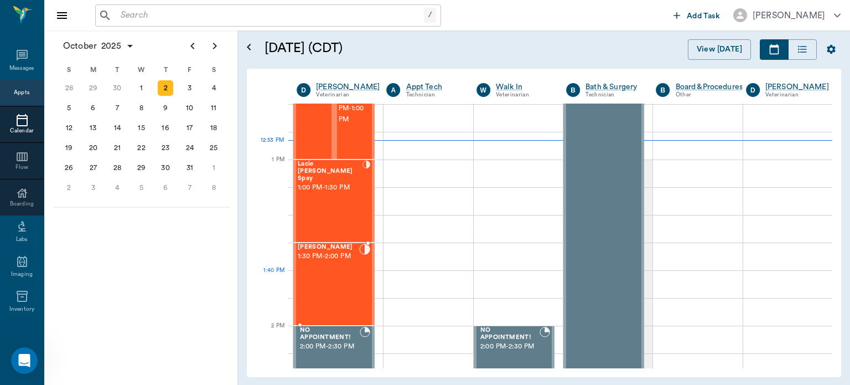
click at [336, 290] on div "Elvis Davis 1:30 PM - 2:00 PM" at bounding box center [328, 284] width 61 height 81
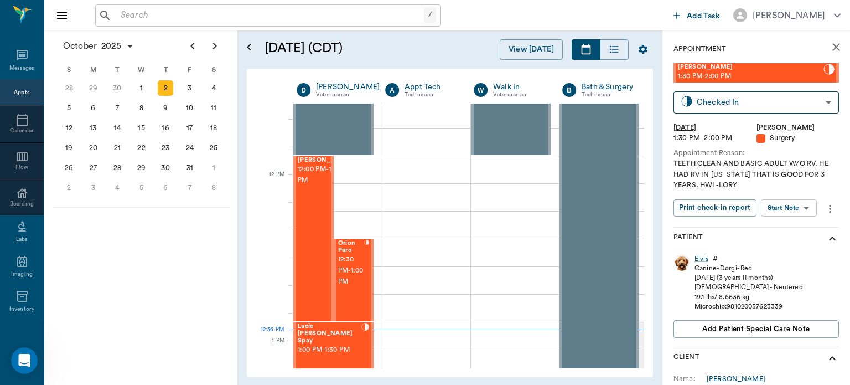
scroll to position [587, 0]
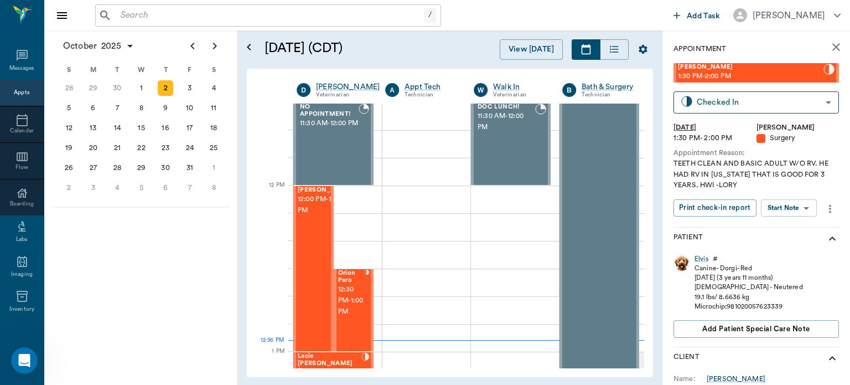
click at [310, 234] on div "[PERSON_NAME] 12:00 PM - 1:00 PM" at bounding box center [325, 269] width 55 height 164
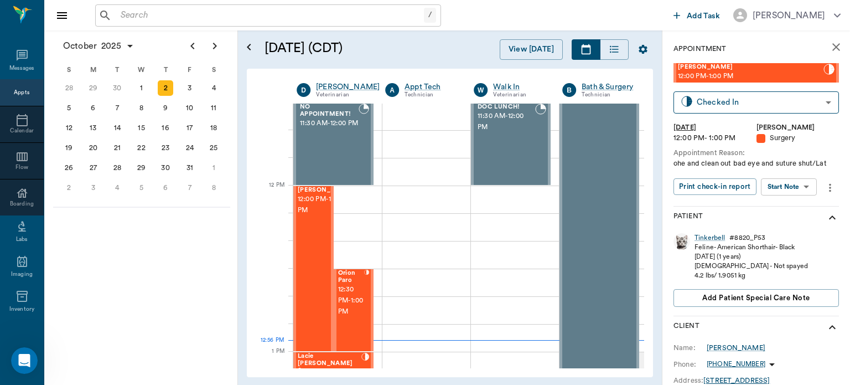
click at [792, 182] on body "/ ​ Add Task Dr. Bert Ellsworth Nectar Messages Appts Calendar Flow Boarding La…" at bounding box center [425, 192] width 850 height 385
click at [786, 226] on button "View Surgery" at bounding box center [780, 227] width 45 height 13
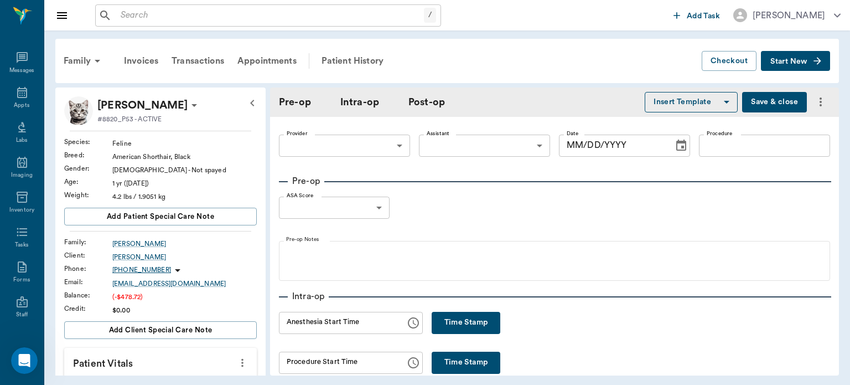
type input "63ec2f075fda476ae8351a4d"
type input "63ec2e7e52e12b0ba117b124"
type input "spay"
type input "1"
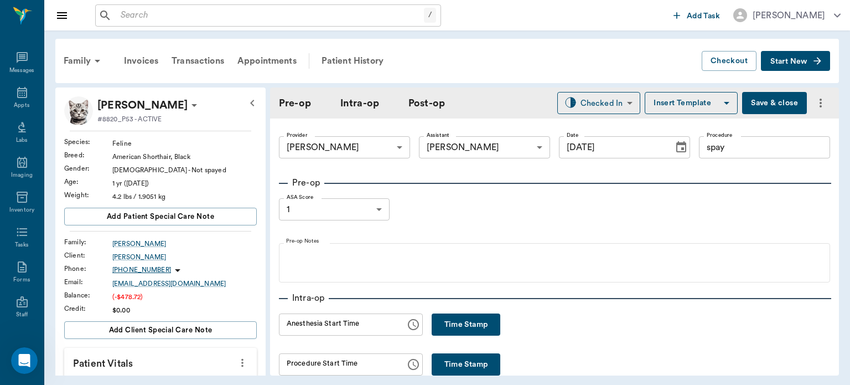
type input "[DATE]"
click at [463, 320] on button "Time Stamp" at bounding box center [466, 324] width 69 height 22
type input "12:56 PM"
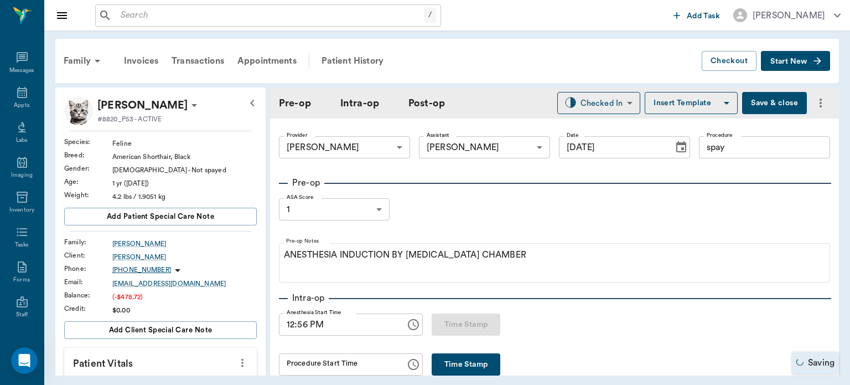
click at [768, 101] on button "Save & close" at bounding box center [774, 103] width 65 height 22
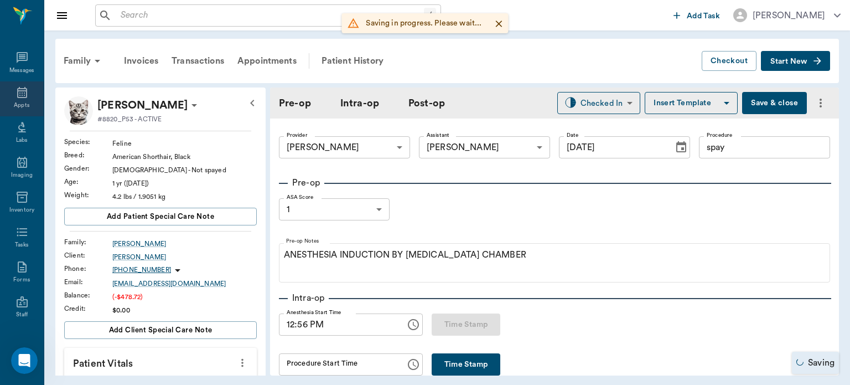
click at [17, 91] on icon at bounding box center [22, 92] width 10 height 11
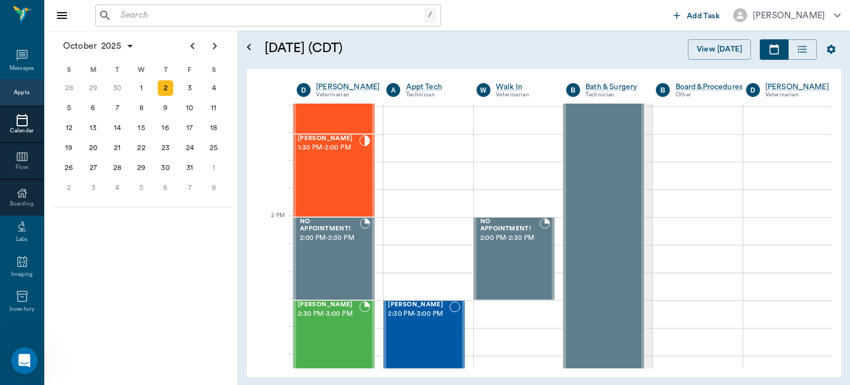
scroll to position [889, 0]
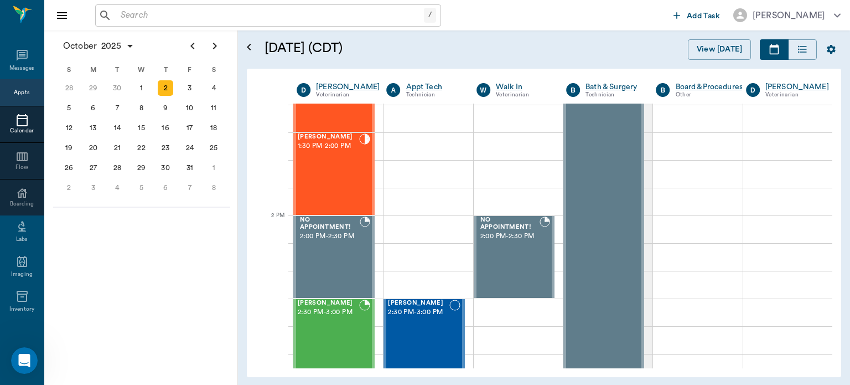
click at [331, 172] on div "Elvis Davis 1:30 PM - 2:00 PM" at bounding box center [328, 173] width 61 height 81
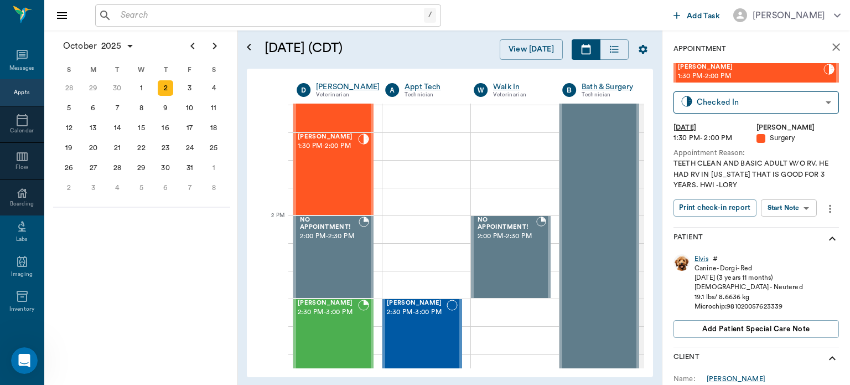
click at [798, 210] on body "/ ​ Add Task Dr. Bert Ellsworth Nectar Messages Appts Calendar Flow Boarding La…" at bounding box center [425, 192] width 850 height 385
click at [799, 250] on button "View Surgery" at bounding box center [780, 248] width 45 height 13
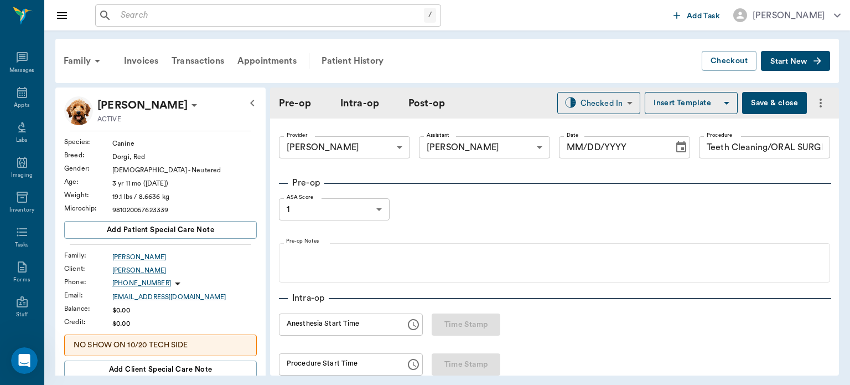
type input "63ec2f075fda476ae8351a4d"
type input "63ec2e7e52e12b0ba117b124"
type input "Teeth Cleaning/ORAL SURGERY"
type input "1"
radio input "true"
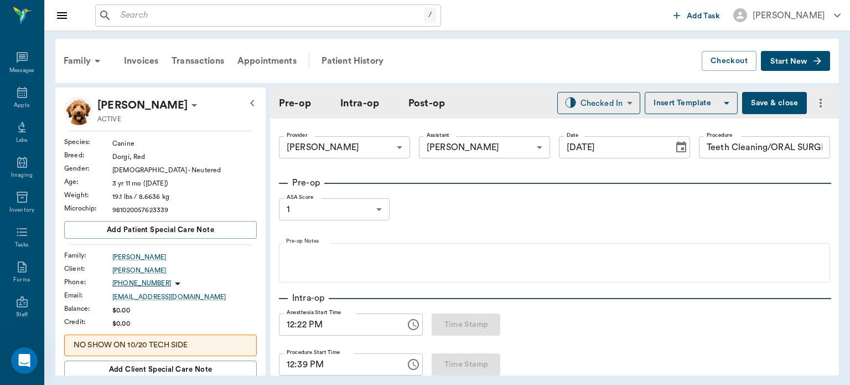
type input "[DATE]"
type input "12:22 PM"
type input "12:39 PM"
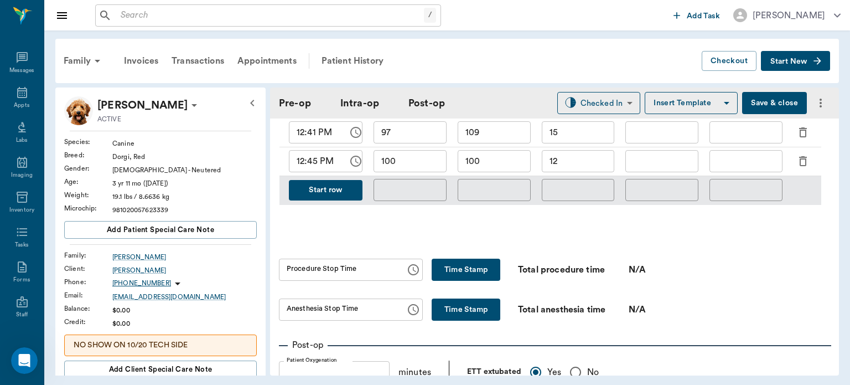
scroll to position [591, 0]
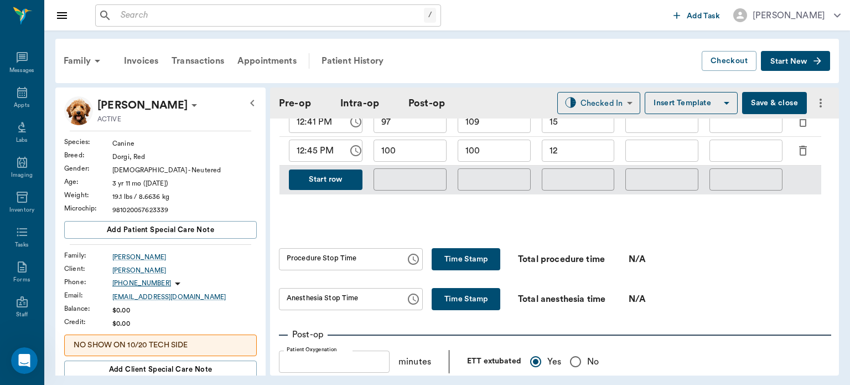
click at [462, 264] on button "Time Stamp" at bounding box center [466, 259] width 69 height 22
type input "12:56 PM"
click at [461, 298] on button "Time Stamp" at bounding box center [466, 299] width 69 height 22
type input "12:56 PM"
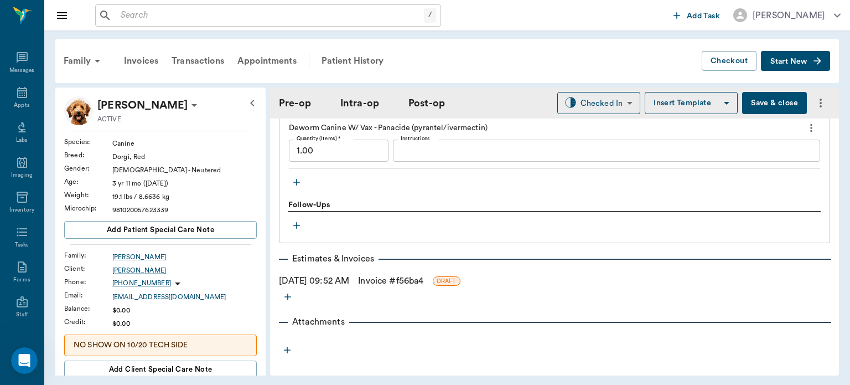
scroll to position [1519, 0]
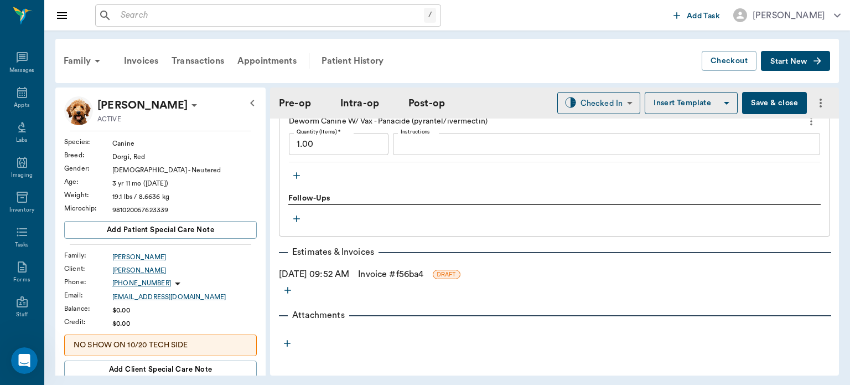
click at [295, 174] on icon "button" at bounding box center [296, 175] width 11 height 11
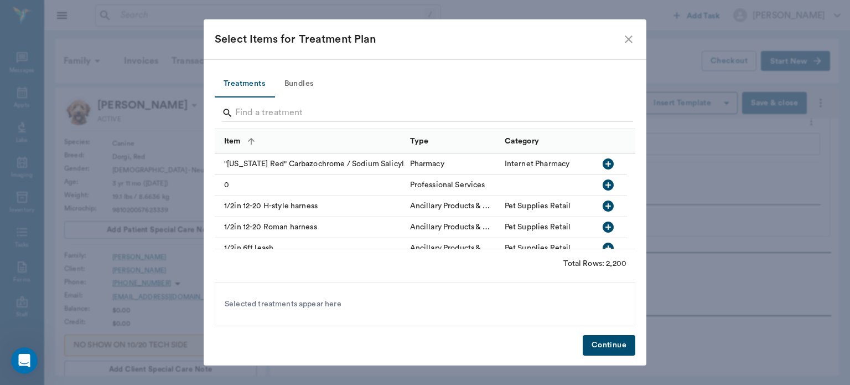
click at [304, 87] on button "Bundles" at bounding box center [299, 84] width 50 height 27
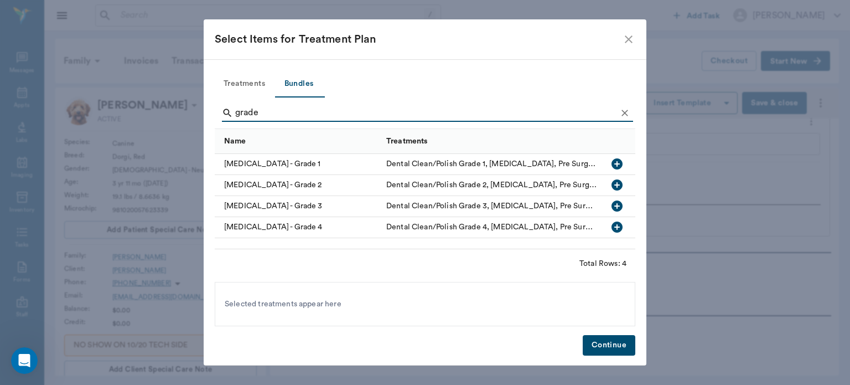
type input "grade"
click at [613, 182] on icon "button" at bounding box center [617, 184] width 11 height 11
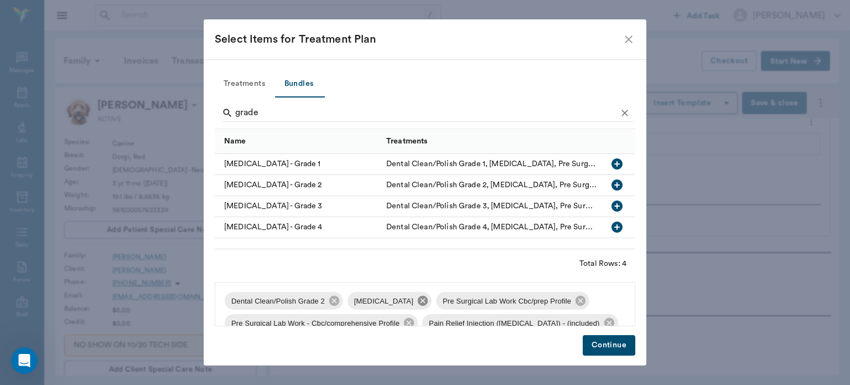
click at [417, 304] on icon at bounding box center [423, 301] width 12 height 12
click at [487, 303] on icon at bounding box center [492, 301] width 10 height 10
click at [526, 303] on icon at bounding box center [532, 301] width 12 height 12
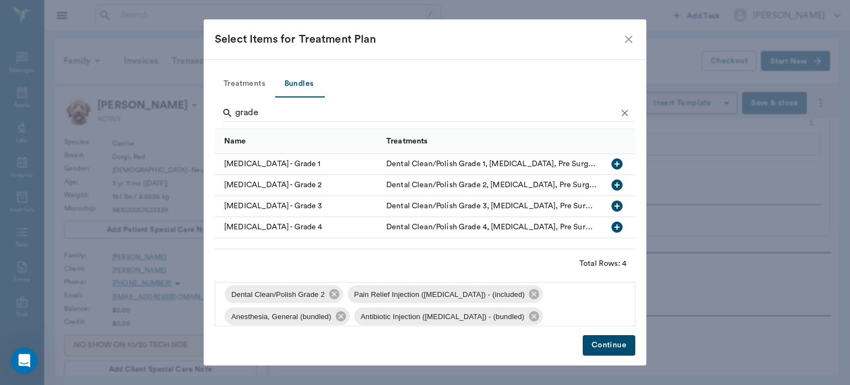
scroll to position [1, 0]
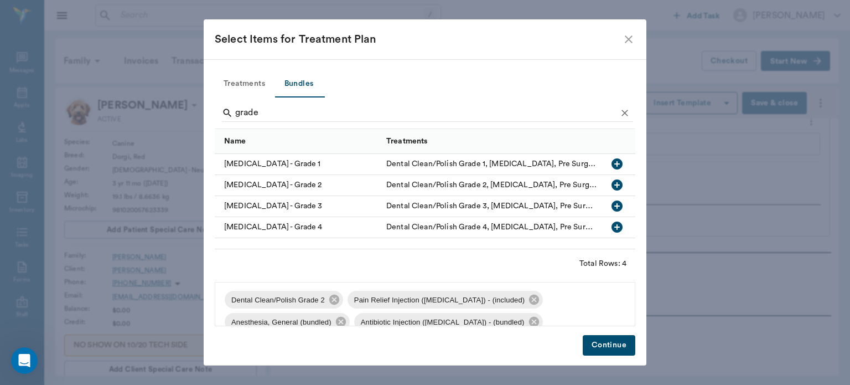
click at [616, 341] on button "Continue" at bounding box center [609, 345] width 53 height 20
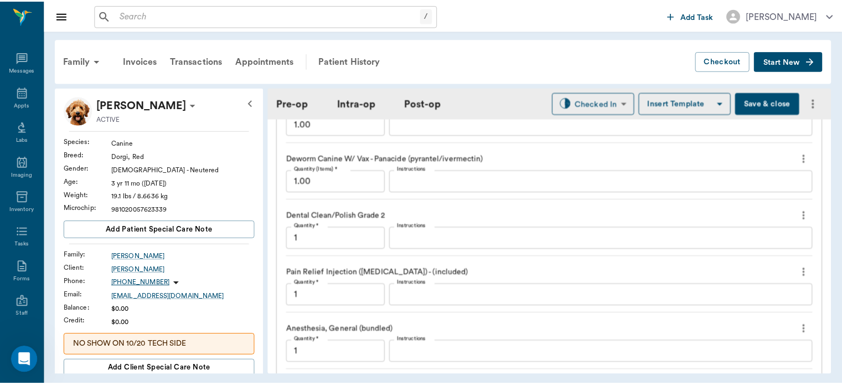
scroll to position [1462, 0]
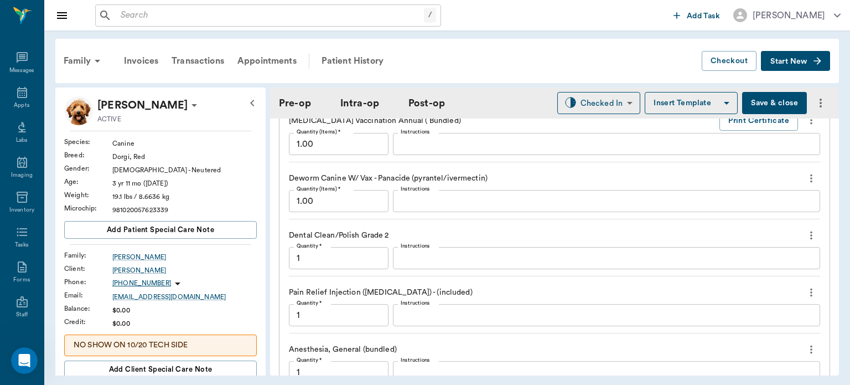
click at [754, 107] on button "Save & close" at bounding box center [774, 103] width 65 height 22
type input "1.00"
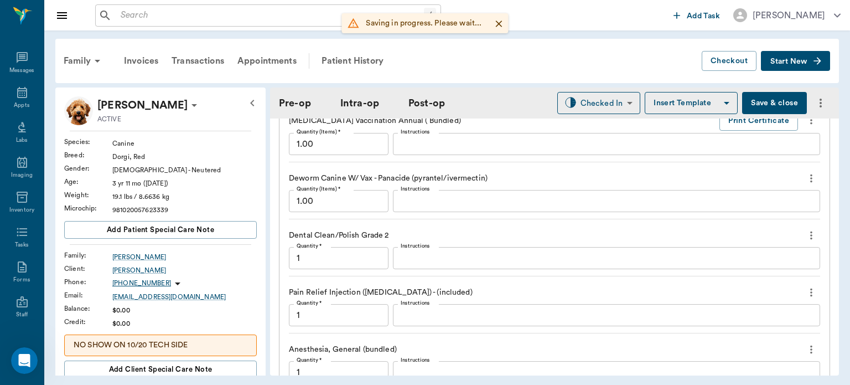
type input "1.00"
click at [349, 56] on div "Patient History" at bounding box center [352, 61] width 75 height 27
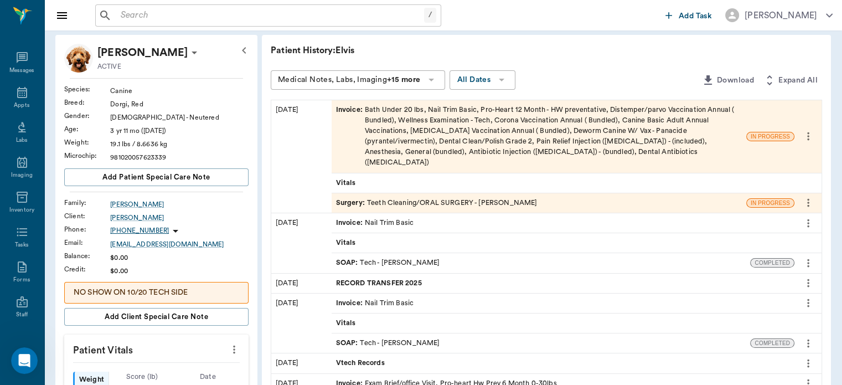
scroll to position [49, 0]
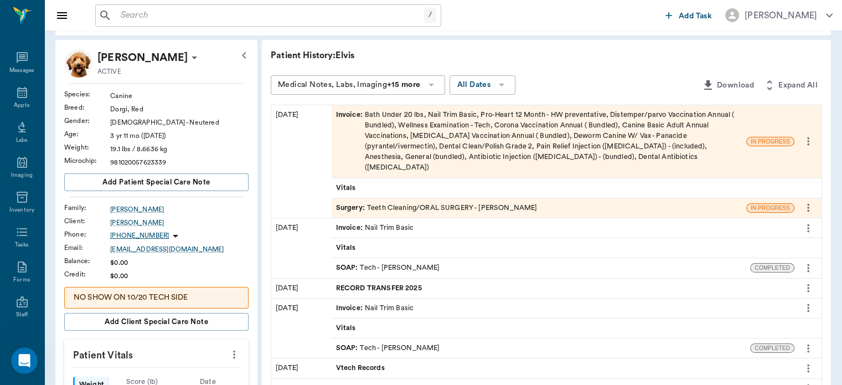
click at [349, 203] on span "Surgery :" at bounding box center [351, 208] width 31 height 11
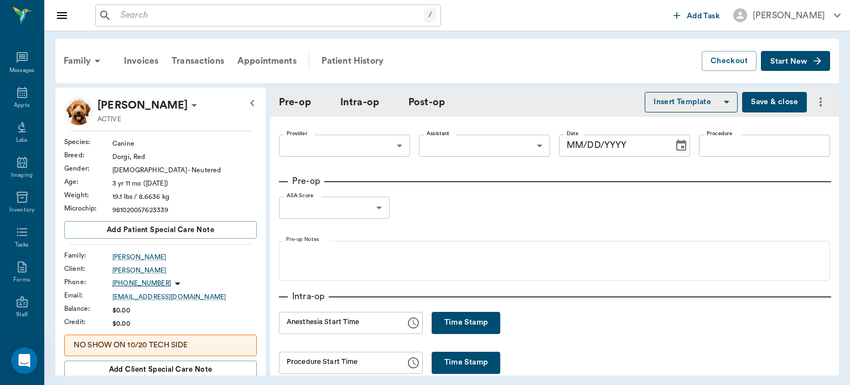
type input "63ec2f075fda476ae8351a4d"
type input "63ec2e7e52e12b0ba117b124"
type input "Teeth Cleaning/ORAL SURGERY"
type input "1"
radio input "true"
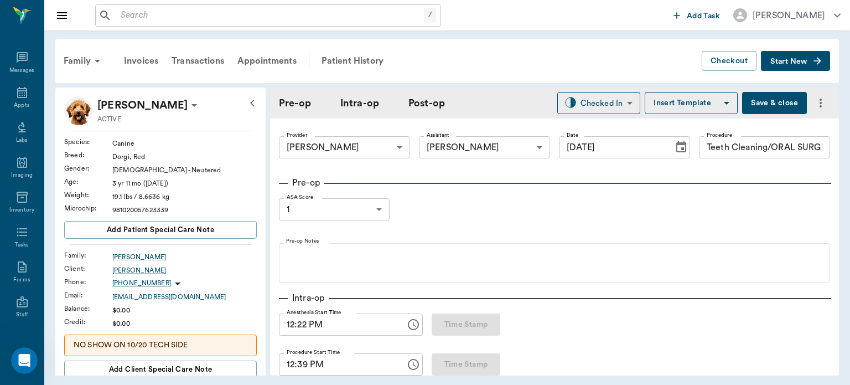
type input "[DATE]"
type input "12:22 PM"
type input "12:39 PM"
type input "12:56 PM"
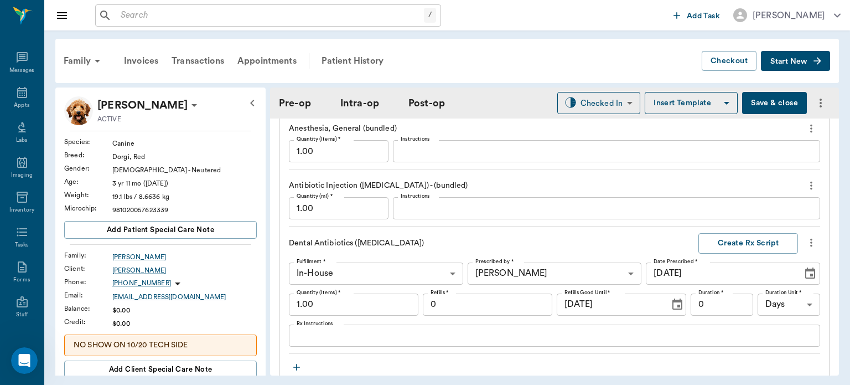
scroll to position [1684, 0]
click at [806, 236] on icon "more" at bounding box center [812, 240] width 12 height 13
click at [730, 277] on span "Delete" at bounding box center [756, 277] width 93 height 12
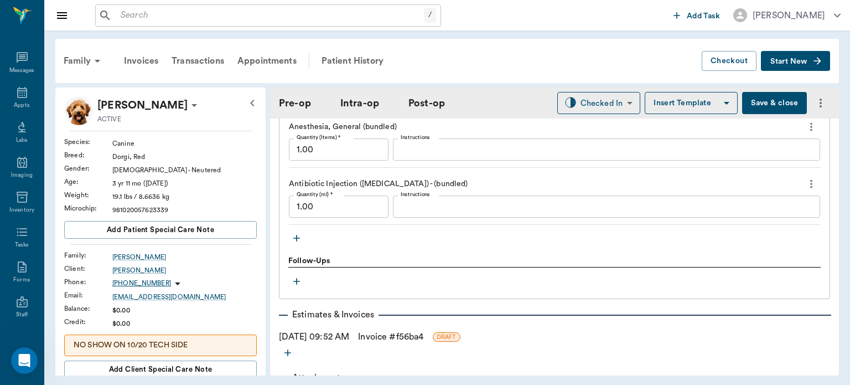
click at [295, 235] on icon "button" at bounding box center [296, 238] width 7 height 7
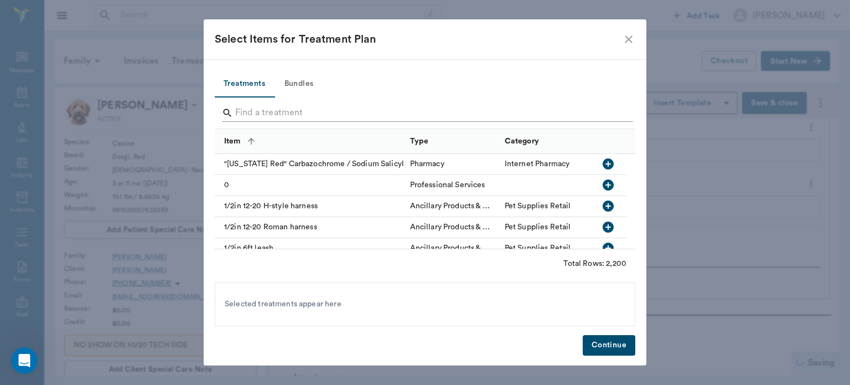
click at [246, 121] on input "Search" at bounding box center [425, 113] width 381 height 18
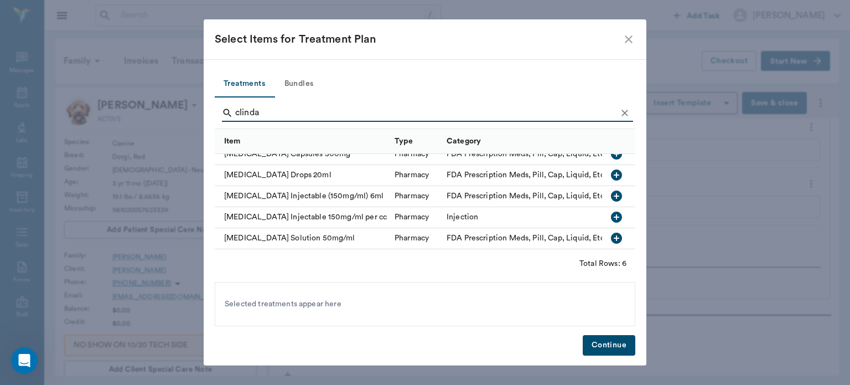
scroll to position [37, 0]
type input "clinda"
click at [611, 233] on icon "button" at bounding box center [616, 238] width 11 height 11
click at [610, 350] on button "Continue" at bounding box center [609, 345] width 53 height 20
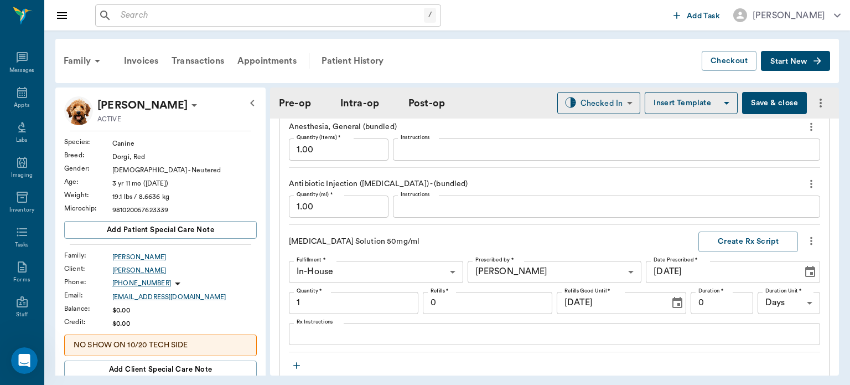
click at [312, 334] on textarea "Rx Instructions" at bounding box center [555, 333] width 516 height 13
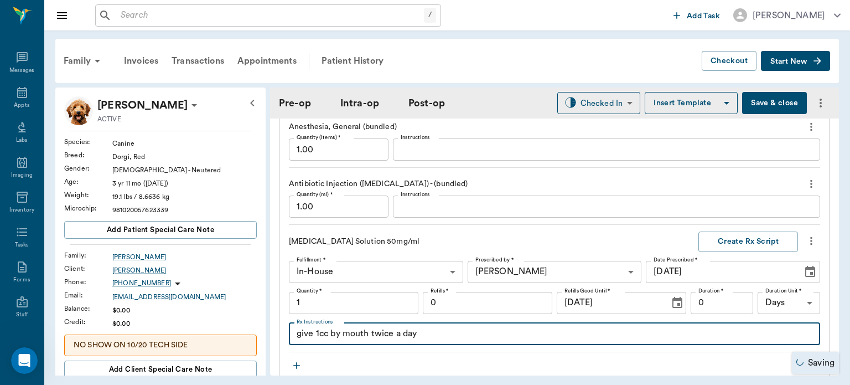
scroll to position [1712, 0]
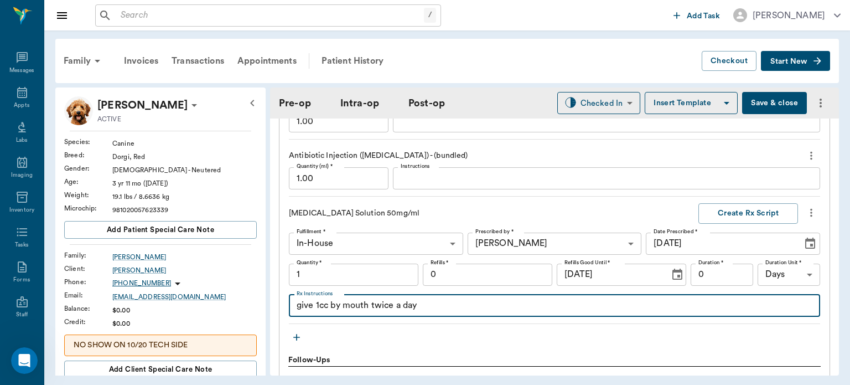
type textarea "give 1cc by mouth twice a day"
click at [309, 270] on input "1" at bounding box center [354, 275] width 130 height 22
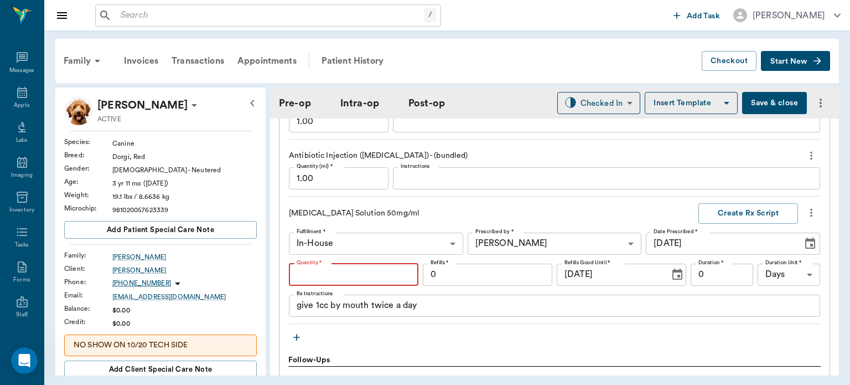
click at [309, 274] on input "Quantity *" at bounding box center [354, 275] width 130 height 22
click at [373, 268] on input "Quantity *" at bounding box center [354, 275] width 130 height 22
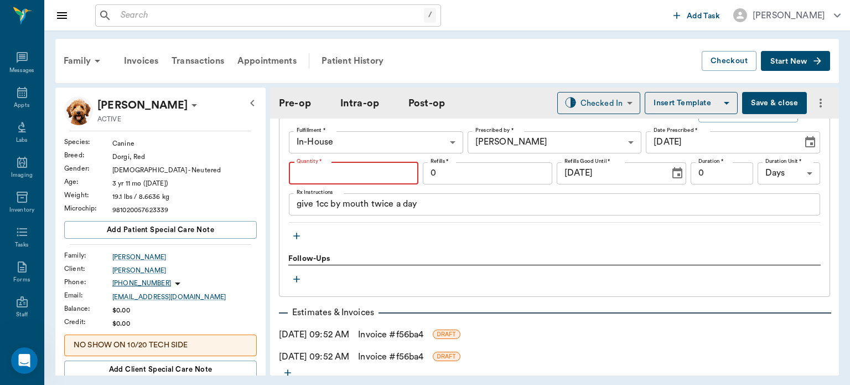
scroll to position [1805, 0]
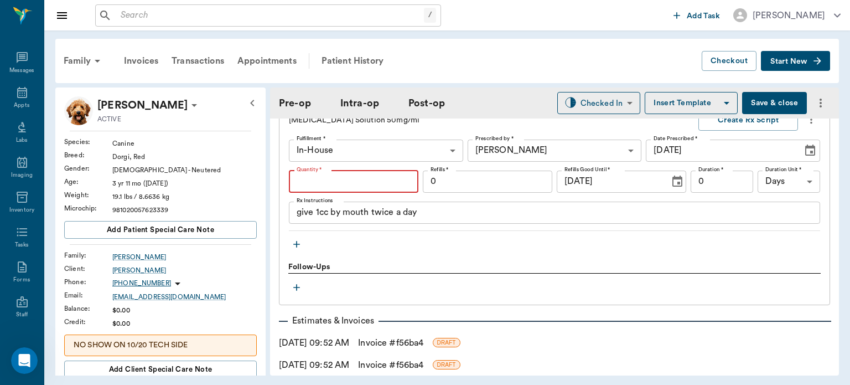
click at [312, 173] on input "Quantity *" at bounding box center [354, 182] width 130 height 22
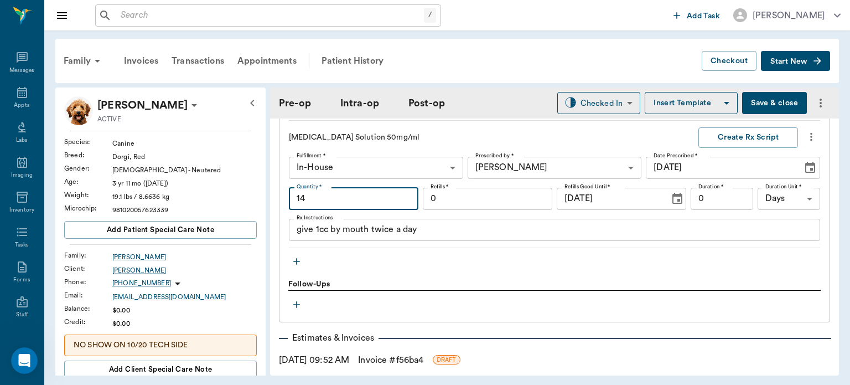
type input "14"
click at [434, 235] on div "give 1cc by mouth twice a day x Rx Instructions" at bounding box center [554, 230] width 531 height 22
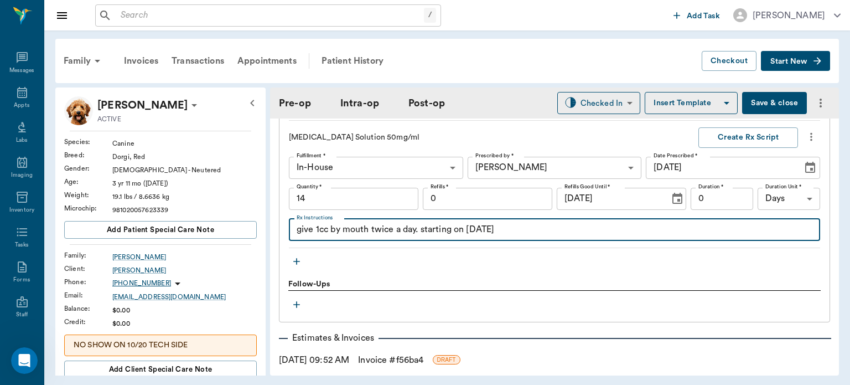
click at [653, 295] on div at bounding box center [554, 295] width 533 height 1
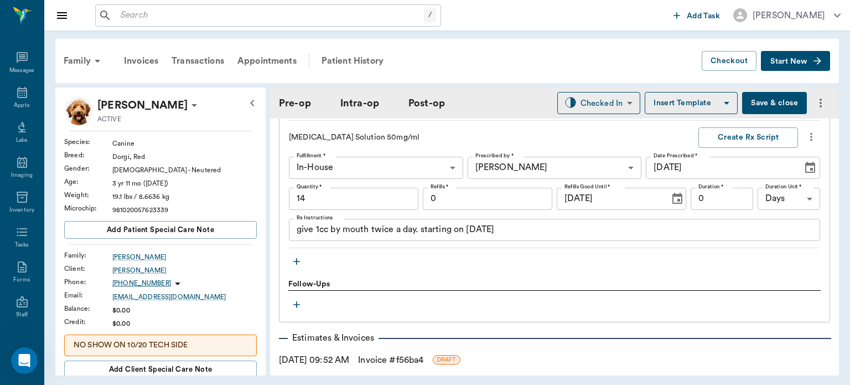
click at [488, 231] on textarea "give 1cc by mouth twice a day. starting on 10-02-25" at bounding box center [555, 229] width 516 height 13
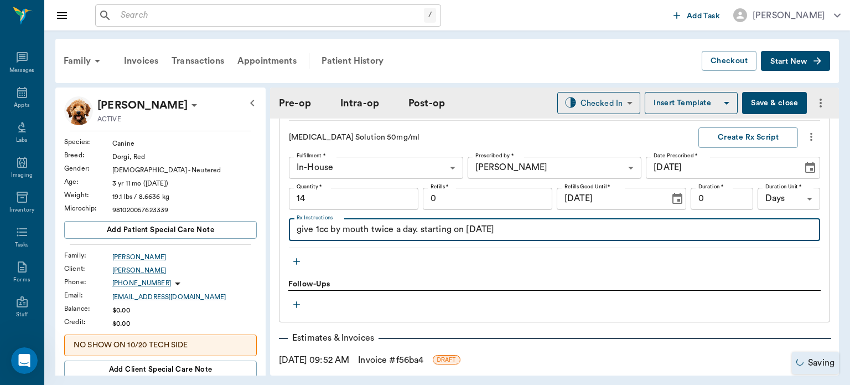
type textarea "give 1cc by mouth twice a day. starting on 10-03-25"
click at [737, 136] on button "Create Rx Script" at bounding box center [749, 137] width 100 height 20
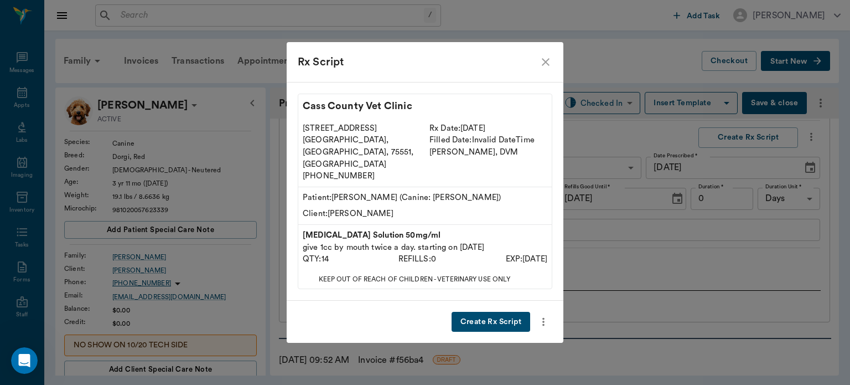
click at [495, 312] on button "Create Rx Script" at bounding box center [491, 322] width 79 height 20
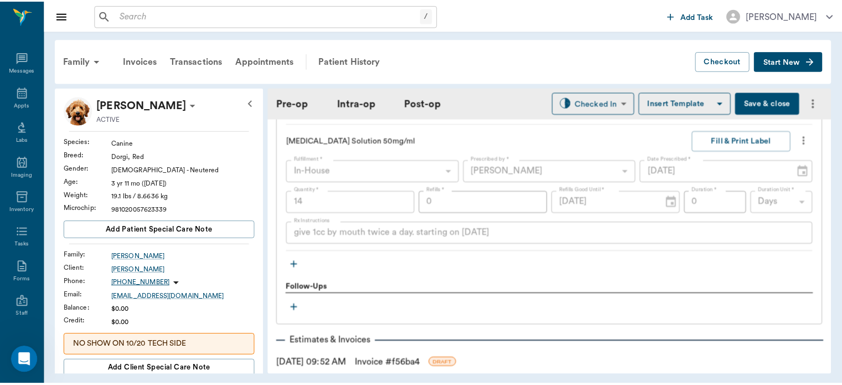
scroll to position [1805, 0]
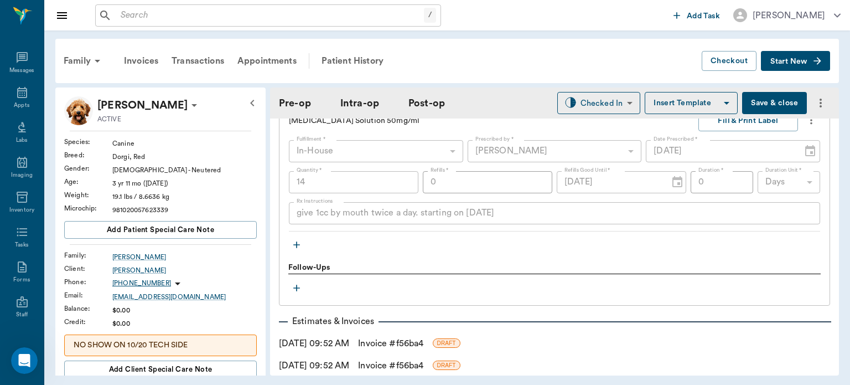
click at [415, 337] on link "Invoice # f56ba4" at bounding box center [390, 343] width 65 height 13
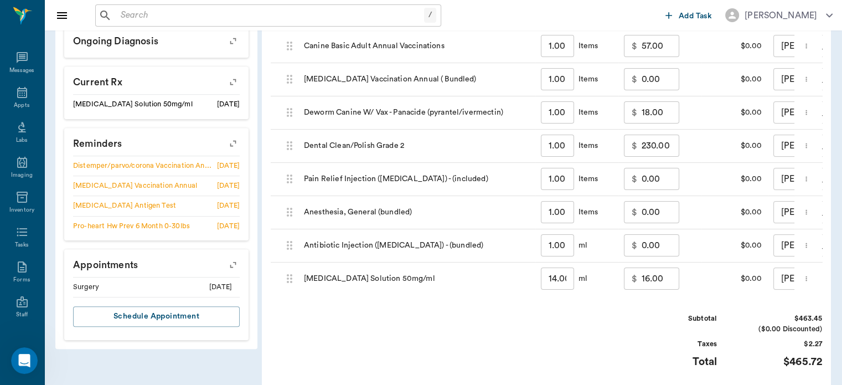
scroll to position [690, 0]
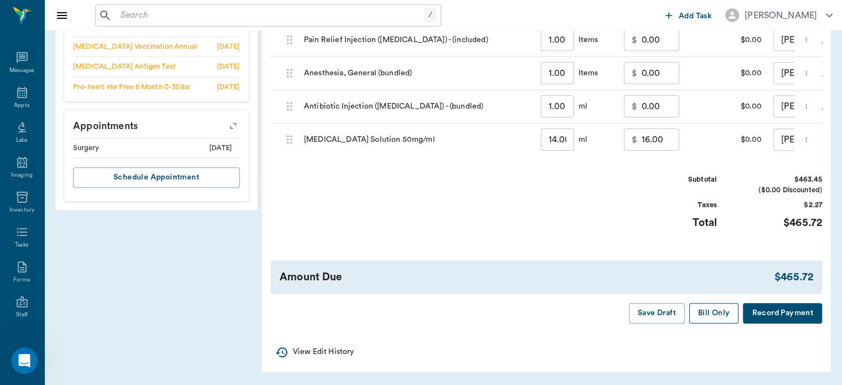
click at [713, 313] on button "Bill Only" at bounding box center [714, 313] width 50 height 20
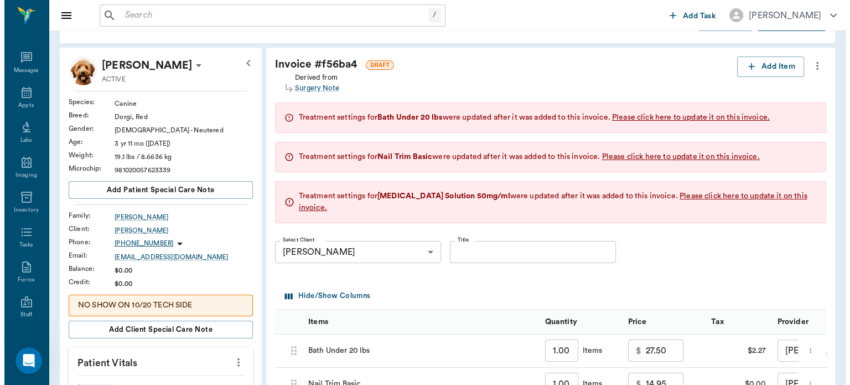
scroll to position [0, 0]
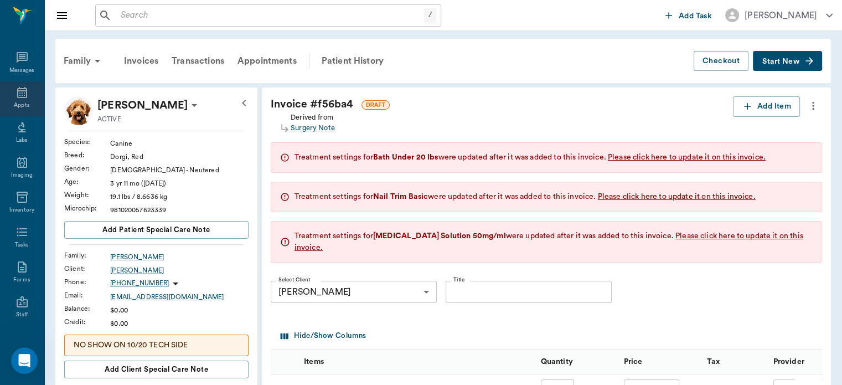
click at [16, 94] on icon at bounding box center [22, 92] width 13 height 13
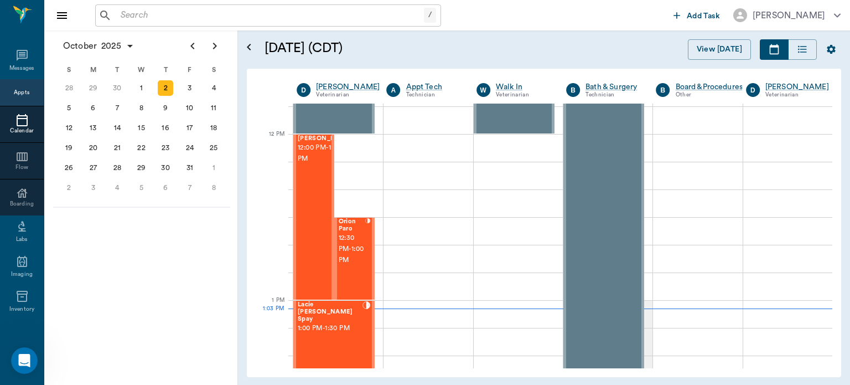
scroll to position [626, 0]
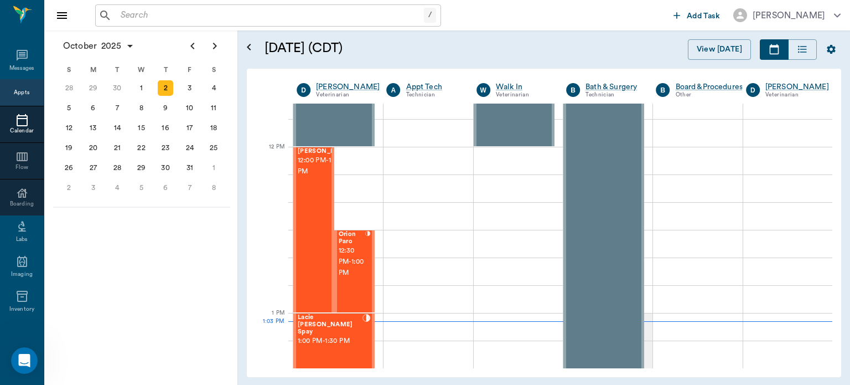
click at [314, 244] on div "[PERSON_NAME] 12:00 PM - 1:00 PM" at bounding box center [325, 230] width 55 height 164
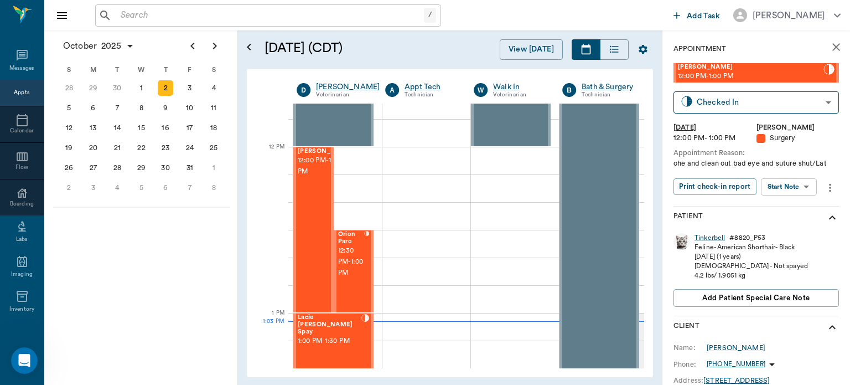
click at [792, 184] on body "/ ​ Add Task Dr. Bert Ellsworth Nectar Messages Appts Calendar Flow Boarding La…" at bounding box center [425, 192] width 850 height 385
click at [790, 230] on button "View Surgery" at bounding box center [780, 227] width 45 height 13
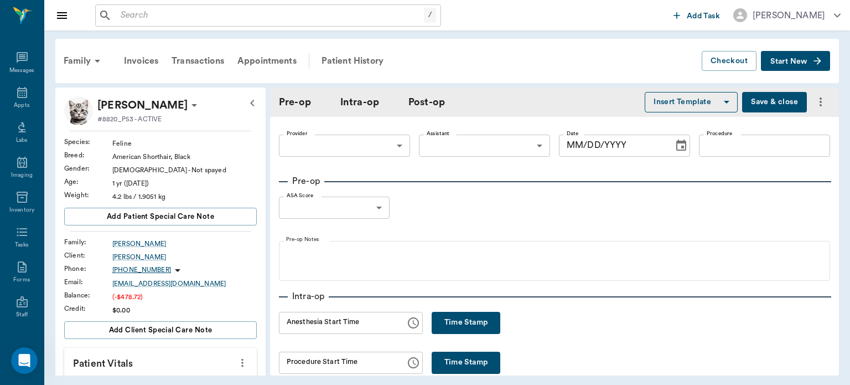
type input "63ec2f075fda476ae8351a4d"
type input "63ec2e7e52e12b0ba117b124"
type input "spay"
type input "1"
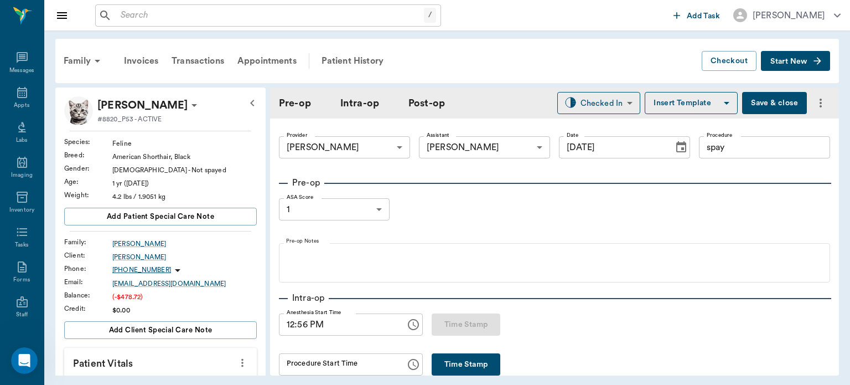
type input "[DATE]"
type input "12:56 PM"
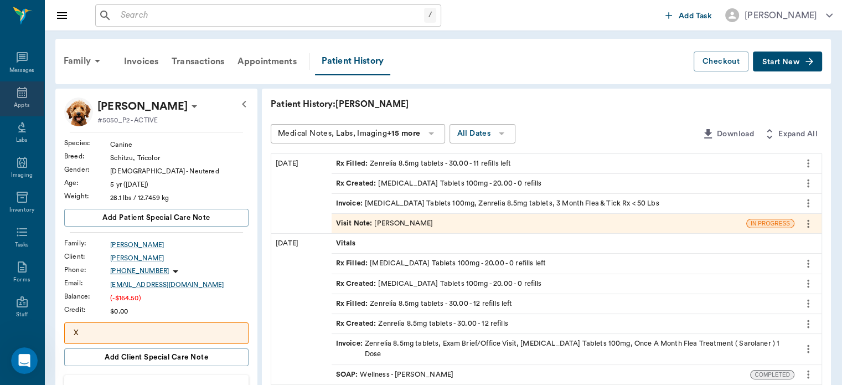
click at [18, 105] on div "Appts" at bounding box center [22, 105] width 16 height 8
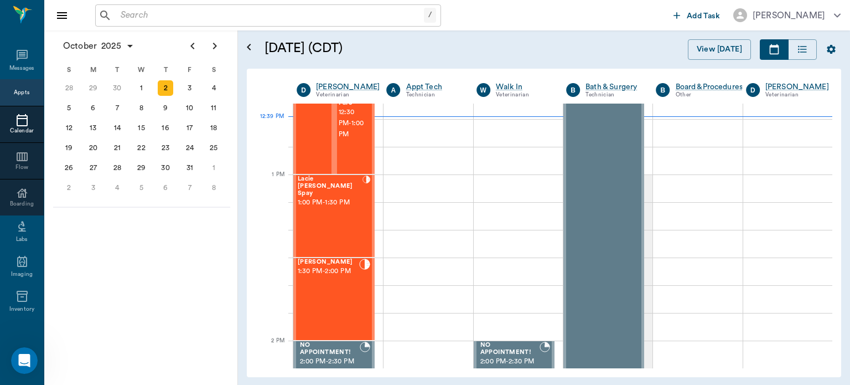
scroll to position [791, 0]
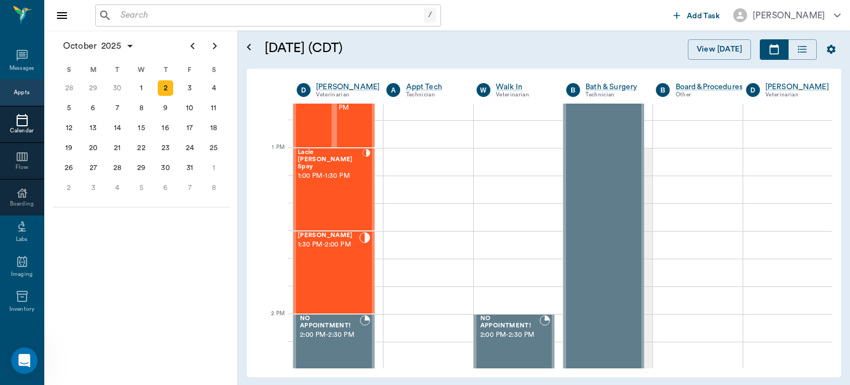
click at [348, 265] on div "Elvis Davis 1:30 PM - 2:00 PM" at bounding box center [328, 272] width 61 height 81
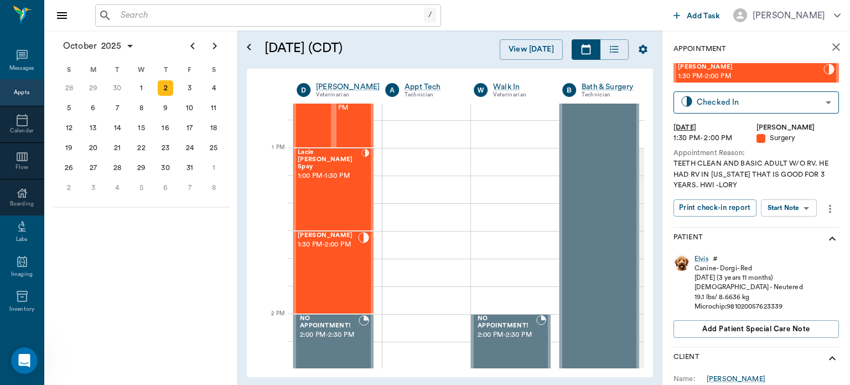
click at [795, 210] on body "/ ​ Add Task Dr. Bert Ellsworth Nectar Messages Appts Calendar Flow Boarding La…" at bounding box center [425, 192] width 850 height 385
click at [788, 250] on button "View Surgery" at bounding box center [780, 248] width 45 height 13
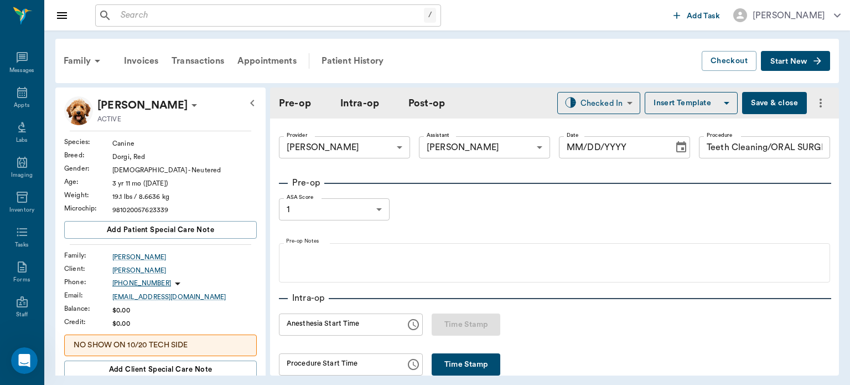
type input "63ec2f075fda476ae8351a4d"
type input "63ec2e7e52e12b0ba117b124"
type input "Teeth Cleaning/ORAL SURGERY"
type input "1"
radio input "true"
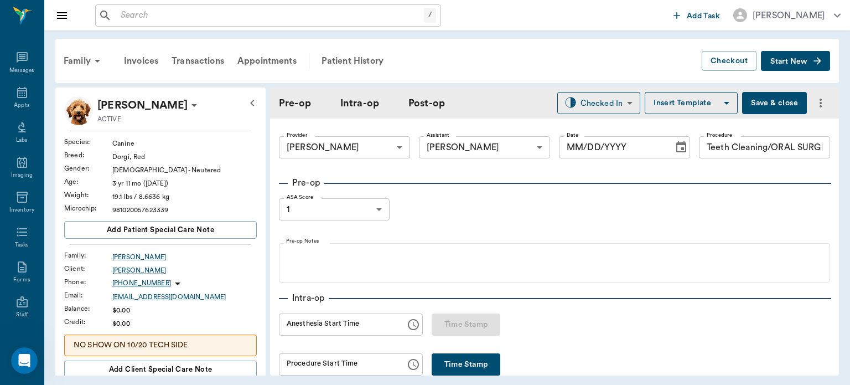
type input "[DATE]"
type input "12:22 PM"
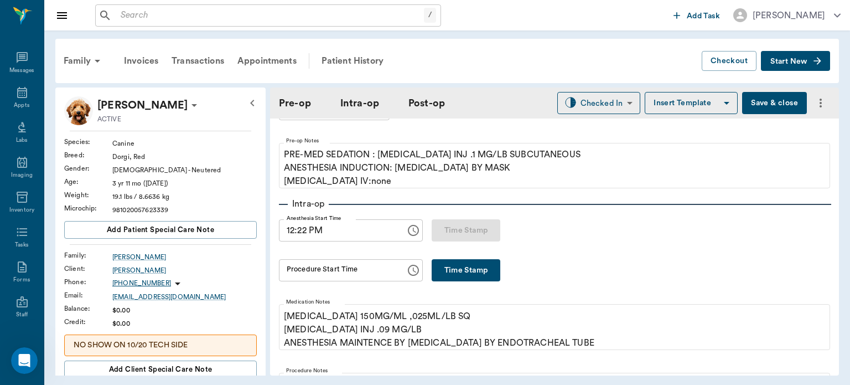
scroll to position [109, 0]
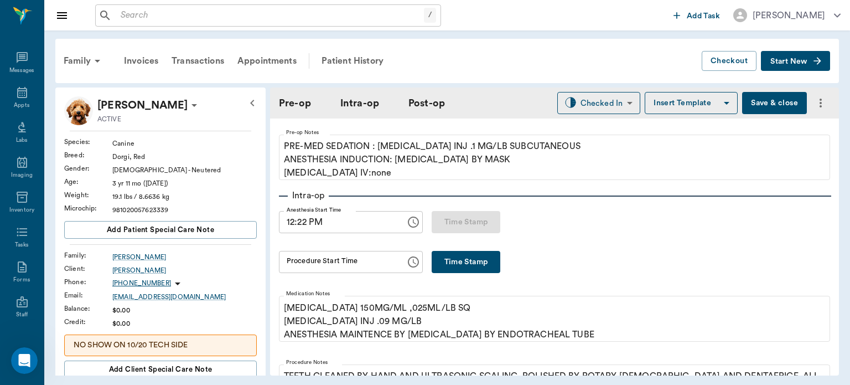
click at [374, 263] on input "Procedure Start Time" at bounding box center [338, 262] width 119 height 22
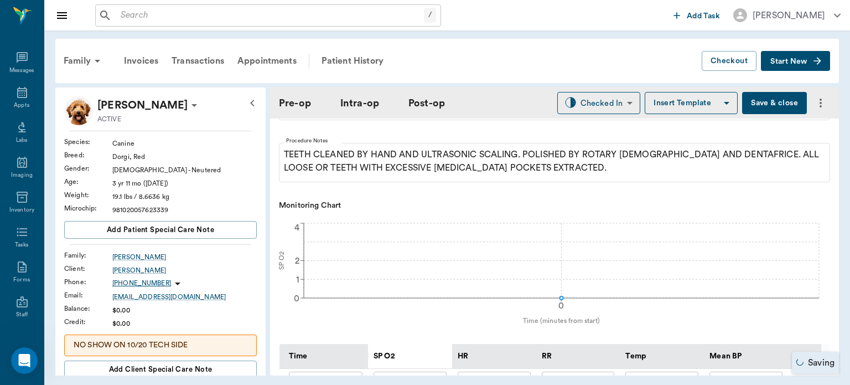
type input "12:39 PM"
click at [528, 343] on div "HR" at bounding box center [494, 355] width 73 height 25
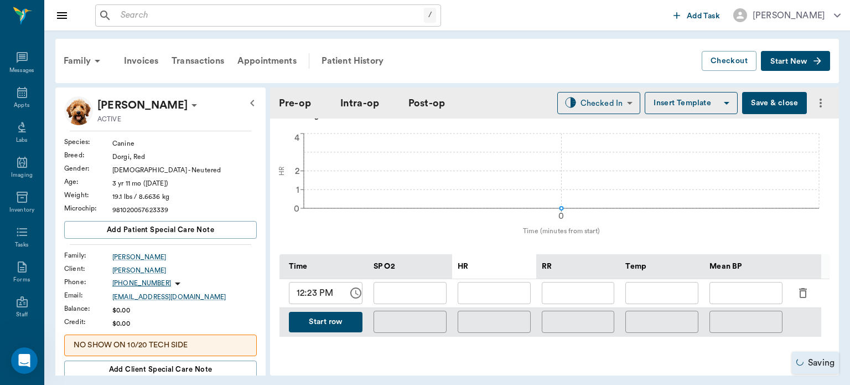
scroll to position [421, 0]
click at [312, 295] on input "12:23 PM" at bounding box center [314, 292] width 51 height 22
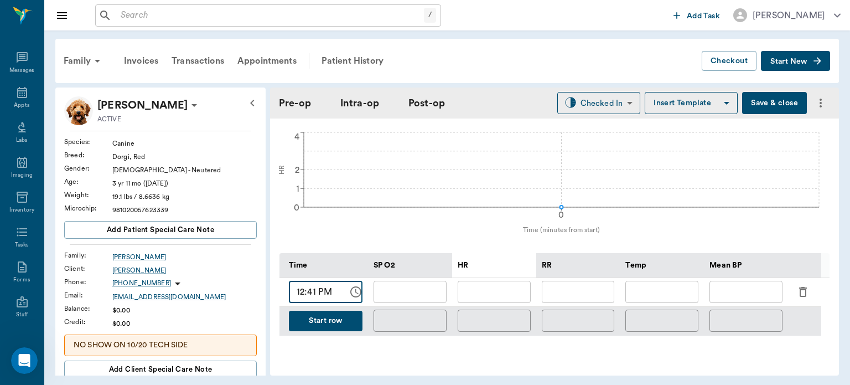
type input "12:41 PM"
click at [422, 295] on input "text" at bounding box center [410, 292] width 73 height 22
type input "97"
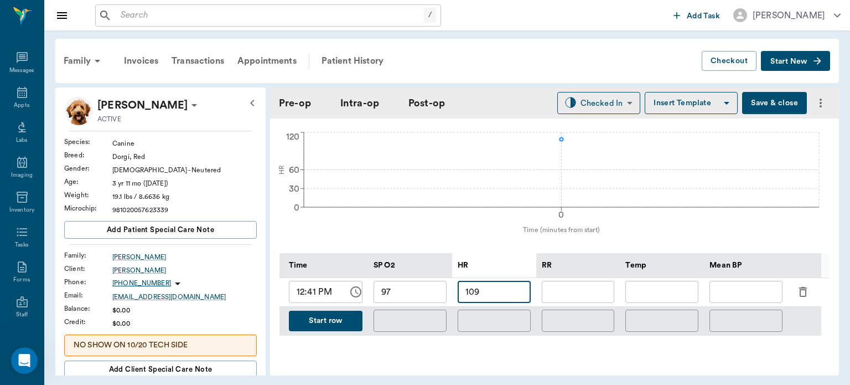
type input "109"
type input "15"
click at [341, 329] on button "Start row" at bounding box center [326, 321] width 74 height 20
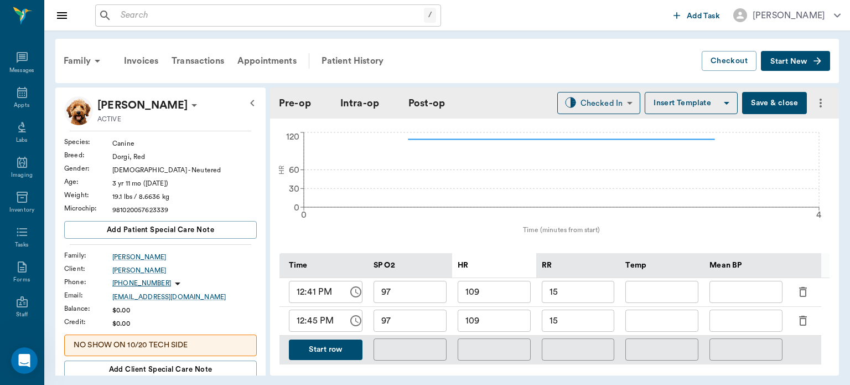
click at [425, 324] on input "97" at bounding box center [410, 320] width 73 height 22
type input "9"
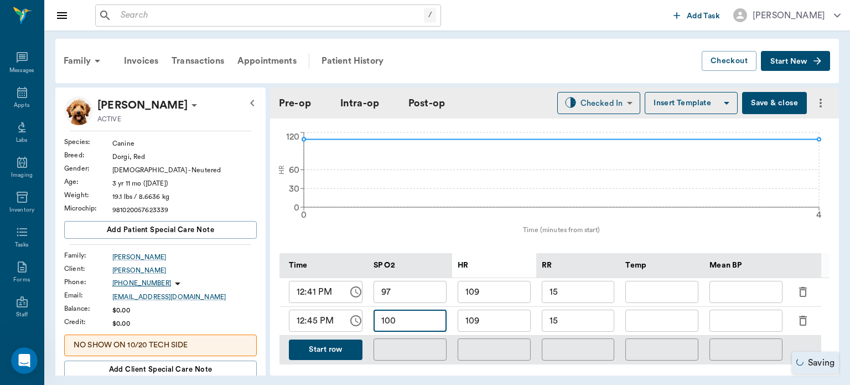
type input "100"
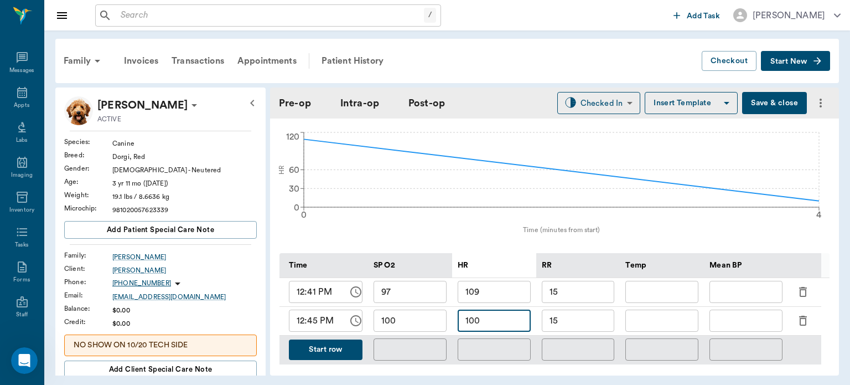
type input "100"
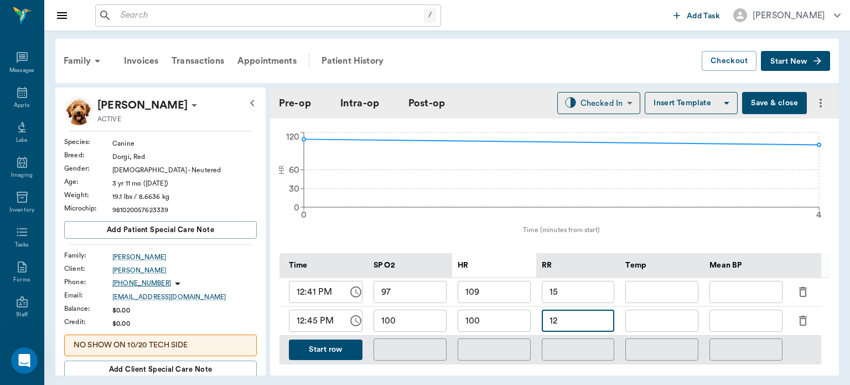
type input "12"
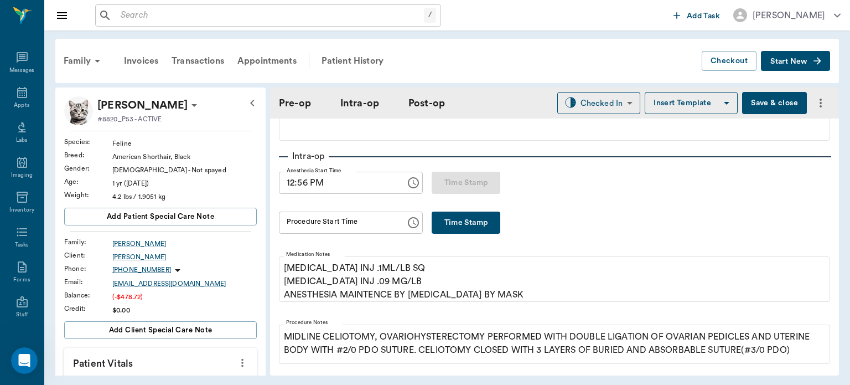
scroll to position [2393, 0]
click at [453, 217] on button "Time Stamp" at bounding box center [466, 222] width 69 height 22
type input "01:26 PM"
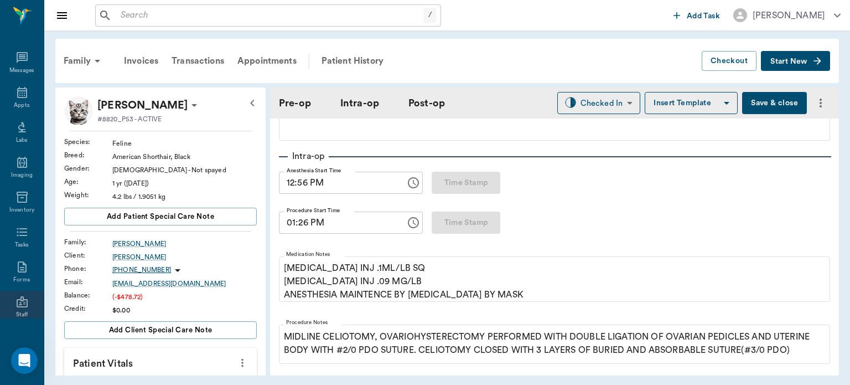
click at [16, 312] on div "Staff" at bounding box center [22, 315] width 12 height 8
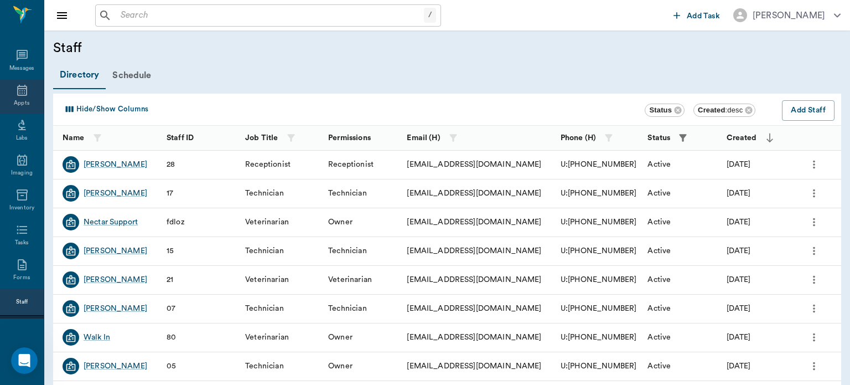
click at [17, 102] on div "Appts" at bounding box center [22, 103] width 16 height 8
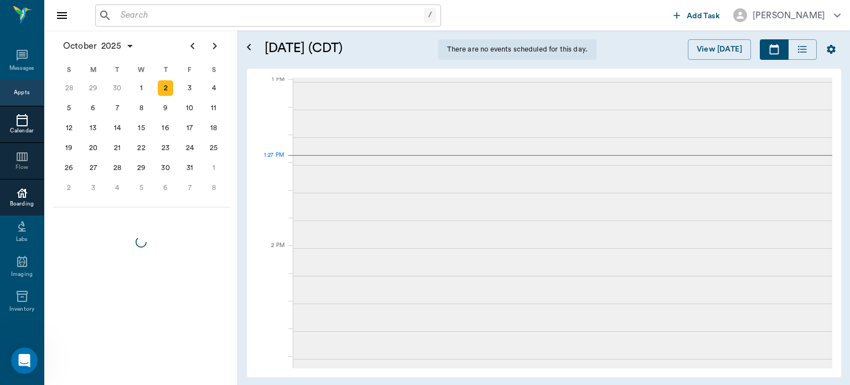
click at [14, 202] on div "Boarding" at bounding box center [22, 204] width 44 height 8
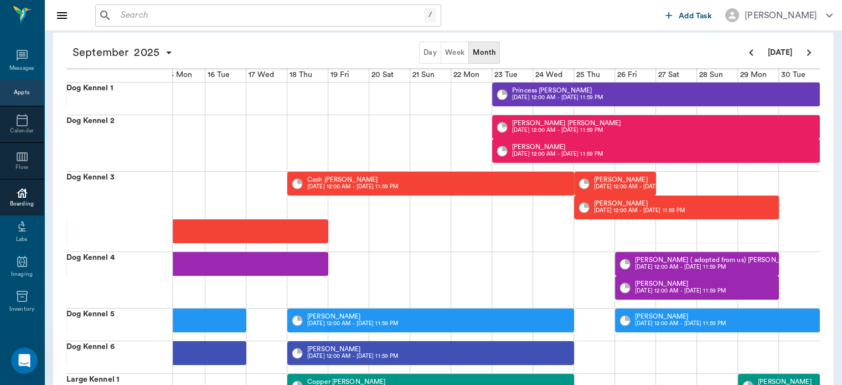
scroll to position [60, 0]
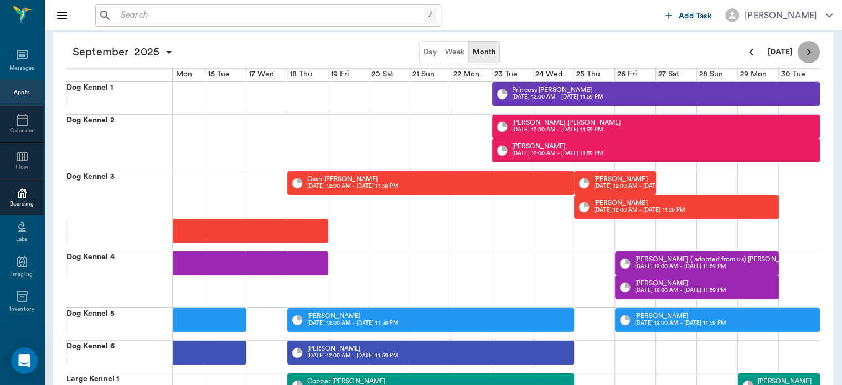
click at [808, 53] on icon "Next page" at bounding box center [809, 52] width 4 height 7
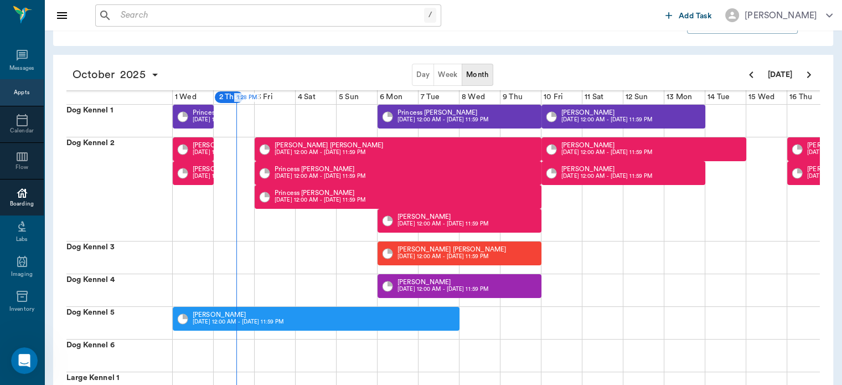
scroll to position [38, 0]
click at [20, 58] on icon at bounding box center [22, 55] width 11 height 11
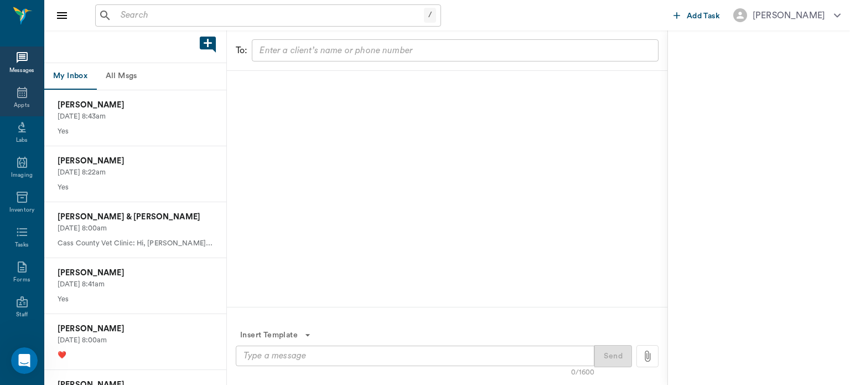
click at [16, 94] on icon at bounding box center [22, 92] width 13 height 13
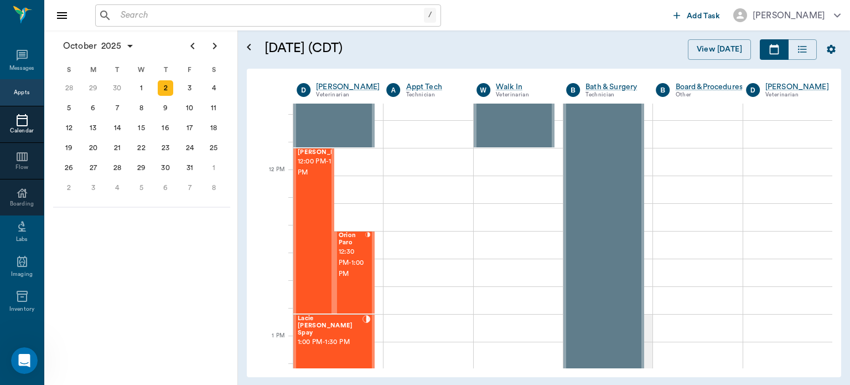
scroll to position [634, 0]
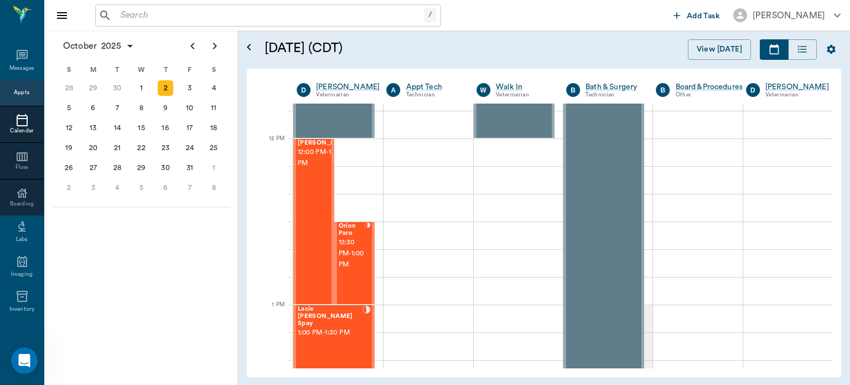
click at [311, 202] on div "[PERSON_NAME] 12:00 PM - 1:00 PM" at bounding box center [325, 222] width 55 height 164
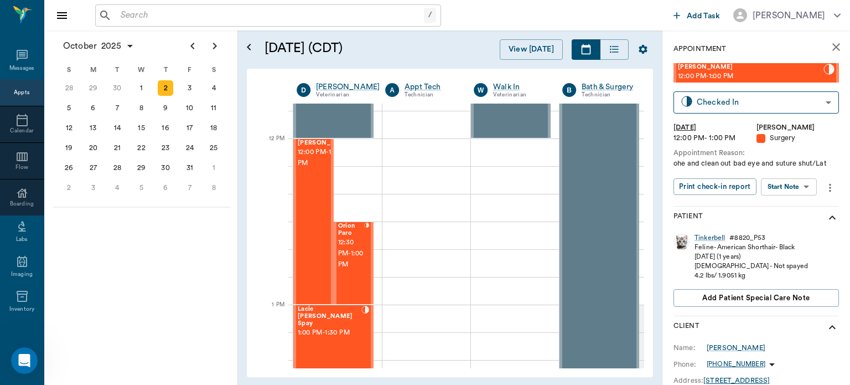
click at [799, 186] on body "/ ​ Add Task [PERSON_NAME] Nectar Messages Appts Calendar Flow Boarding Labs Im…" at bounding box center [425, 192] width 850 height 385
click at [791, 228] on button "View Surgery" at bounding box center [780, 227] width 45 height 13
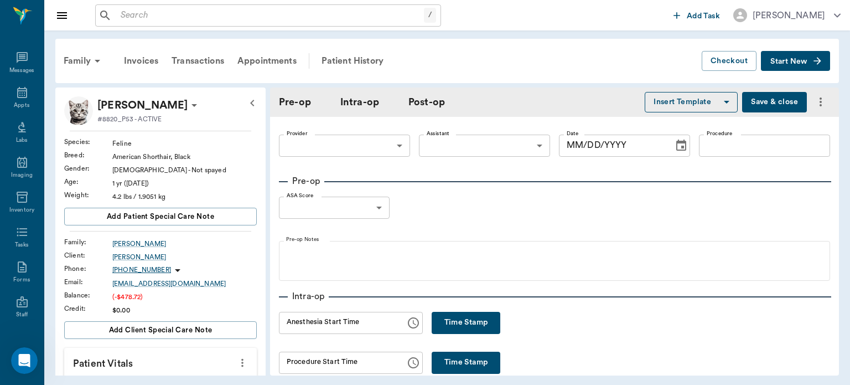
type input "63ec2f075fda476ae8351a4d"
type input "63ec2e7e52e12b0ba117b124"
type input "spay"
type input "1"
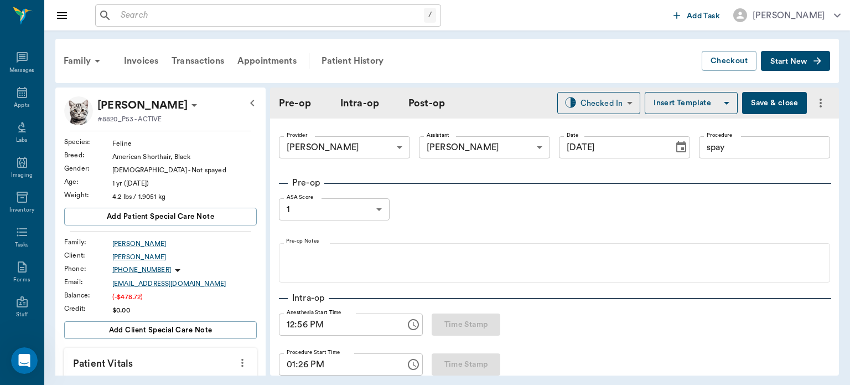
type input "[DATE]"
type input "12:56 PM"
type input "01:26 PM"
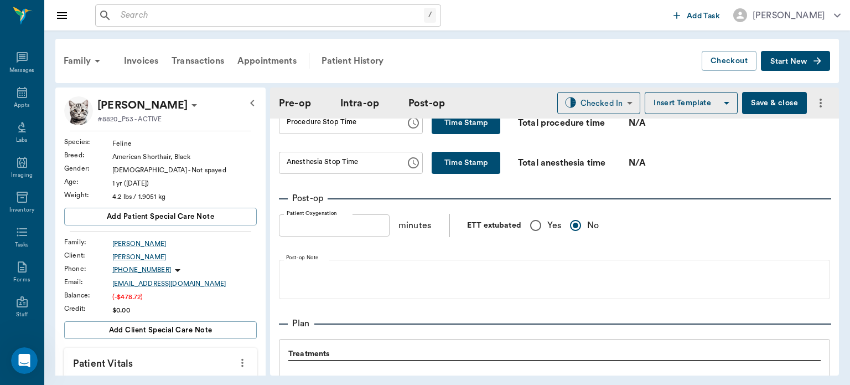
scroll to position [731, 0]
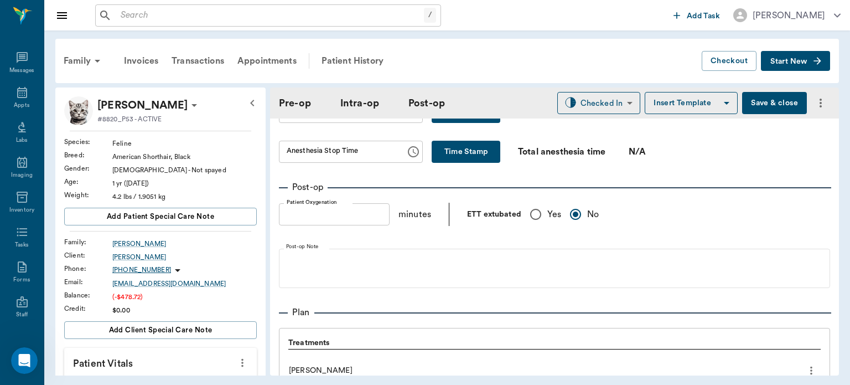
click at [542, 218] on input "Yes" at bounding box center [535, 214] width 23 height 23
radio input "true"
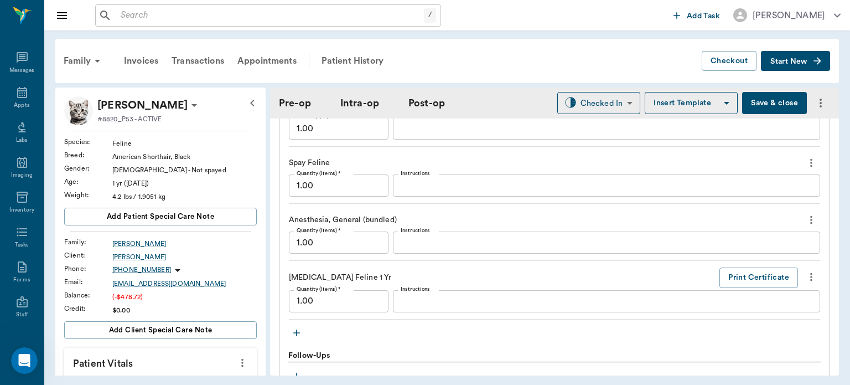
scroll to position [1121, 0]
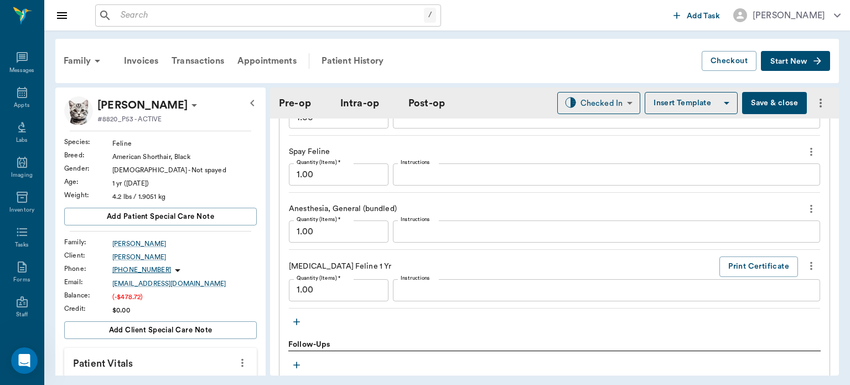
click at [296, 325] on icon "button" at bounding box center [296, 321] width 7 height 7
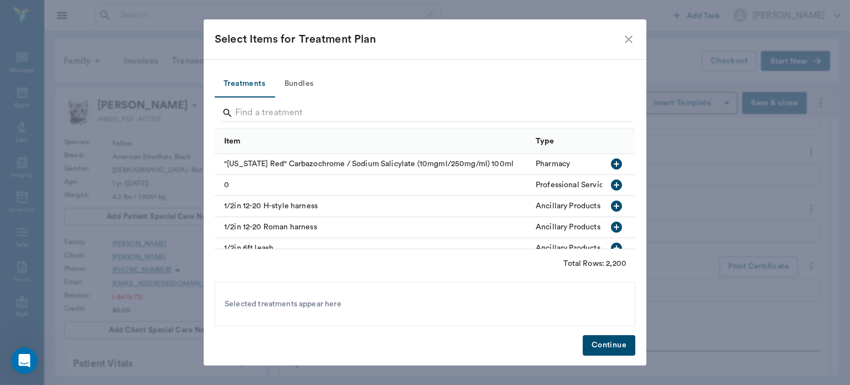
click at [629, 36] on icon "close" at bounding box center [628, 39] width 13 height 13
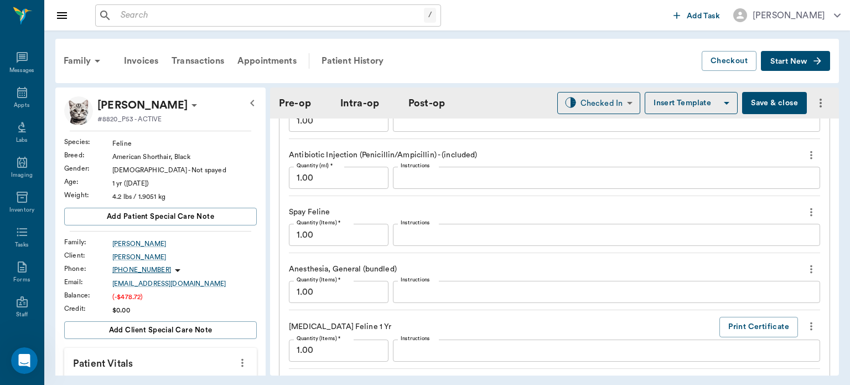
scroll to position [1061, 0]
click at [764, 100] on button "Save & close" at bounding box center [774, 103] width 65 height 22
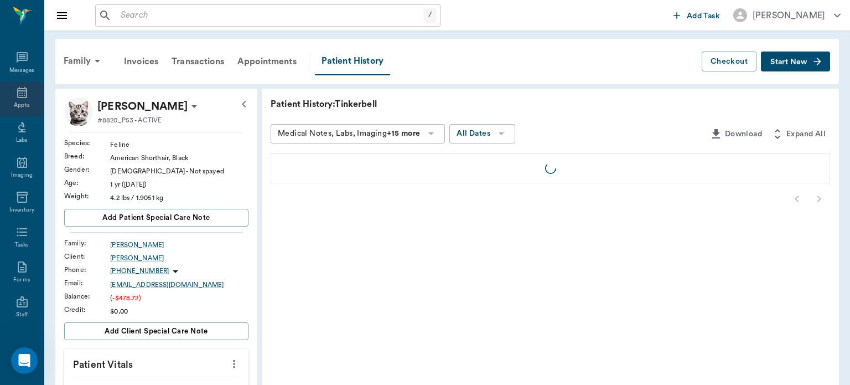
click at [18, 95] on icon at bounding box center [22, 92] width 13 height 13
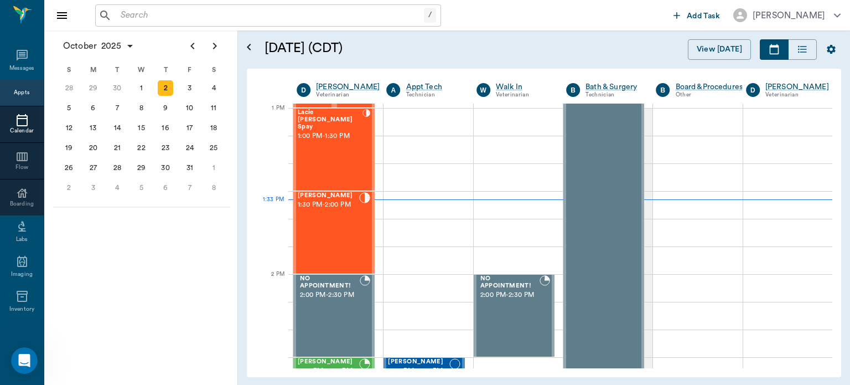
scroll to position [793, 0]
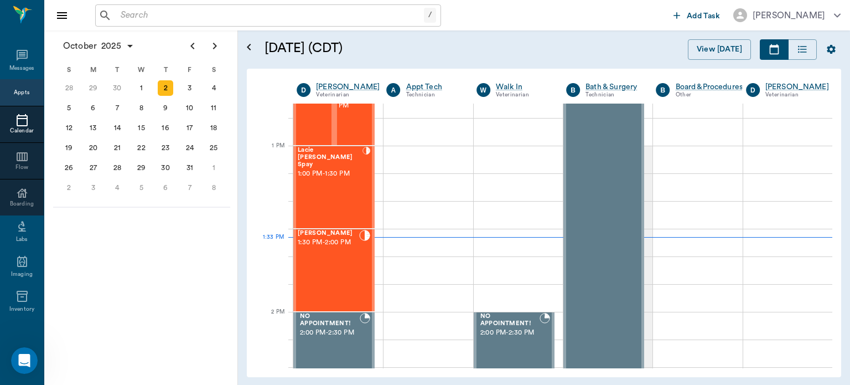
click at [328, 204] on div "Lacie [PERSON_NAME] Spay 1:00 PM - 1:30 PM" at bounding box center [330, 187] width 65 height 81
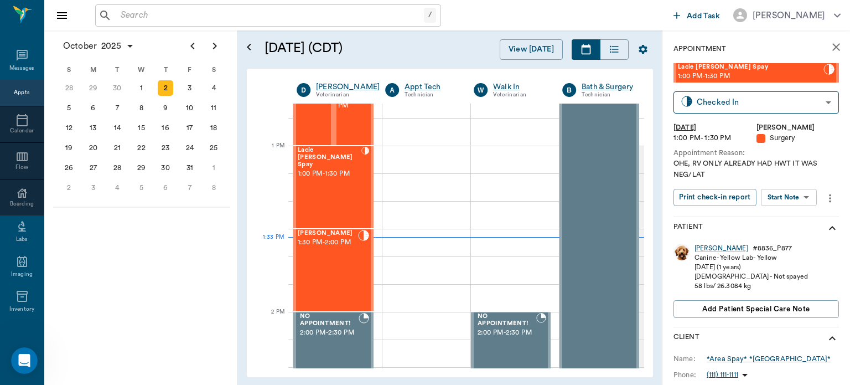
click at [788, 203] on body "/ ​ Add Task [PERSON_NAME] Nectar Messages Appts Calendar Flow Boarding Labs Im…" at bounding box center [425, 192] width 850 height 385
click at [782, 239] on button "View Surgery" at bounding box center [780, 237] width 45 height 13
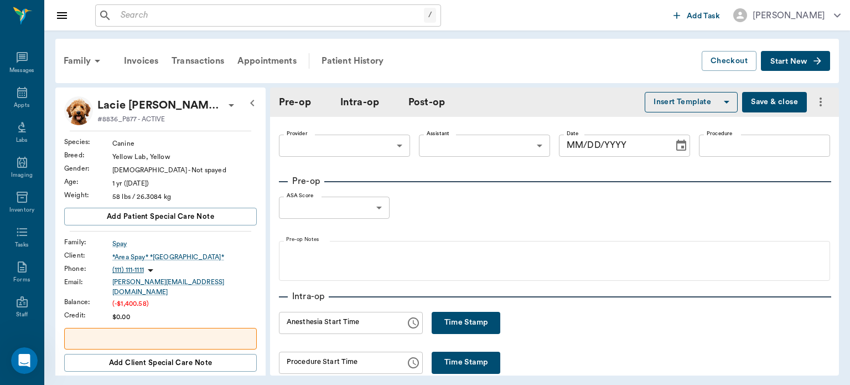
type input "63ec2f075fda476ae8351a4d"
type input "63ec2e7e52e12b0ba117b124"
type input "spay"
type input "1"
radio input "true"
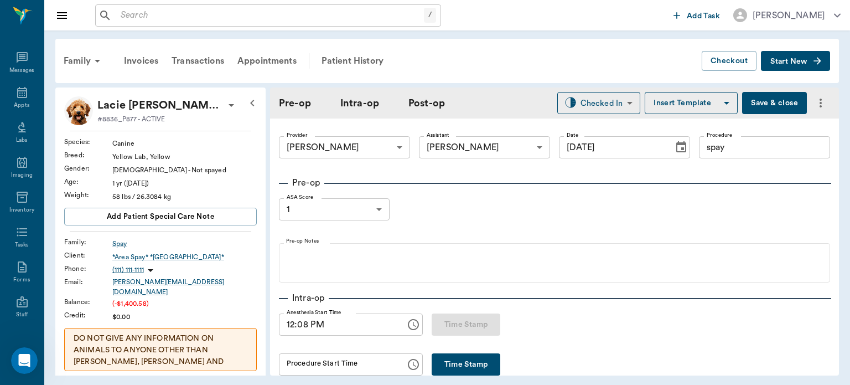
type input "[DATE]"
type input "12:08 PM"
type input "12:46 PM"
type input "12:53 PM"
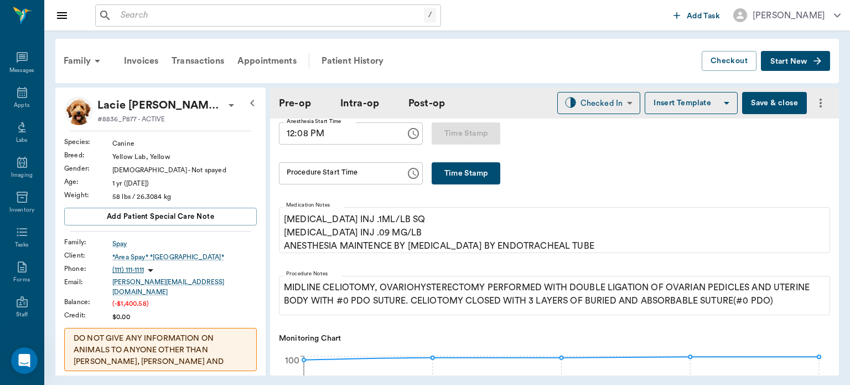
scroll to position [137, 0]
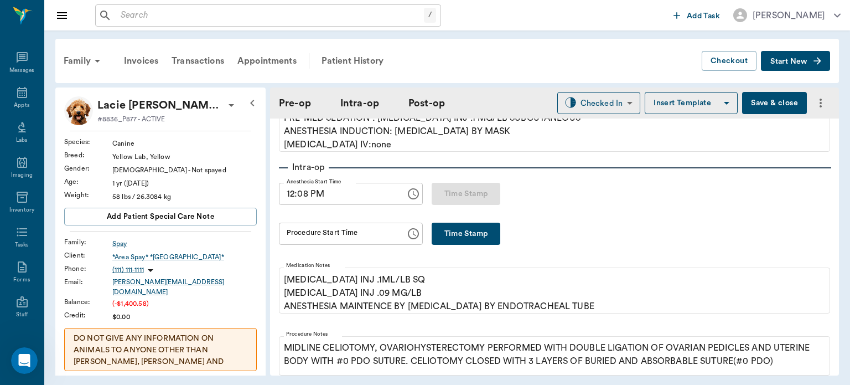
click at [458, 237] on button "Time Stamp" at bounding box center [466, 234] width 69 height 22
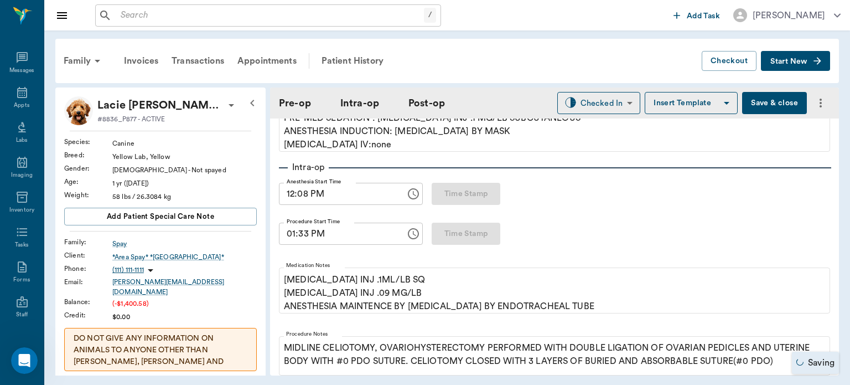
click at [303, 237] on input "01:33 PM" at bounding box center [338, 234] width 119 height 22
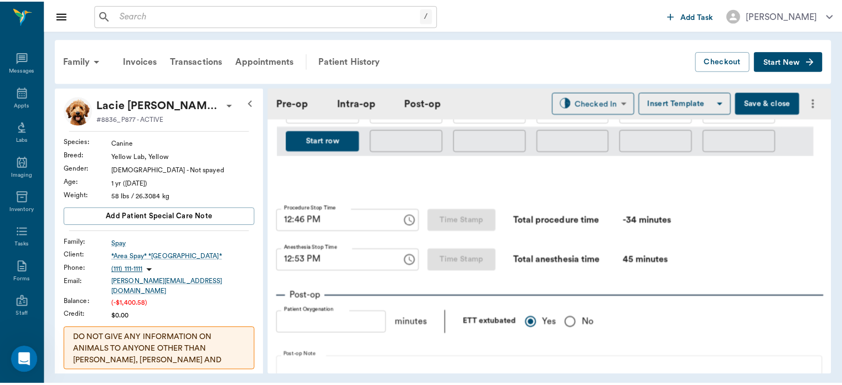
scroll to position [1309, 0]
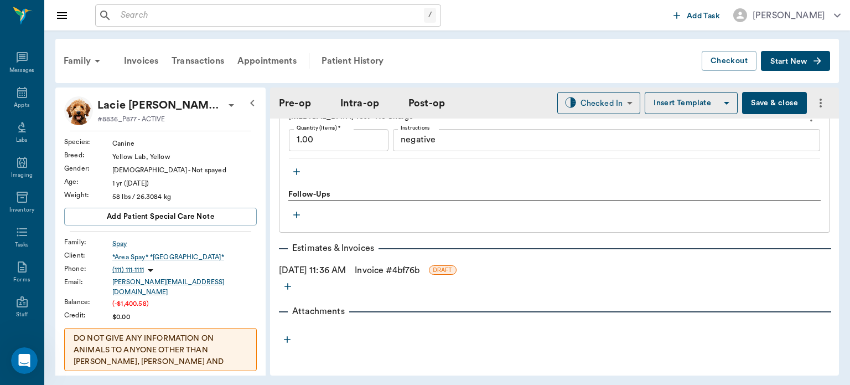
type input "01:19 PM"
click at [402, 270] on link "Invoice # 4bf76b" at bounding box center [387, 270] width 65 height 13
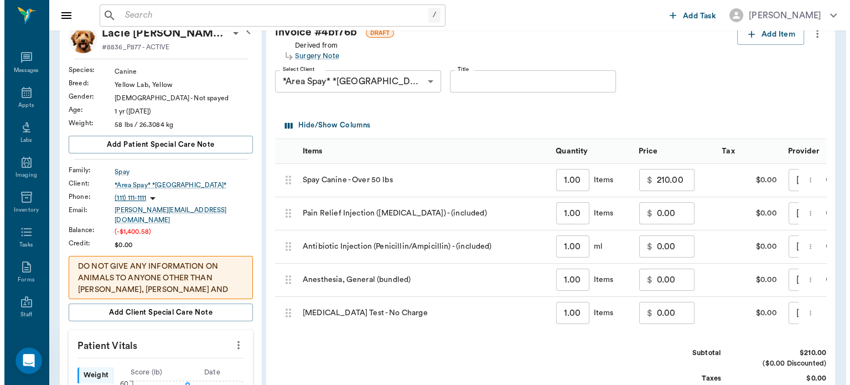
scroll to position [66, 0]
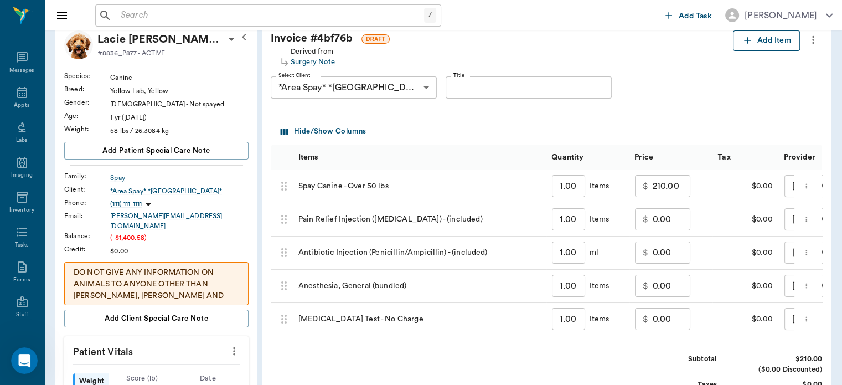
click at [748, 40] on icon "button" at bounding box center [747, 40] width 7 height 7
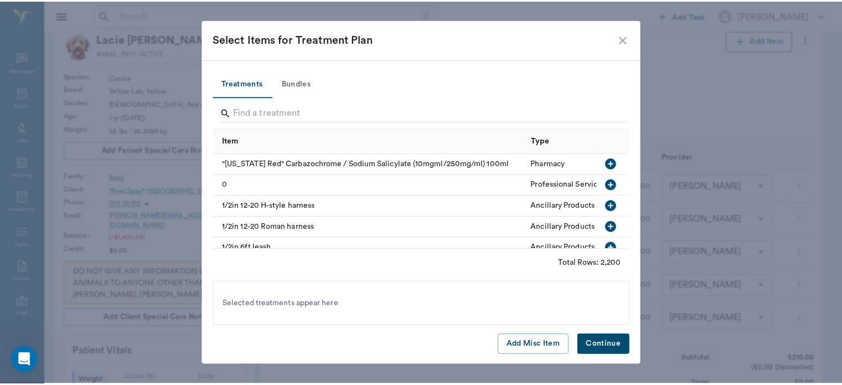
scroll to position [0, 0]
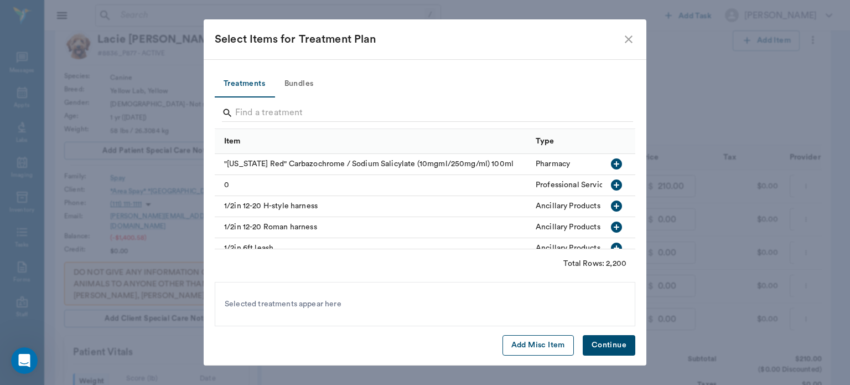
click at [544, 336] on button "Add Misc Item" at bounding box center [538, 345] width 71 height 20
click at [604, 350] on button "Continue" at bounding box center [609, 345] width 53 height 20
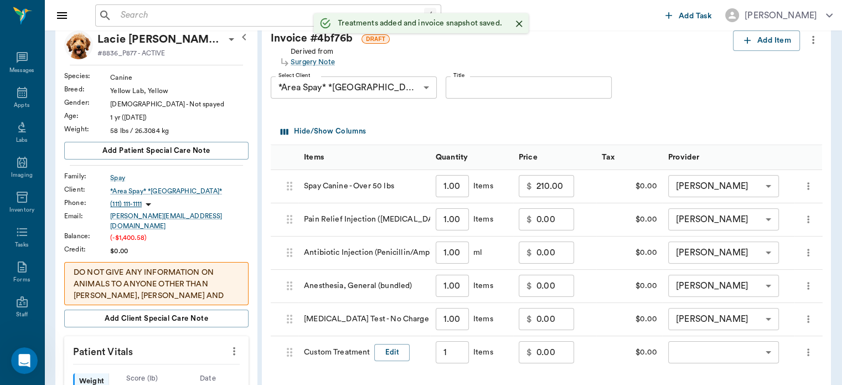
type input "1.00"
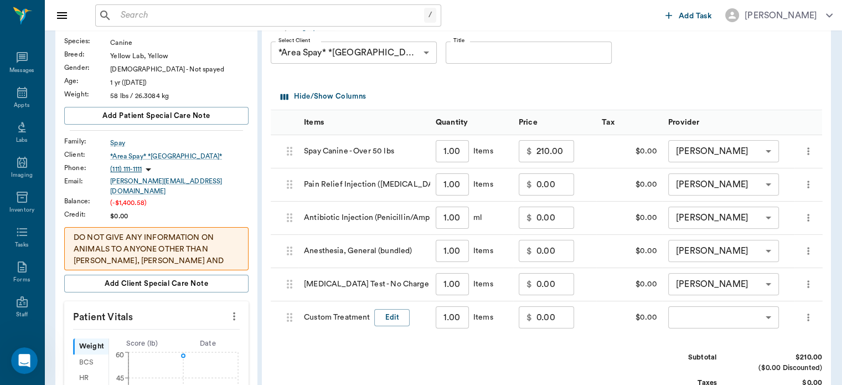
scroll to position [122, 0]
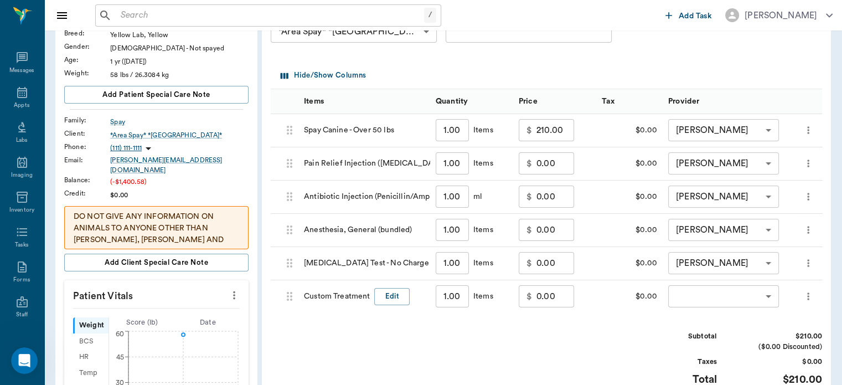
click at [703, 297] on body "/ ​ Add Task [PERSON_NAME] Nectar Messages Appts Labs Imaging Inventory Tasks F…" at bounding box center [421, 288] width 842 height 820
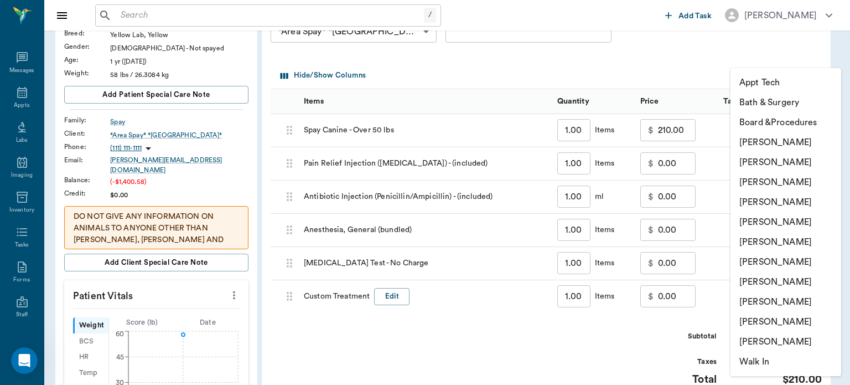
click at [791, 202] on li "[PERSON_NAME]" at bounding box center [786, 202] width 111 height 20
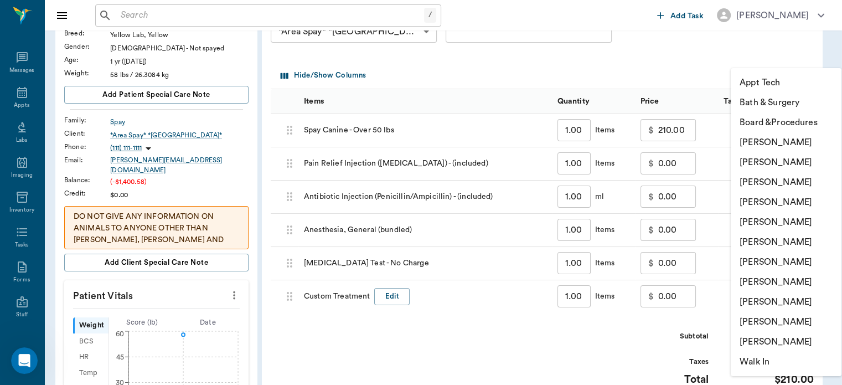
type input "none-63ec2f075fda476ae8351a4d"
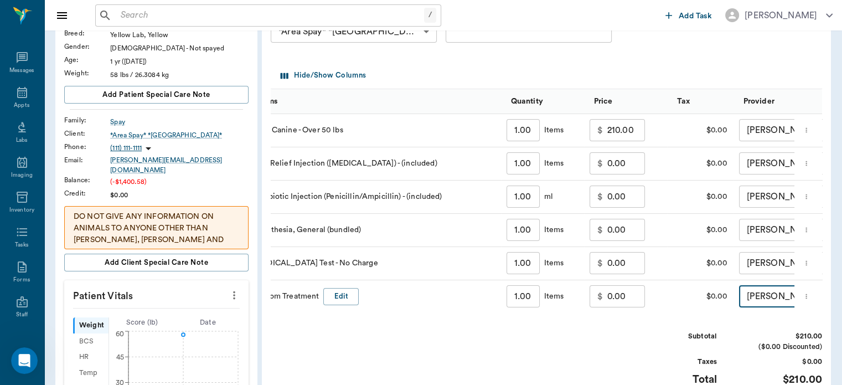
scroll to position [0, 62]
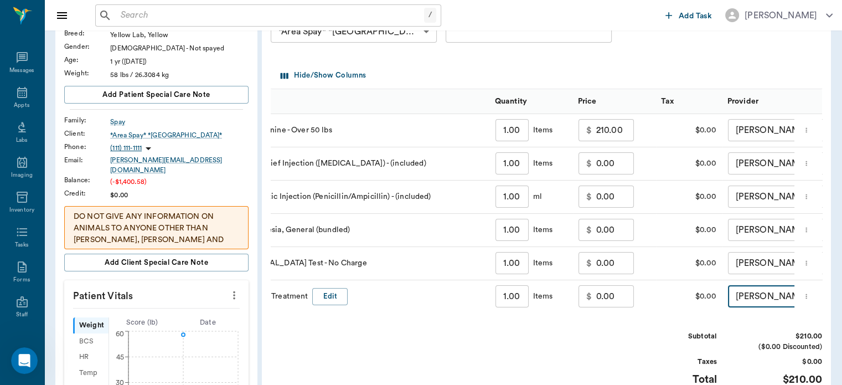
click at [599, 295] on input "0.00" at bounding box center [615, 296] width 38 height 22
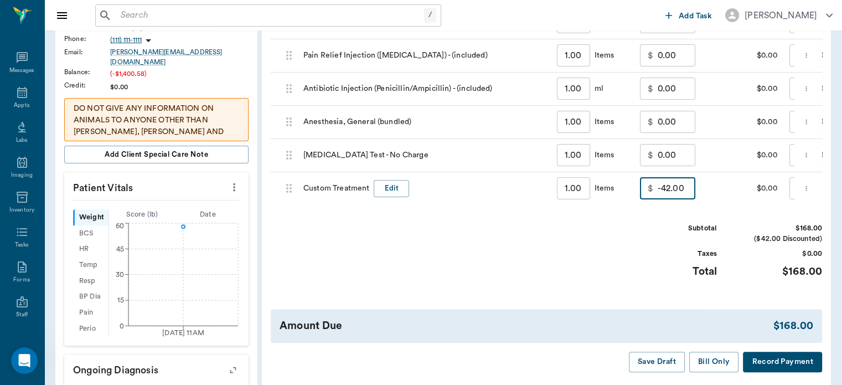
scroll to position [234, 0]
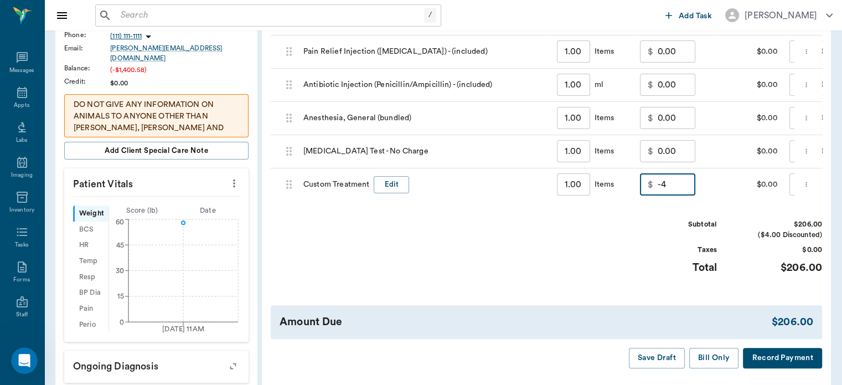
type input "0.00"
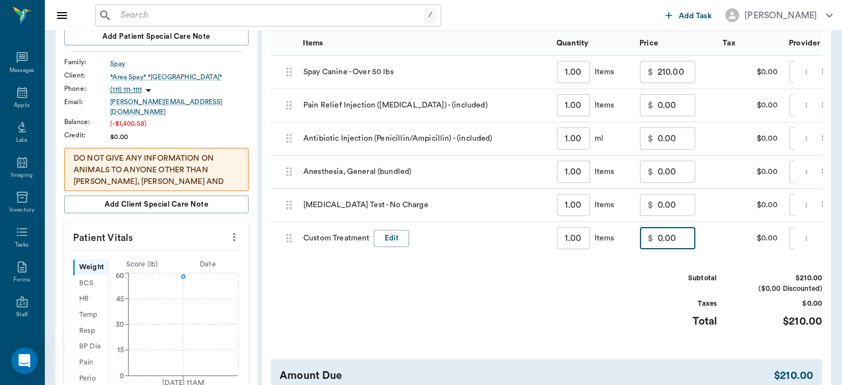
scroll to position [337, 0]
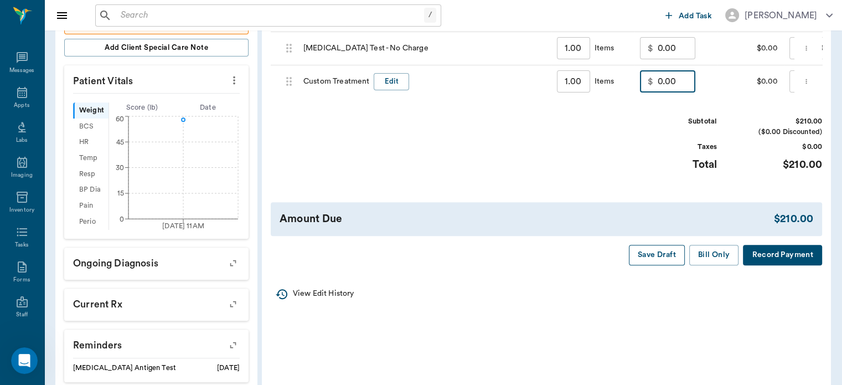
click at [659, 264] on button "Save Draft" at bounding box center [657, 255] width 56 height 20
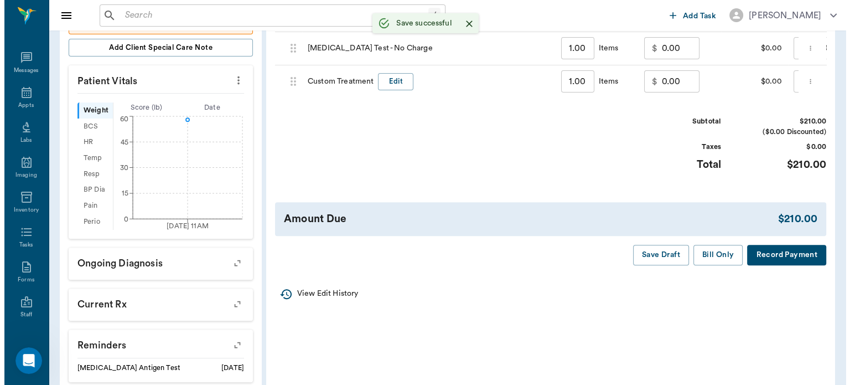
scroll to position [0, 0]
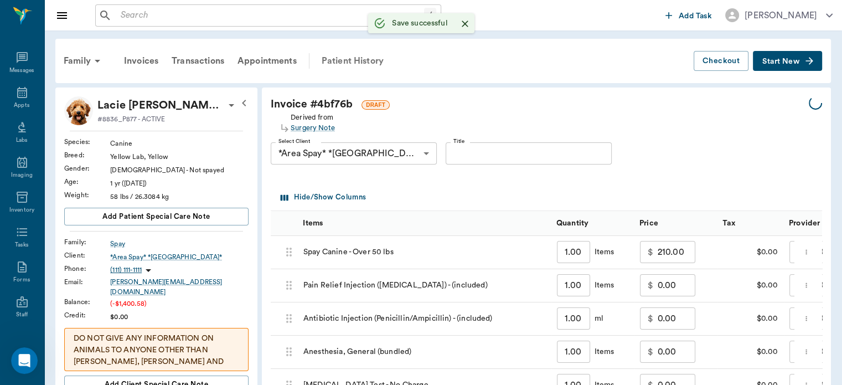
click at [345, 64] on div "Patient History" at bounding box center [352, 61] width 75 height 27
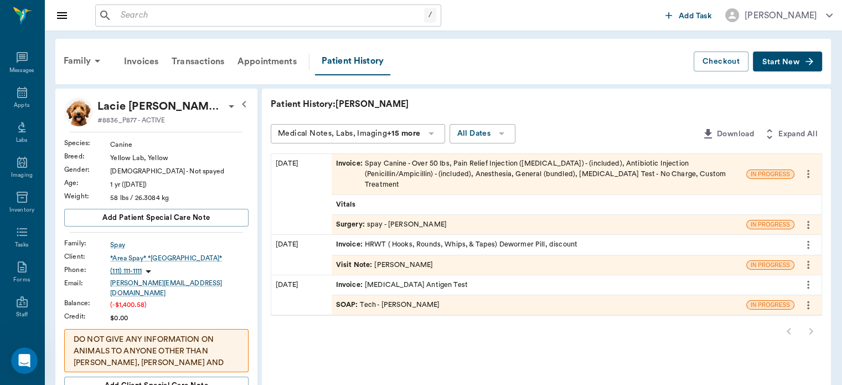
click at [357, 219] on span "Surgery :" at bounding box center [351, 224] width 31 height 11
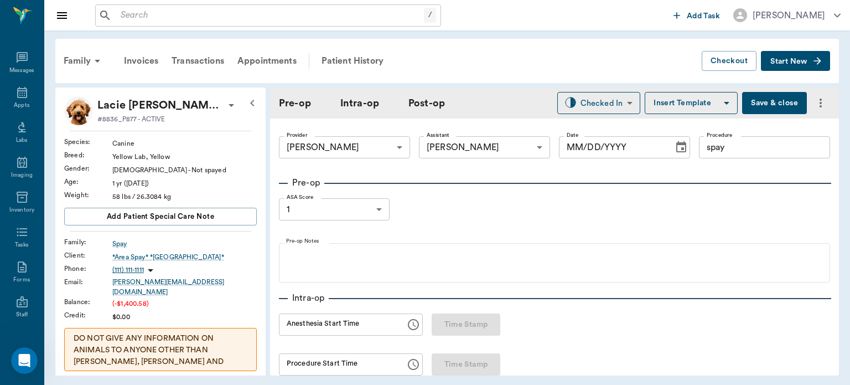
type input "63ec2f075fda476ae8351a4d"
type input "63ec2e7e52e12b0ba117b124"
type input "spay"
type input "1"
radio input "true"
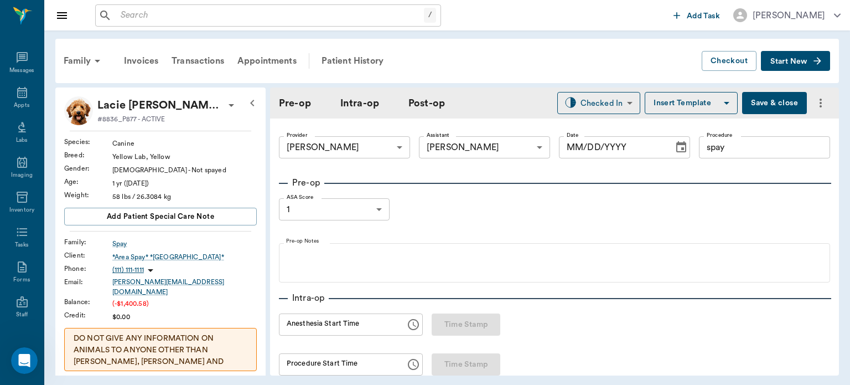
type input "[DATE]"
type input "12:08 PM"
type input "01:19 PM"
type input "12:46 PM"
type input "12:53 PM"
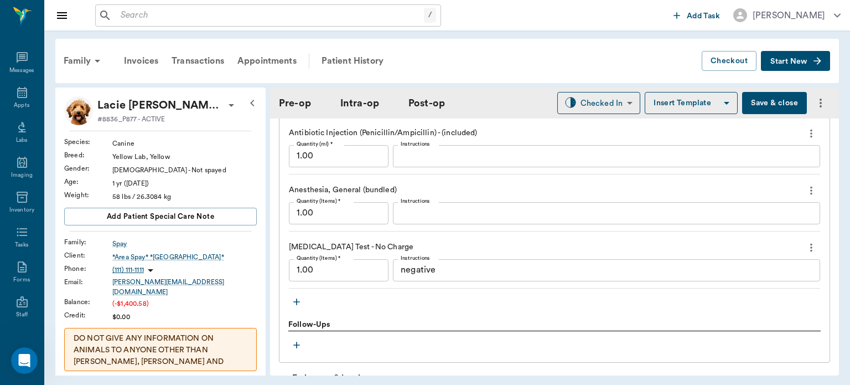
scroll to position [1203, 0]
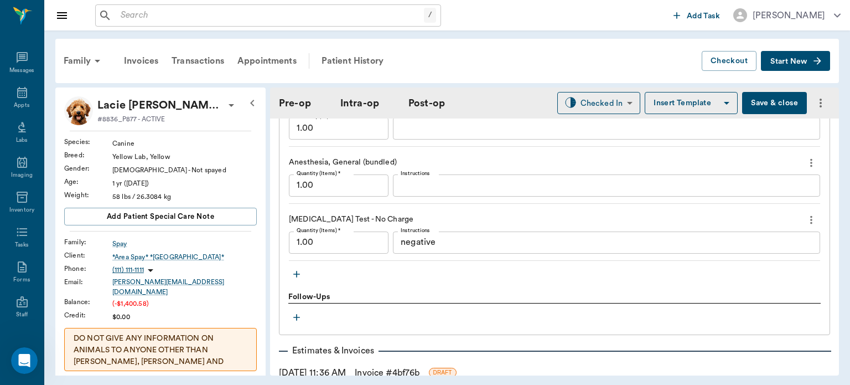
click at [297, 296] on div "Follow-Ups" at bounding box center [554, 297] width 533 height 12
click at [297, 275] on icon "button" at bounding box center [296, 274] width 11 height 11
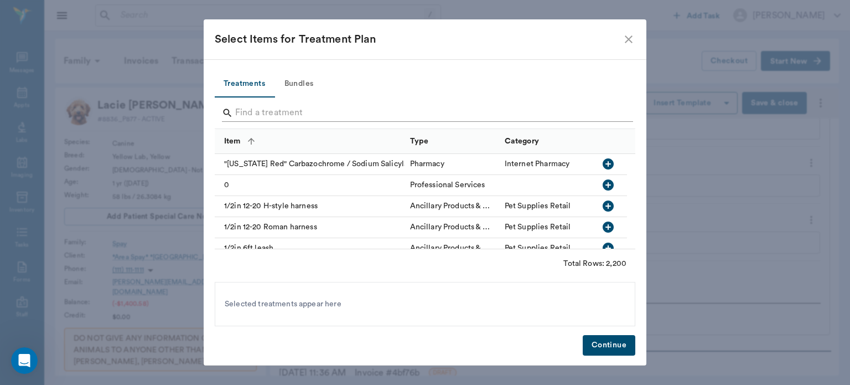
click at [273, 109] on input "Search" at bounding box center [425, 113] width 381 height 18
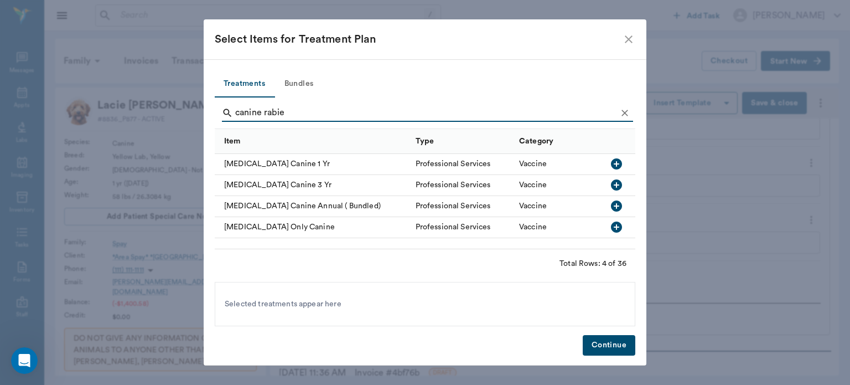
type input "canine rabie"
click at [617, 164] on icon "button" at bounding box center [616, 163] width 11 height 11
click at [599, 339] on button "Continue" at bounding box center [609, 345] width 53 height 20
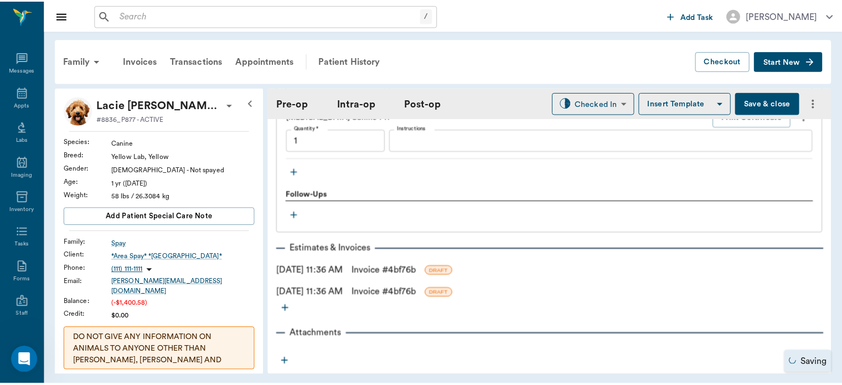
scroll to position [1371, 0]
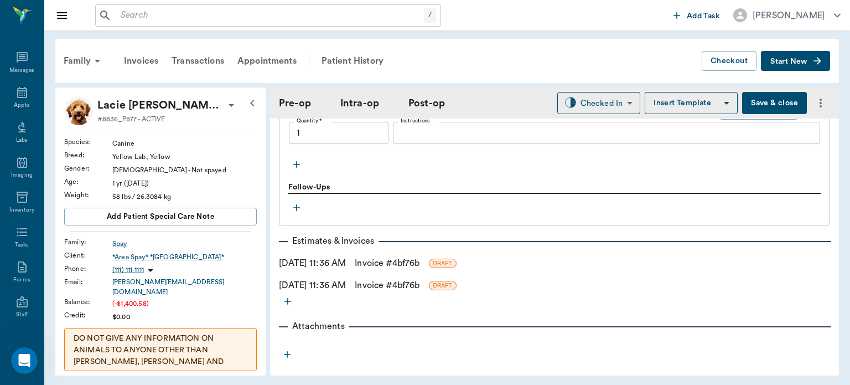
click at [417, 269] on link "Invoice # 4bf76b" at bounding box center [387, 262] width 65 height 13
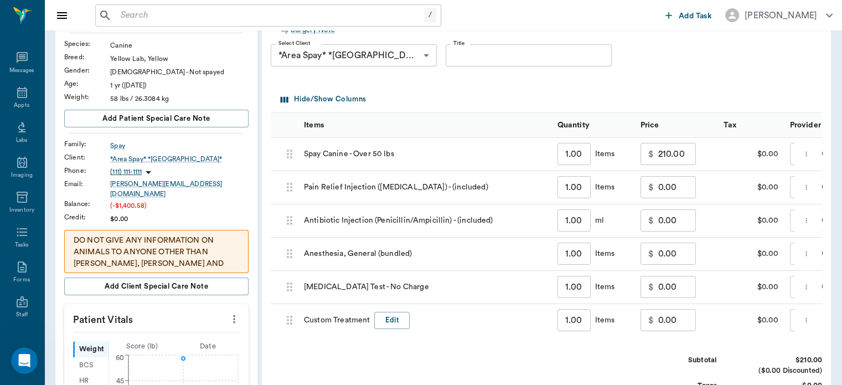
scroll to position [125, 0]
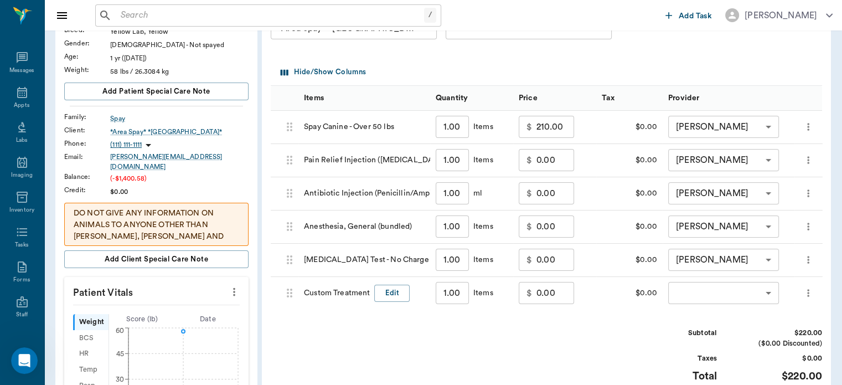
type input "none-63ec2f075fda476ae8351a4d"
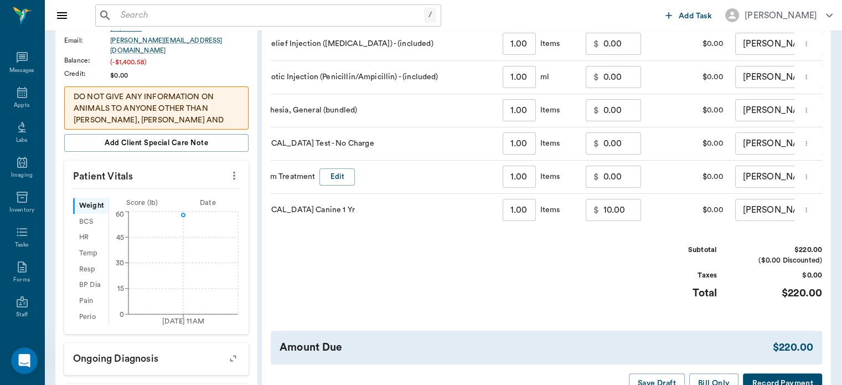
scroll to position [0, 54]
click at [615, 176] on input "0.00" at bounding box center [624, 177] width 38 height 22
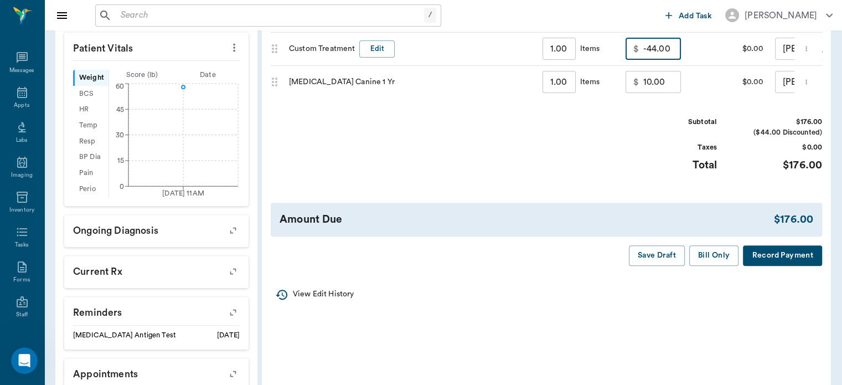
scroll to position [374, 0]
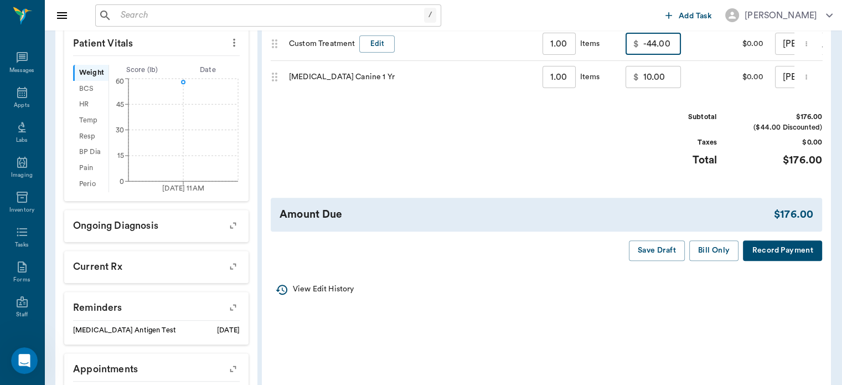
type input "-44.00"
click at [720, 261] on button "Bill Only" at bounding box center [714, 250] width 50 height 20
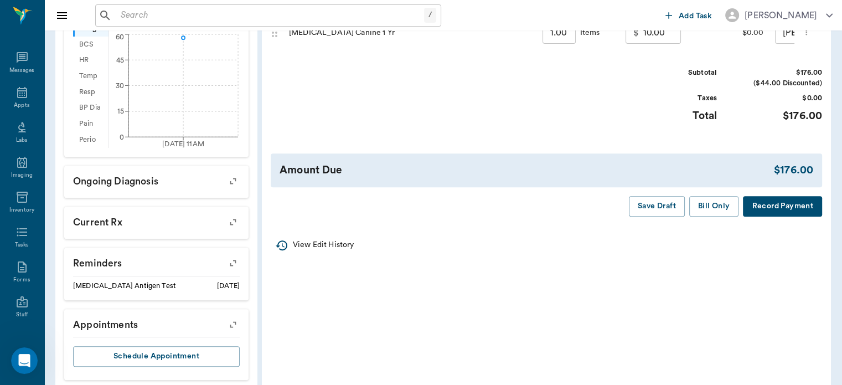
scroll to position [419, 0]
click at [713, 216] on button "Bill Only" at bounding box center [714, 205] width 50 height 20
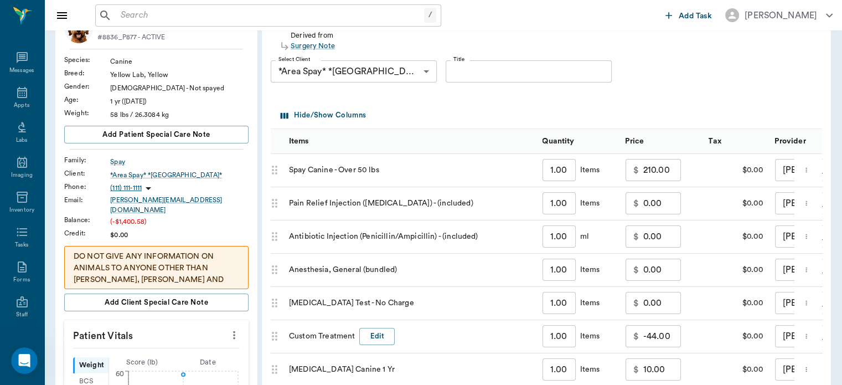
scroll to position [0, 0]
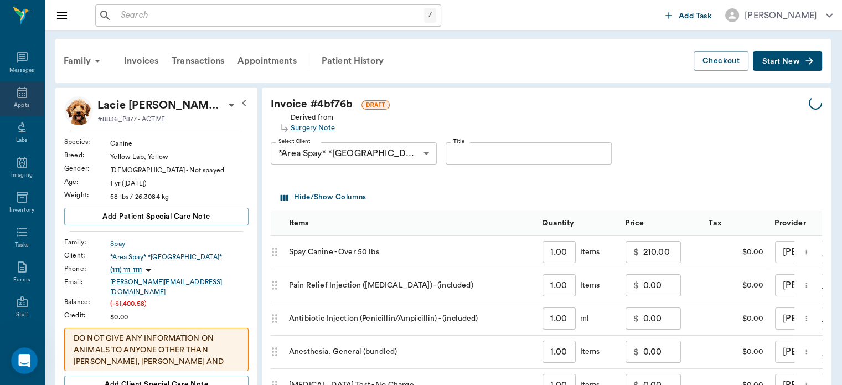
click at [17, 95] on icon at bounding box center [22, 92] width 10 height 11
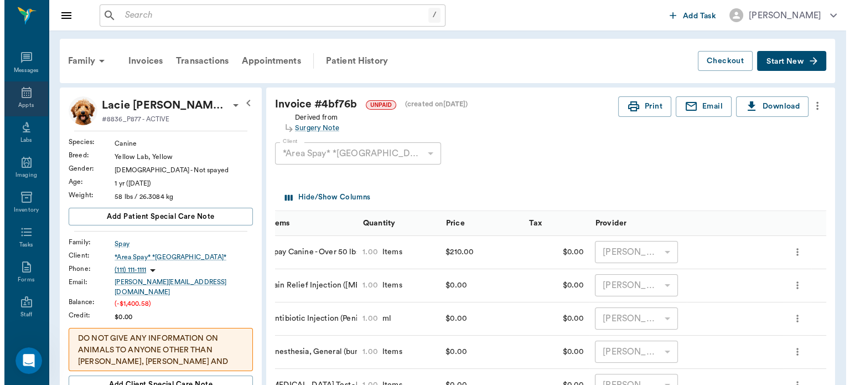
scroll to position [0, 14]
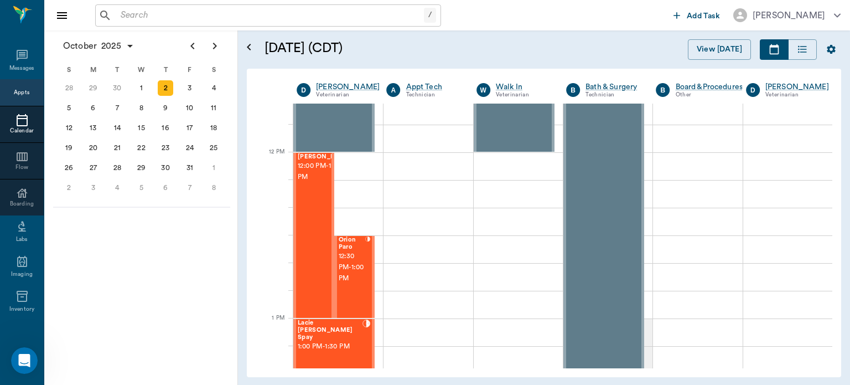
scroll to position [621, 0]
click at [315, 219] on div "[PERSON_NAME] 12:00 PM - 1:00 PM" at bounding box center [325, 235] width 55 height 164
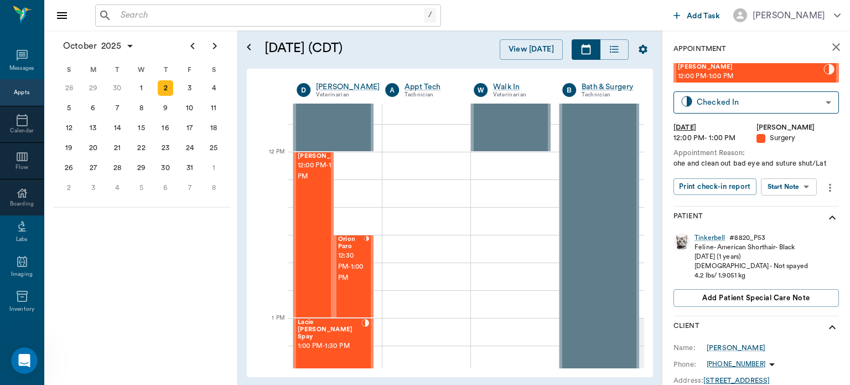
click at [786, 187] on body "/ ​ Add Task Dr. Bert Ellsworth Nectar Messages Appts Calendar Flow Boarding La…" at bounding box center [425, 192] width 850 height 385
click at [788, 230] on button "View Surgery" at bounding box center [780, 227] width 45 height 13
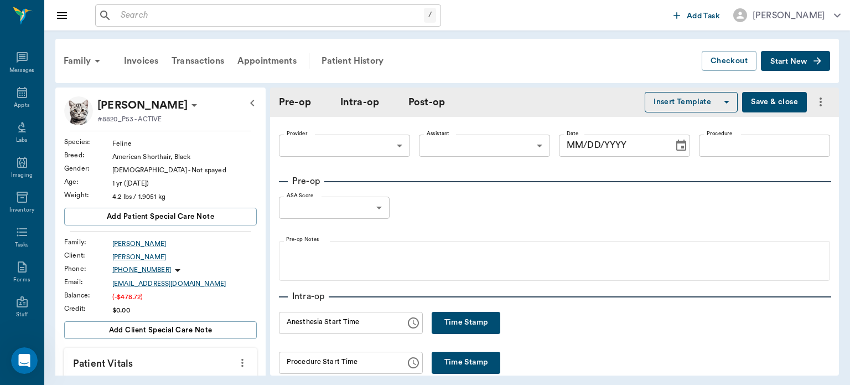
type input "63ec2f075fda476ae8351a4d"
type input "63ec2e7e52e12b0ba117b124"
type input "spay"
type input "1"
radio input "true"
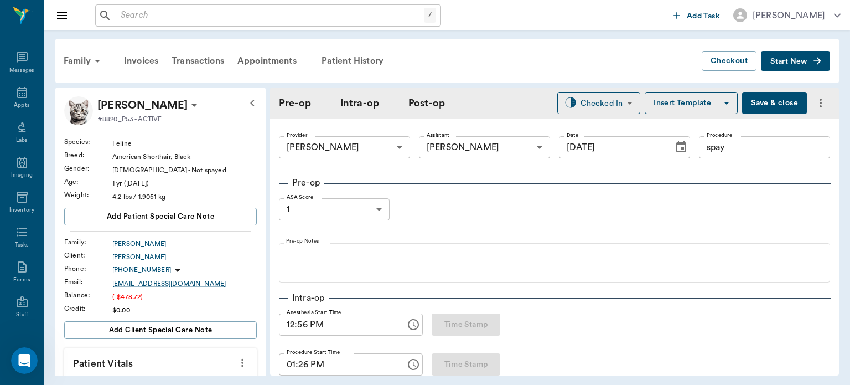
type input "[DATE]"
type input "12:56 PM"
type input "01:26 PM"
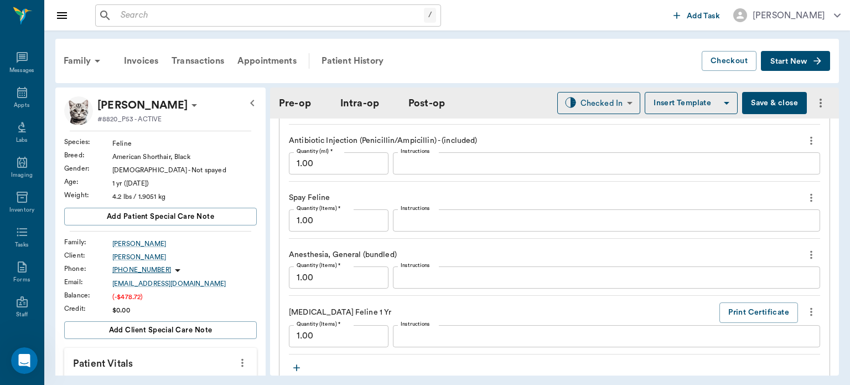
scroll to position [1074, 0]
click at [720, 314] on button "Print Certificate" at bounding box center [759, 313] width 79 height 20
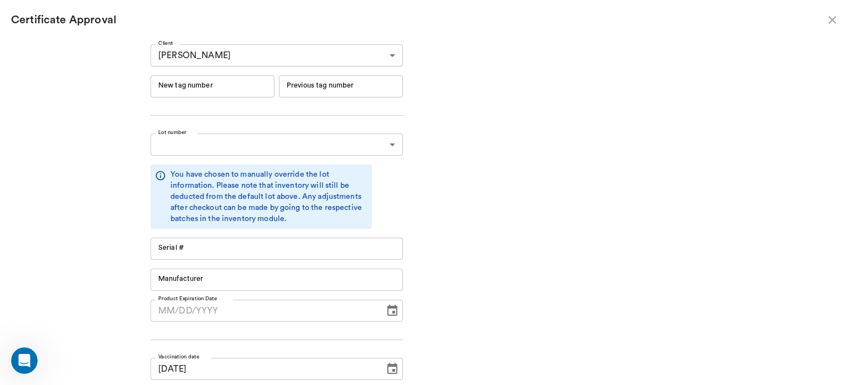
type input "RM384R9"
type input "11148"
type input "Boehringer Ingelheim"
type input "10/01/2026"
type input "RM384R9"
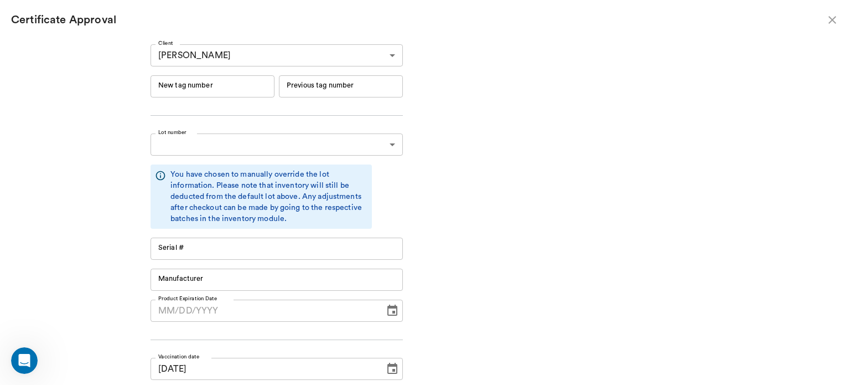
type input "11148"
type input "Boehringer Ingelheim"
type input "10/01/2026"
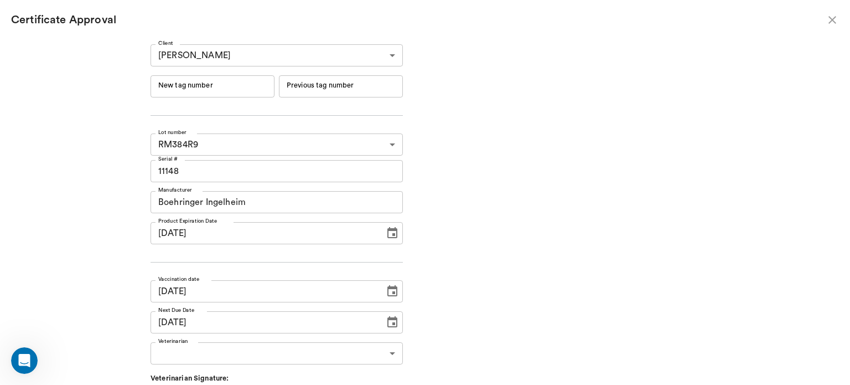
type input "06/19/2026"
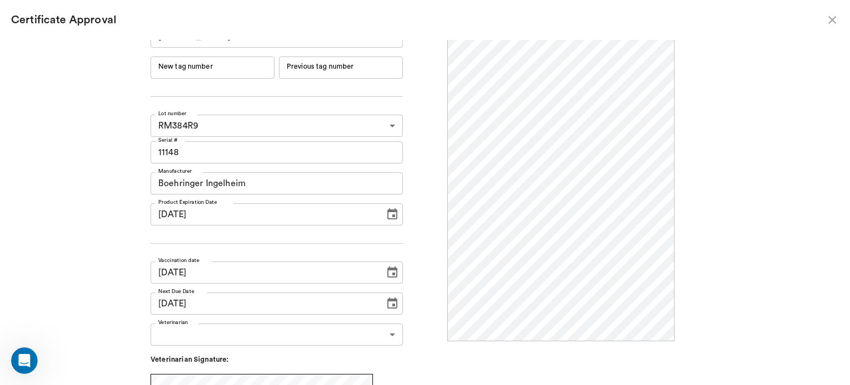
scroll to position [0, 0]
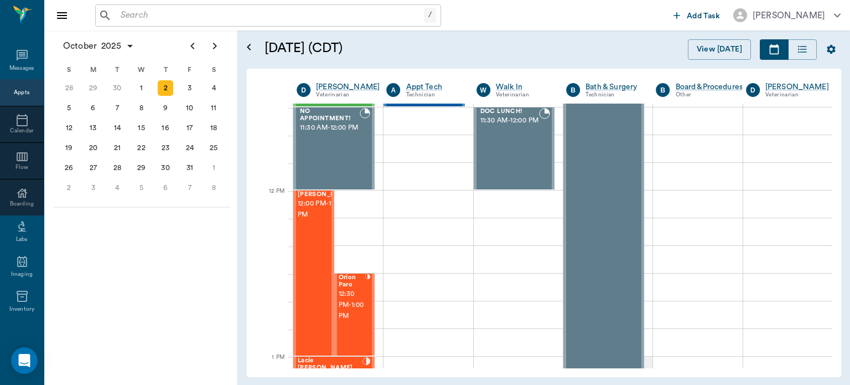
scroll to position [581, 0]
click at [317, 259] on div "[PERSON_NAME] 12:00 PM - 1:00 PM" at bounding box center [325, 274] width 55 height 164
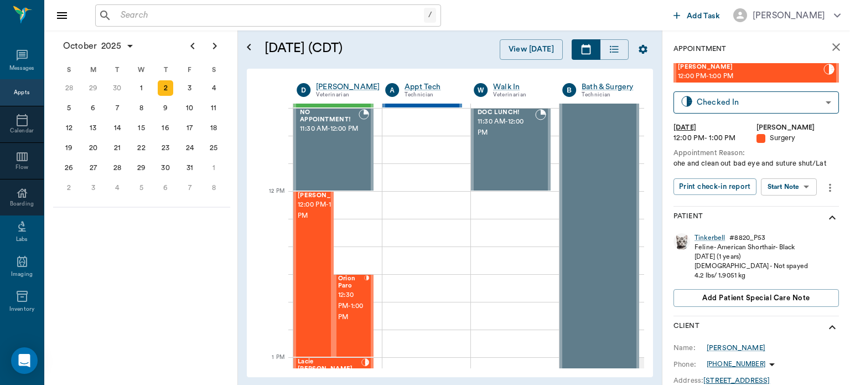
click at [793, 185] on body "/ ​ Add Task [PERSON_NAME] Nectar Messages Appts Calendar Flow Boarding Labs Im…" at bounding box center [425, 192] width 850 height 385
click at [792, 227] on button "View Surgery" at bounding box center [780, 227] width 45 height 13
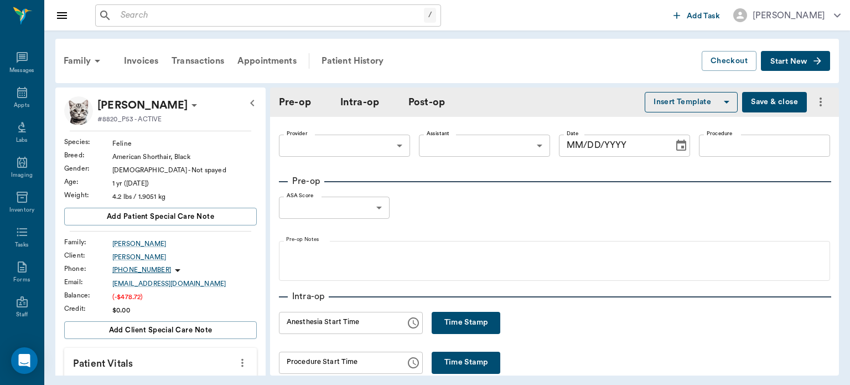
type input "63ec2f075fda476ae8351a4d"
type input "63ec2e7e52e12b0ba117b124"
type input "spay"
type input "1"
radio input "true"
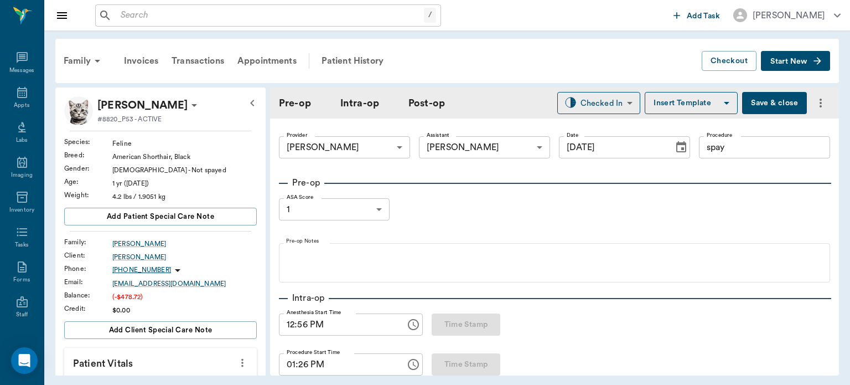
type input "[DATE]"
type input "12:56 PM"
type input "01:26 PM"
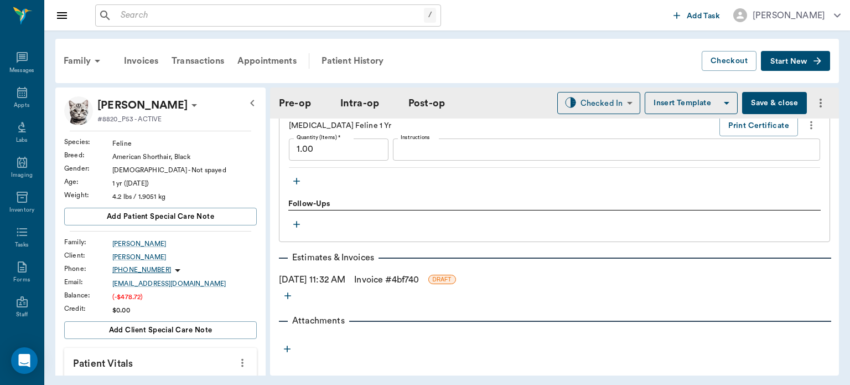
scroll to position [1263, 0]
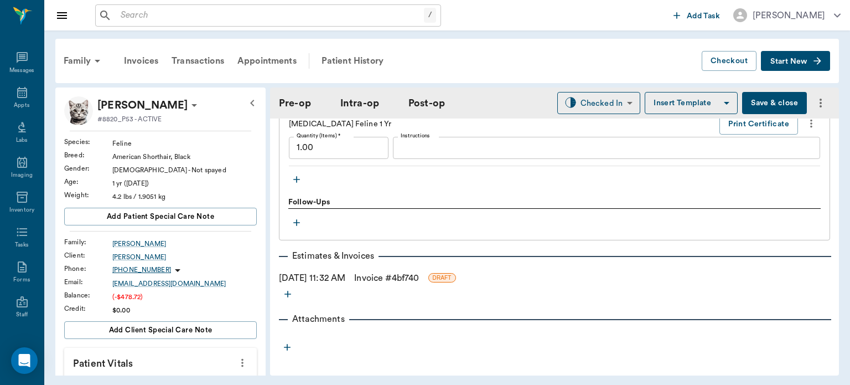
click at [296, 185] on icon "button" at bounding box center [296, 179] width 11 height 11
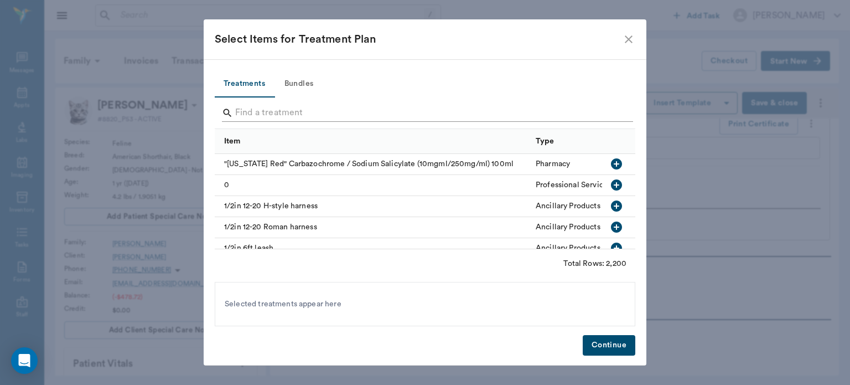
click at [242, 112] on input "Search" at bounding box center [425, 113] width 381 height 18
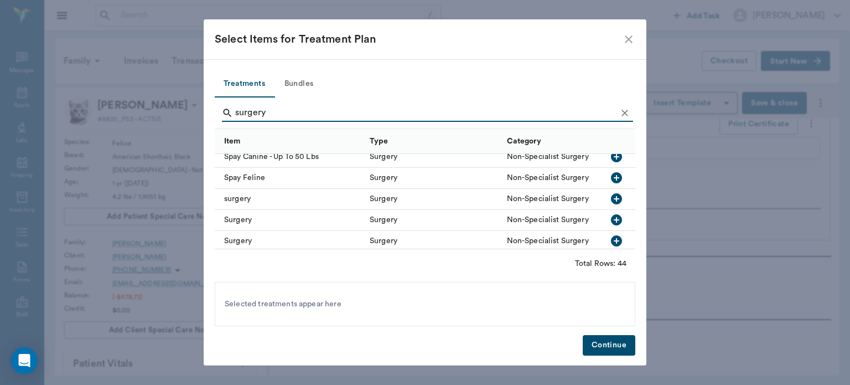
scroll to position [684, 0]
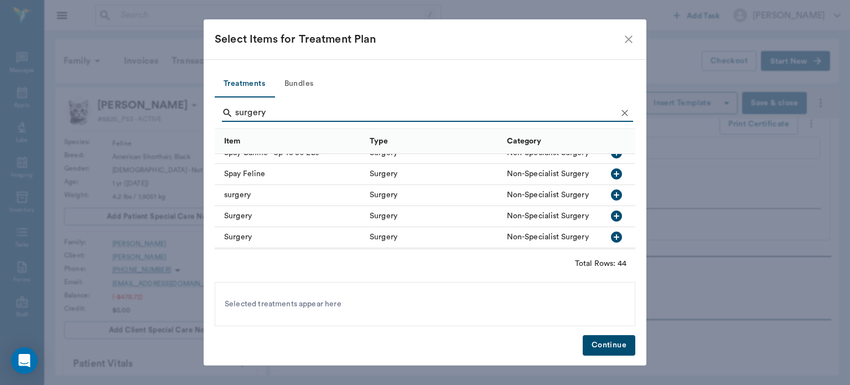
type input "surgery"
click at [611, 197] on icon "button" at bounding box center [616, 194] width 11 height 11
click at [616, 349] on button "Continue" at bounding box center [609, 345] width 53 height 20
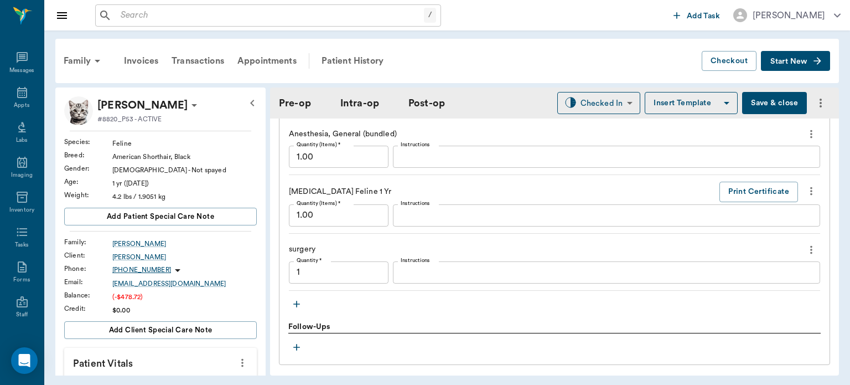
scroll to position [1205, 0]
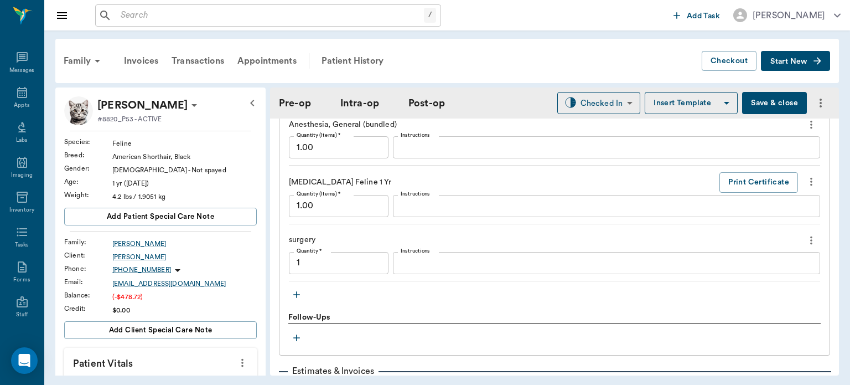
click at [297, 297] on icon "button" at bounding box center [296, 294] width 11 height 11
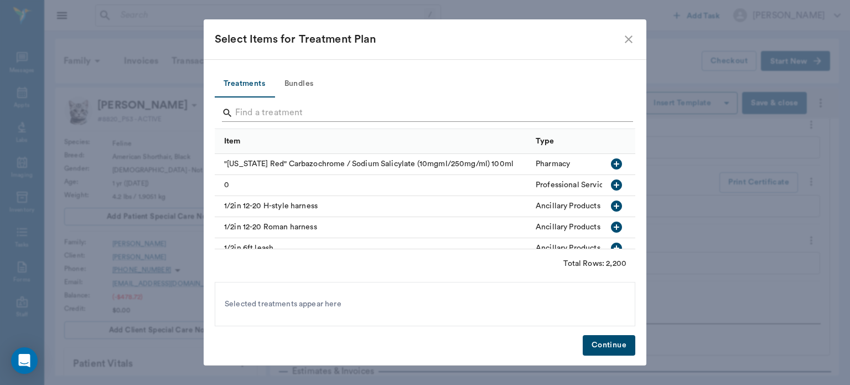
click at [238, 110] on input "Search" at bounding box center [425, 113] width 381 height 18
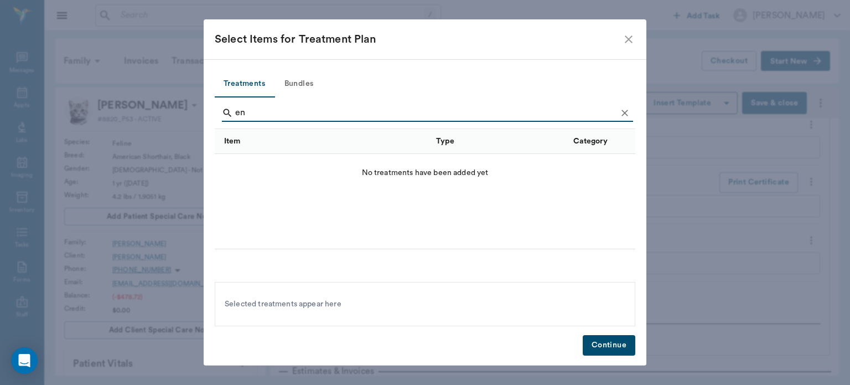
type input "e"
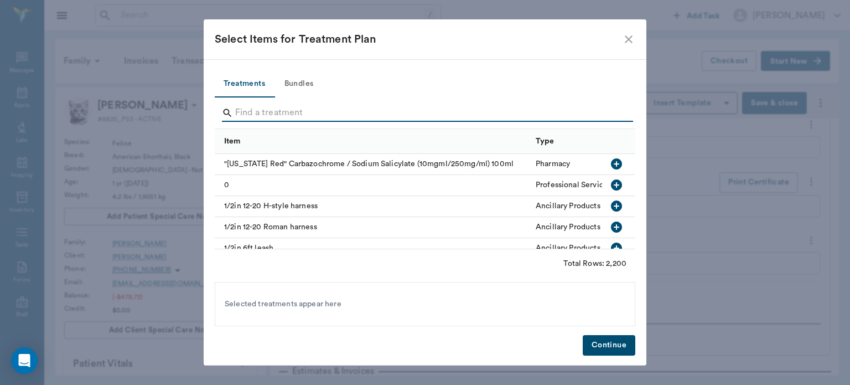
click at [628, 40] on icon "close" at bounding box center [629, 39] width 8 height 8
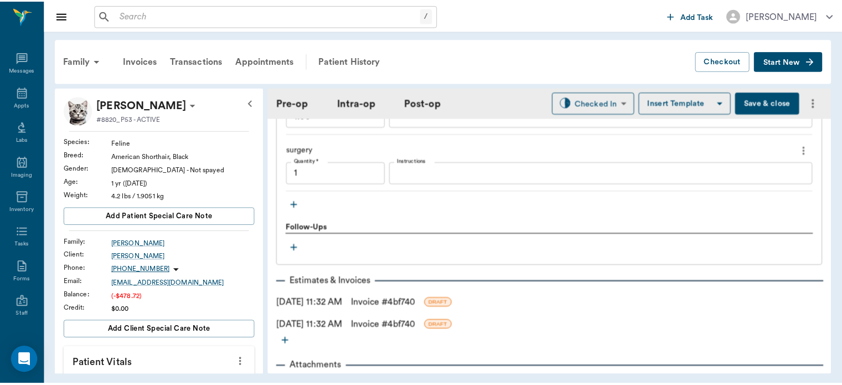
scroll to position [1295, 0]
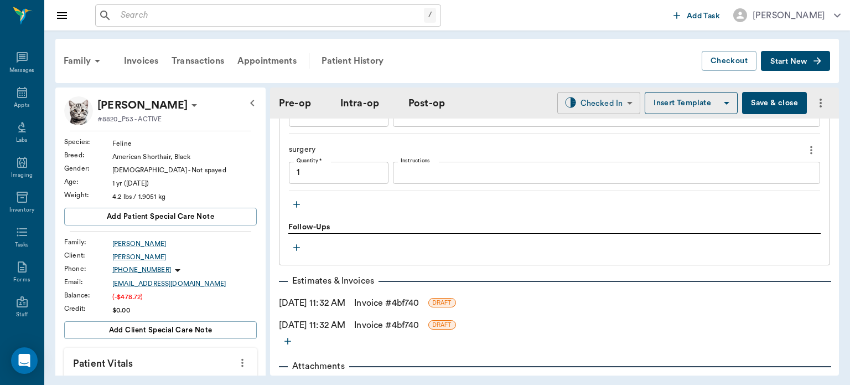
click at [603, 104] on body "/ ​ Add Task [PERSON_NAME] Nectar Messages Appts Labs Imaging Inventory Tasks F…" at bounding box center [425, 192] width 850 height 385
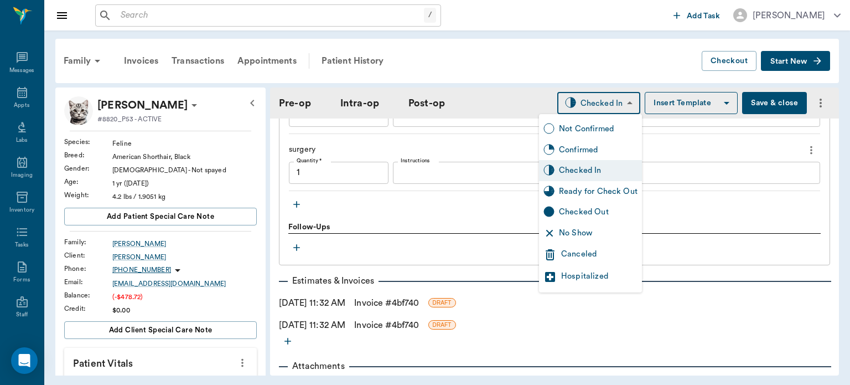
click at [602, 185] on div "Ready for Check Out" at bounding box center [598, 191] width 79 height 12
type input "READY_TO_CHECKOUT"
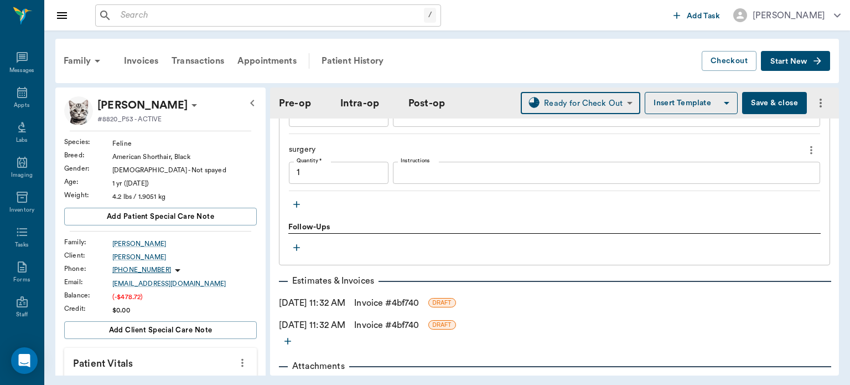
click at [412, 309] on link "Invoice # 4bf740" at bounding box center [386, 302] width 65 height 13
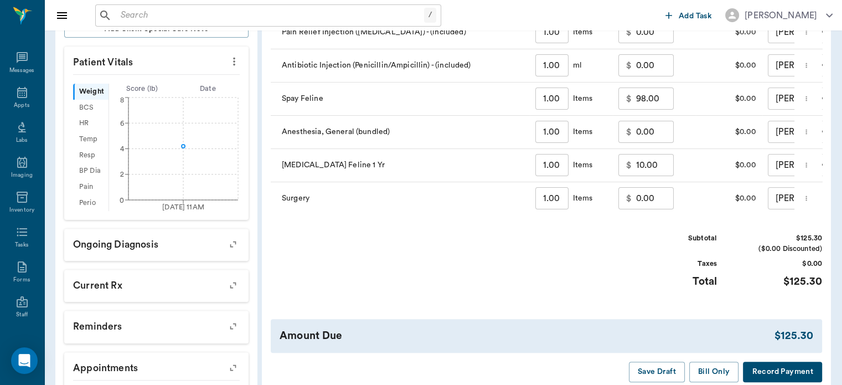
scroll to position [0, 32]
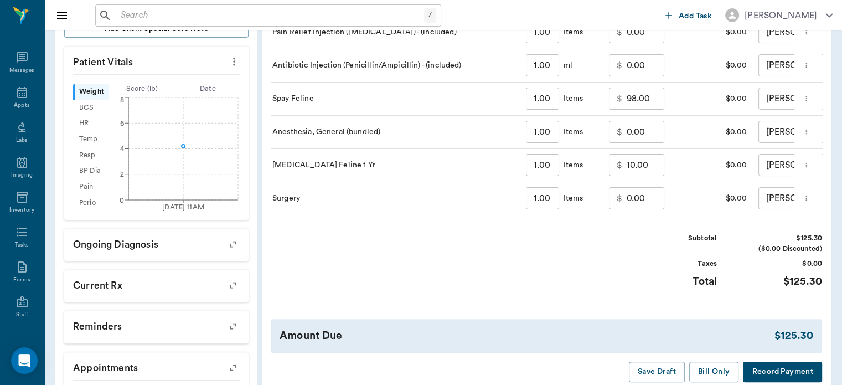
click at [627, 199] on input "0.00" at bounding box center [646, 198] width 38 height 22
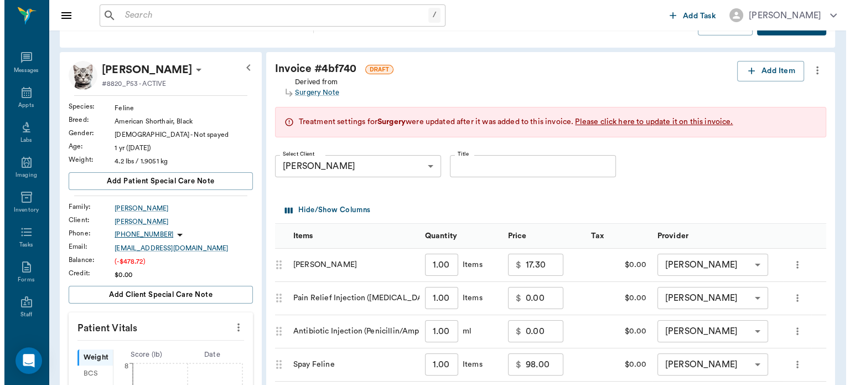
scroll to position [35, 0]
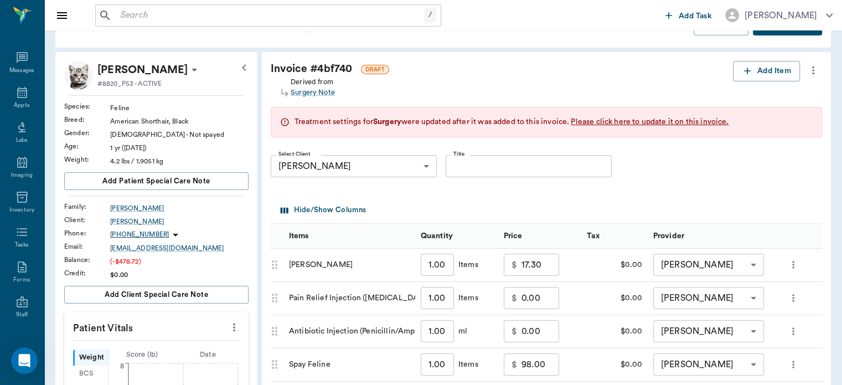
type input "100.00"
click at [759, 64] on button "Add Item" at bounding box center [766, 71] width 67 height 20
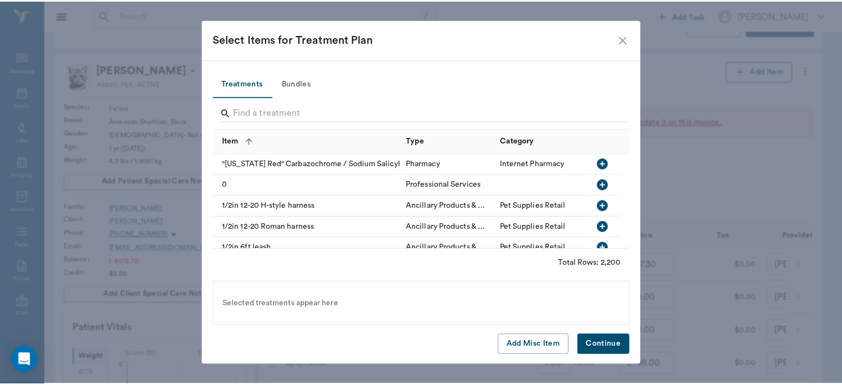
scroll to position [0, 0]
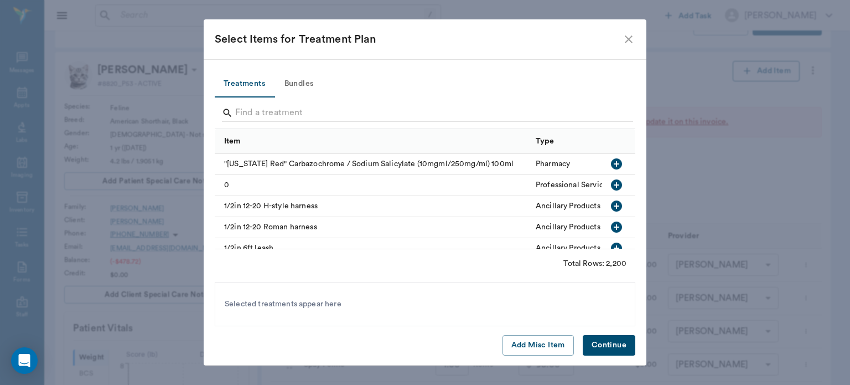
click at [531, 347] on button "Add Misc Item" at bounding box center [538, 345] width 71 height 20
click at [608, 339] on button "Continue" at bounding box center [609, 345] width 53 height 20
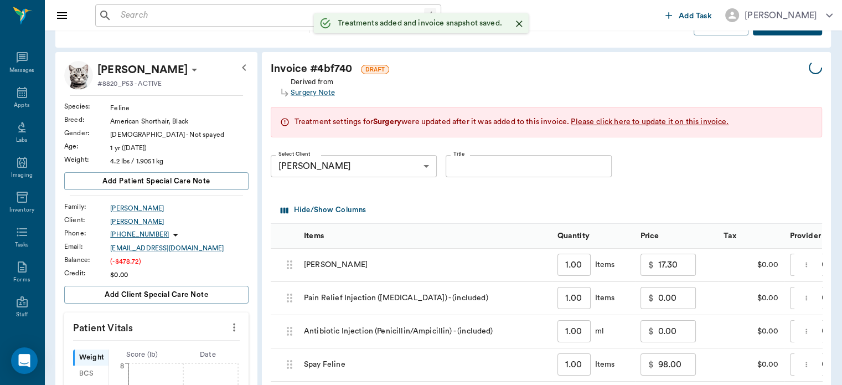
type input "1.00"
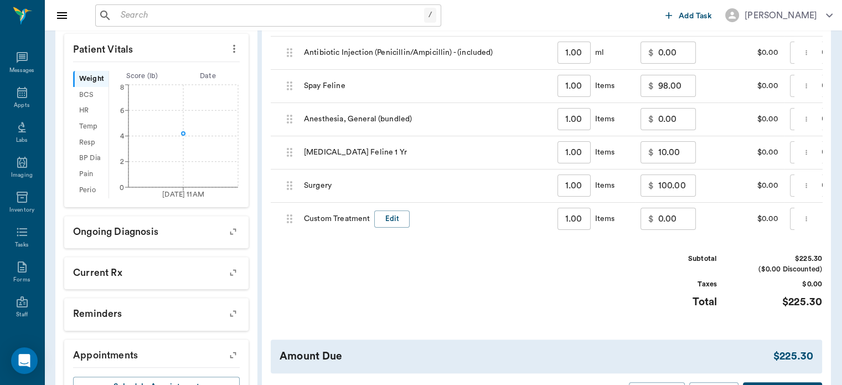
scroll to position [316, 0]
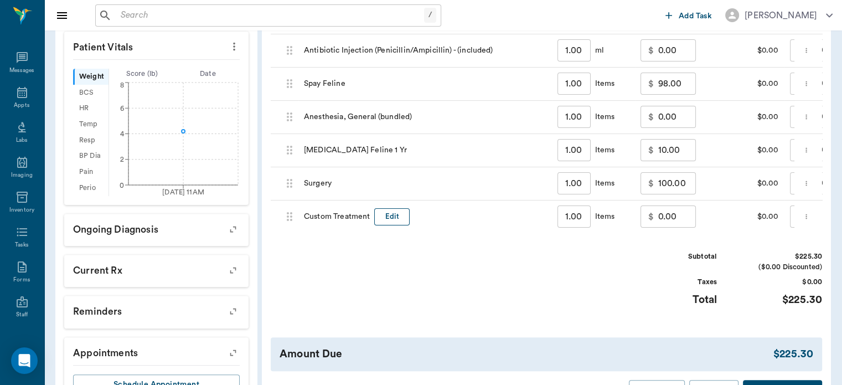
click at [393, 222] on button "Edit" at bounding box center [391, 216] width 35 height 17
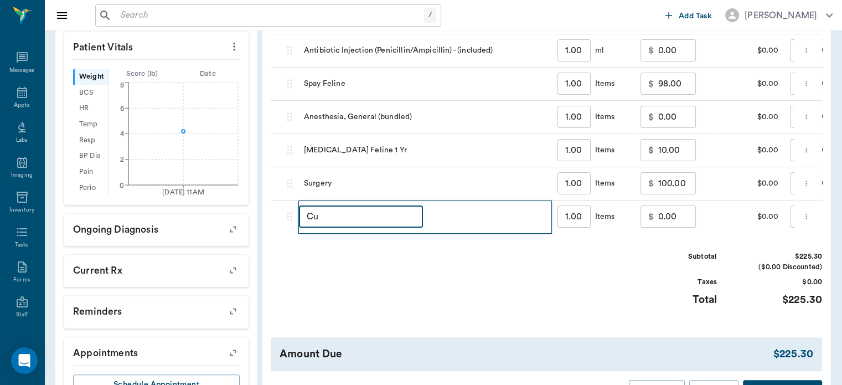
type input "C"
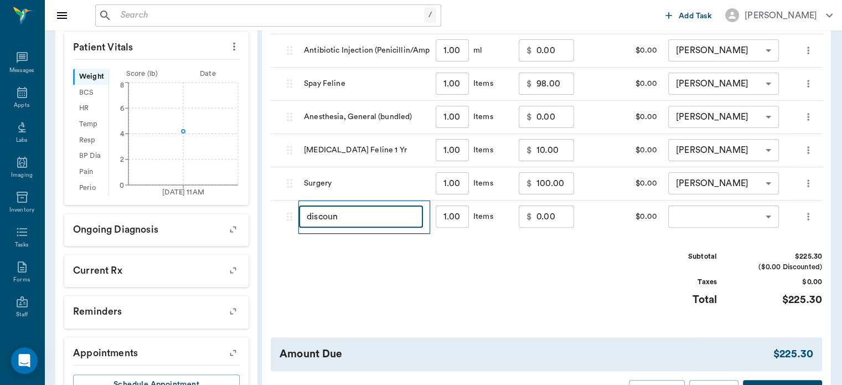
type input "discount"
click at [540, 213] on input "0.00" at bounding box center [555, 216] width 38 height 22
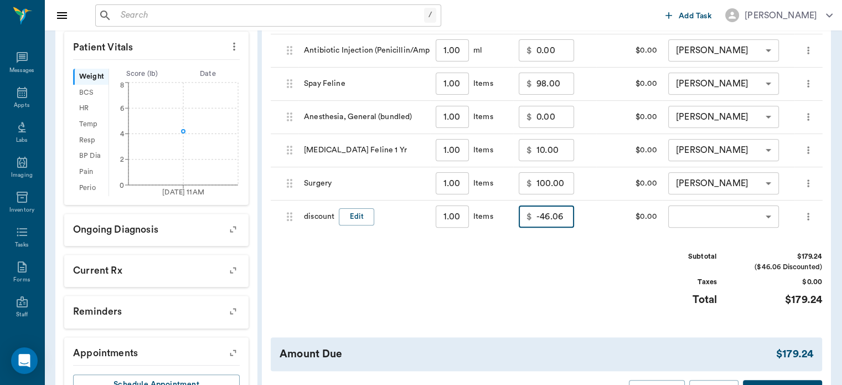
type input "-46.06"
click at [705, 216] on body "/ ​ Add Task [PERSON_NAME] Nectar Messages Appts Labs Imaging Inventory Tasks F…" at bounding box center [421, 73] width 842 height 778
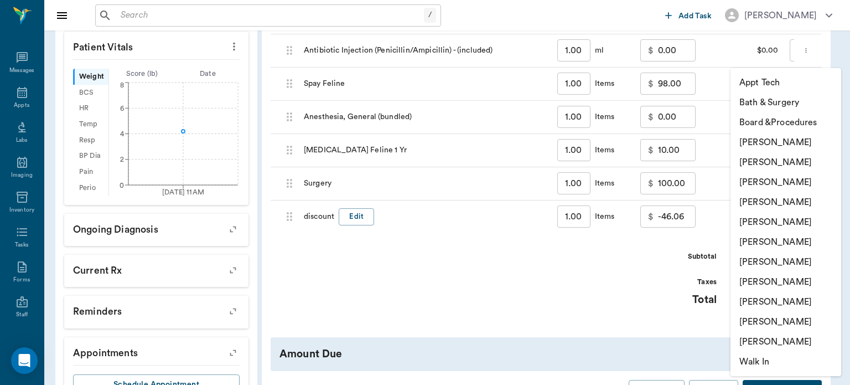
click at [793, 202] on li "[PERSON_NAME]" at bounding box center [786, 202] width 111 height 20
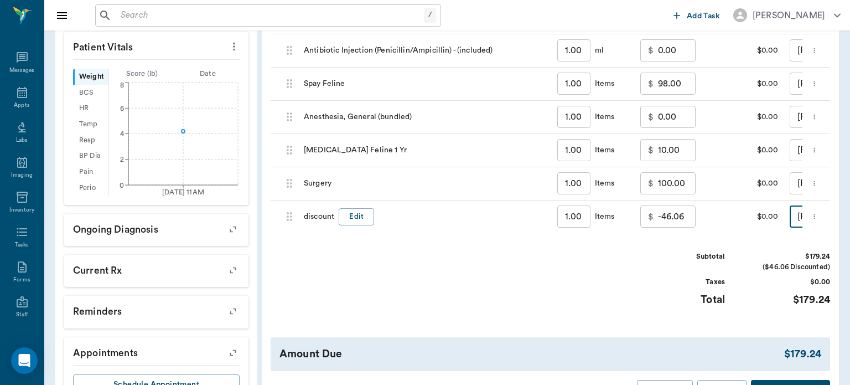
type input "none-63ec2f075fda476ae8351a4d"
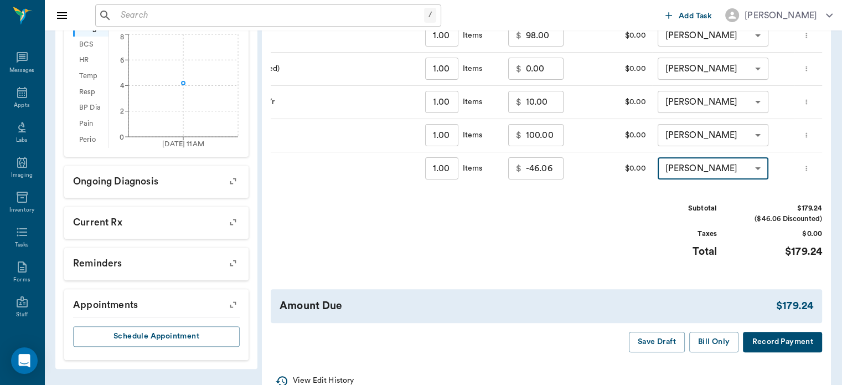
scroll to position [401, 0]
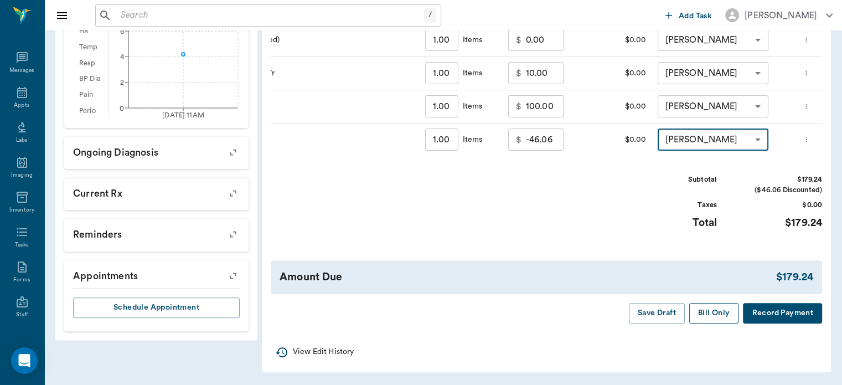
click at [711, 319] on button "Bill Only" at bounding box center [714, 313] width 50 height 20
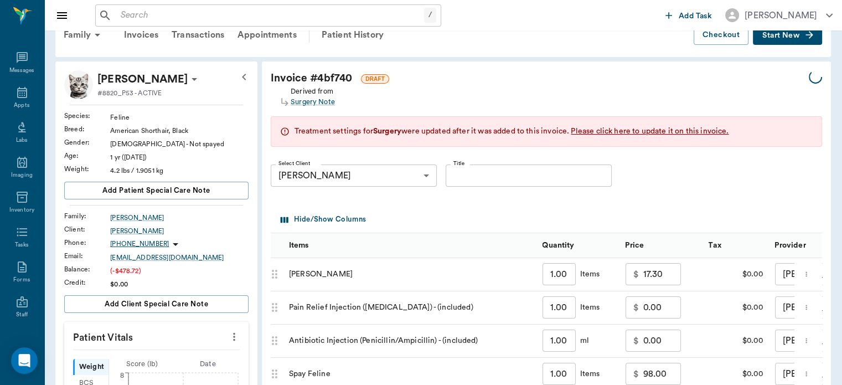
scroll to position [0, 0]
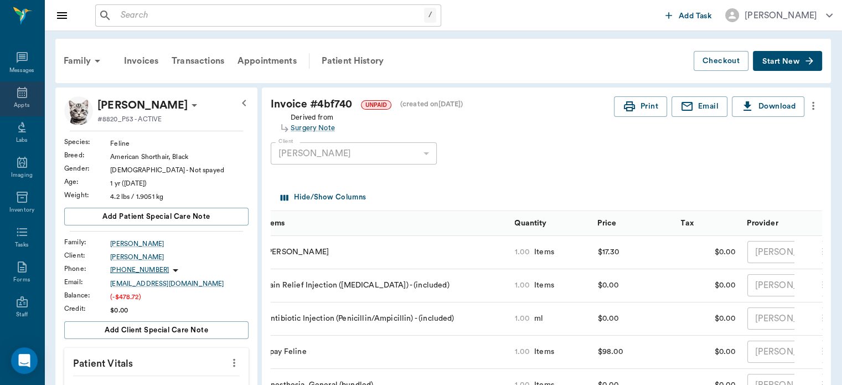
click at [14, 107] on div "Appts" at bounding box center [22, 105] width 16 height 8
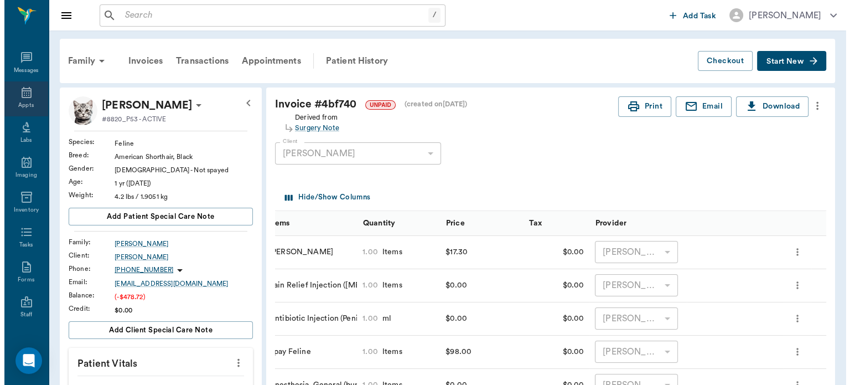
scroll to position [0, 14]
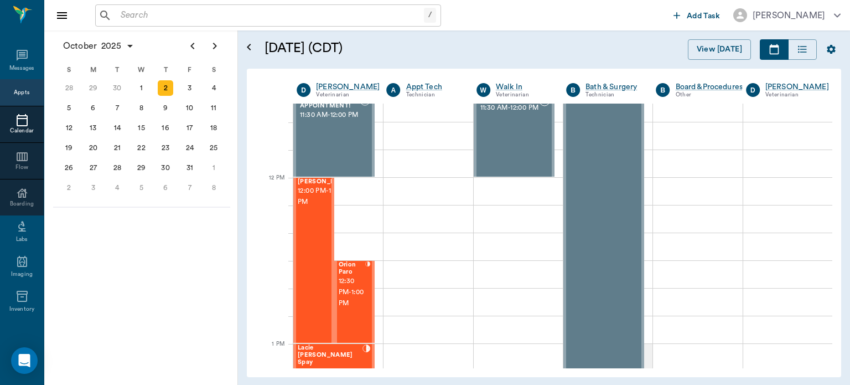
scroll to position [595, 0]
click at [355, 296] on span "12:30 PM - 1:00 PM" at bounding box center [352, 292] width 27 height 33
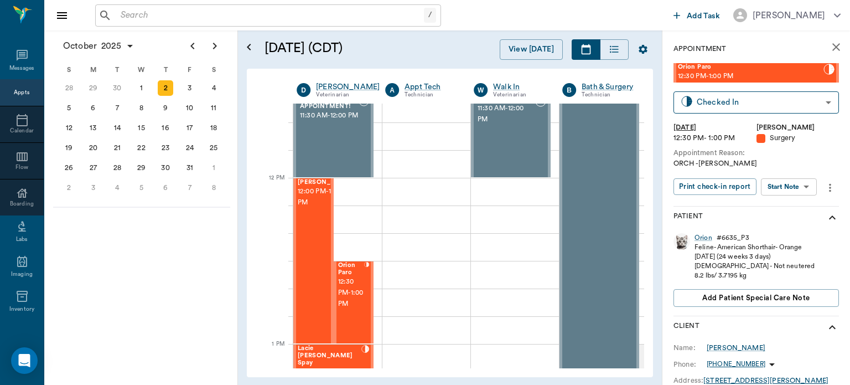
click at [792, 186] on body "/ ​ Add Task [PERSON_NAME] Nectar Messages Appts Calendar Flow Boarding Labs Im…" at bounding box center [425, 192] width 850 height 385
click at [797, 228] on button "View Surgery" at bounding box center [780, 227] width 45 height 13
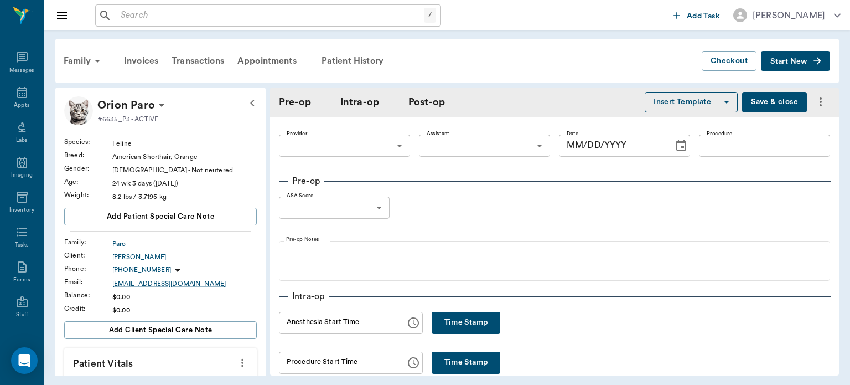
type input "63ec2f075fda476ae8351a4d"
type input "neuter"
type input "1"
type input "[DATE]"
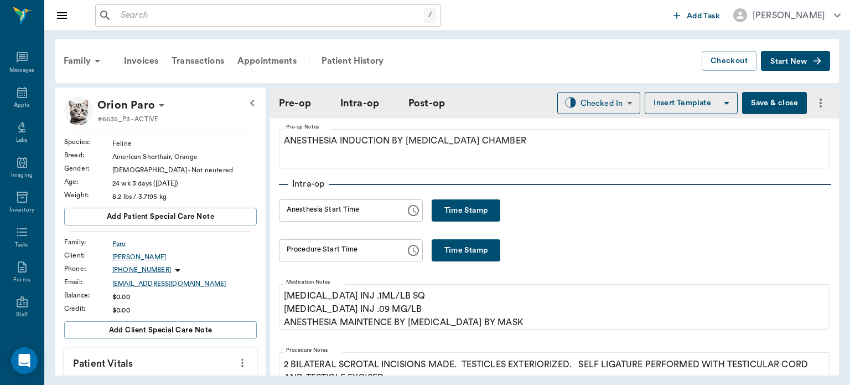
scroll to position [113, 0]
click at [457, 210] on button "Time Stamp" at bounding box center [466, 211] width 69 height 22
click at [301, 211] on input "02:25 PM" at bounding box center [338, 211] width 119 height 22
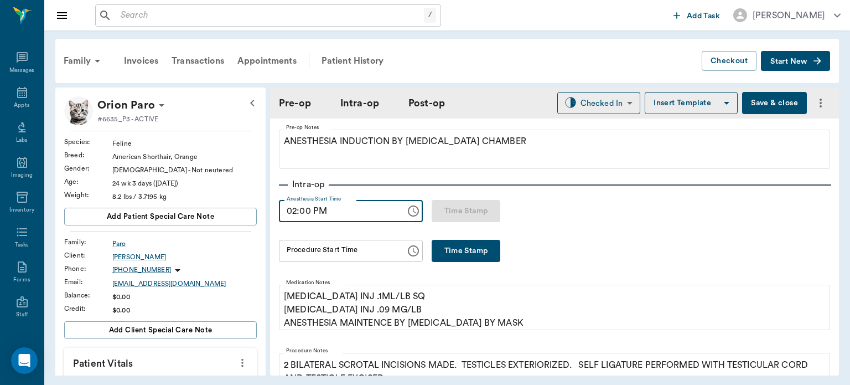
type input "02:00 PM"
click at [465, 250] on button "Time Stamp" at bounding box center [466, 251] width 69 height 22
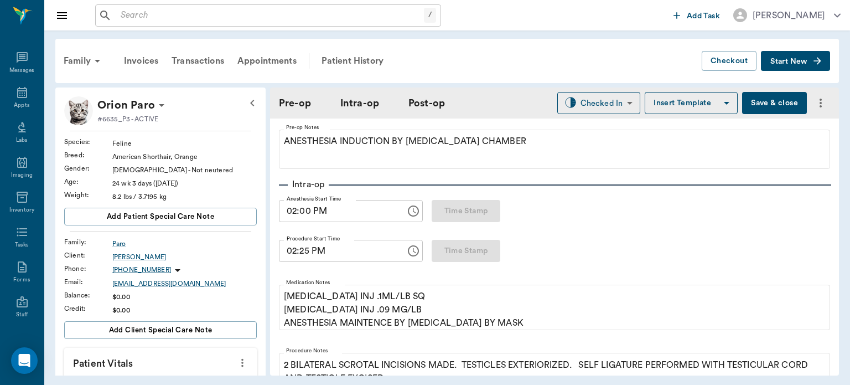
click at [302, 252] on input "02:25 PM" at bounding box center [338, 251] width 119 height 22
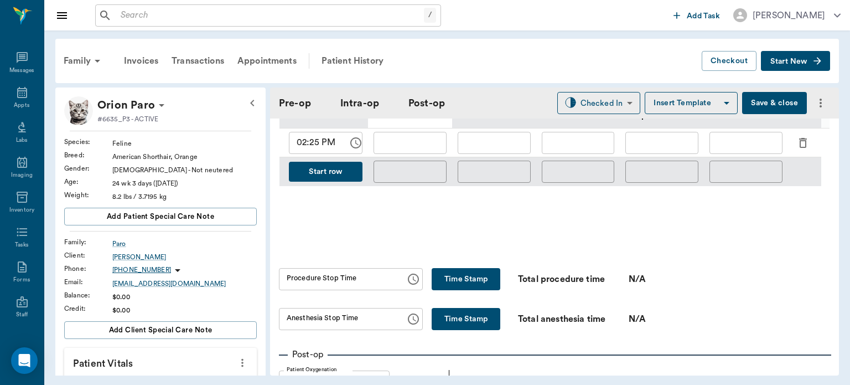
scroll to position [616, 0]
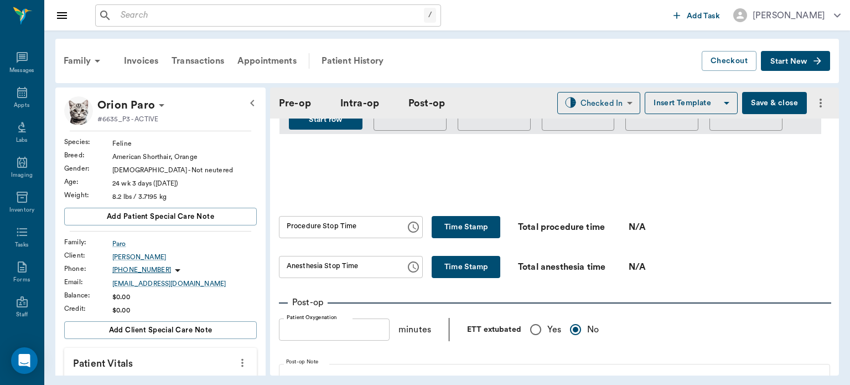
type input "02:19 PM"
click at [455, 230] on button "Time Stamp" at bounding box center [466, 227] width 69 height 22
type input "02:25 PM"
click at [456, 275] on button "Time Stamp" at bounding box center [466, 267] width 69 height 22
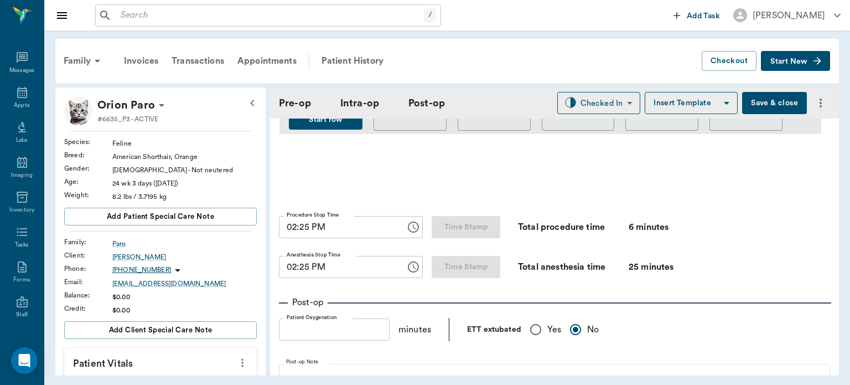
type input "02:25 PM"
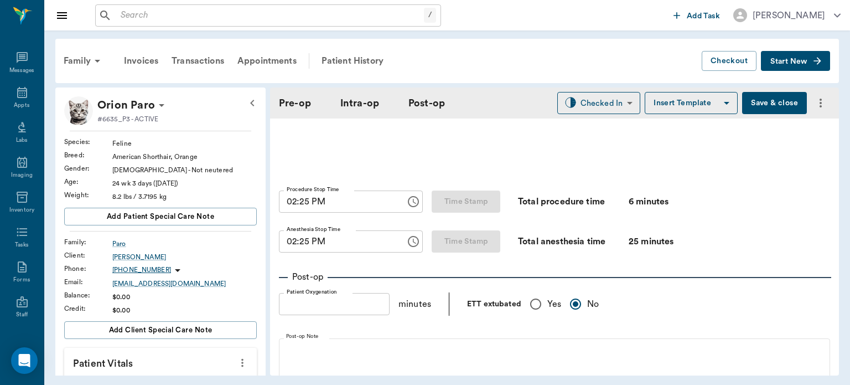
scroll to position [664, 0]
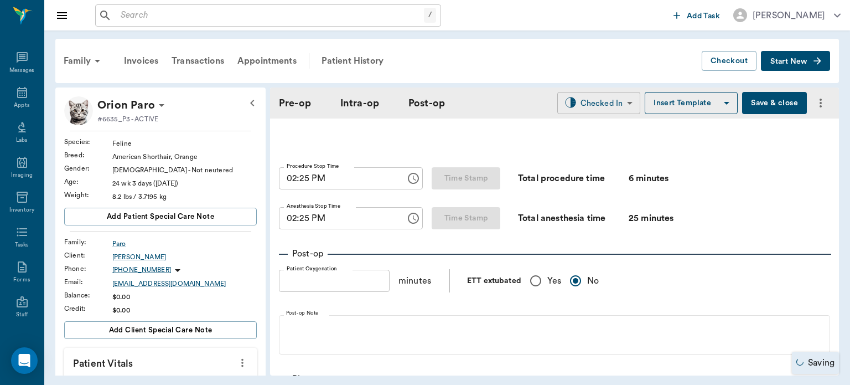
click at [602, 106] on body "/ ​ Add Task [PERSON_NAME] Nectar Messages Appts Labs Imaging Inventory Tasks F…" at bounding box center [425, 192] width 850 height 385
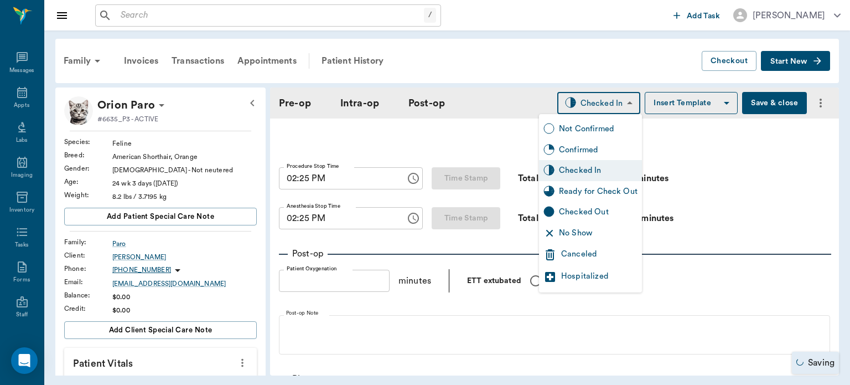
click at [588, 190] on div "Ready for Check Out" at bounding box center [598, 191] width 79 height 12
type input "READY_TO_CHECKOUT"
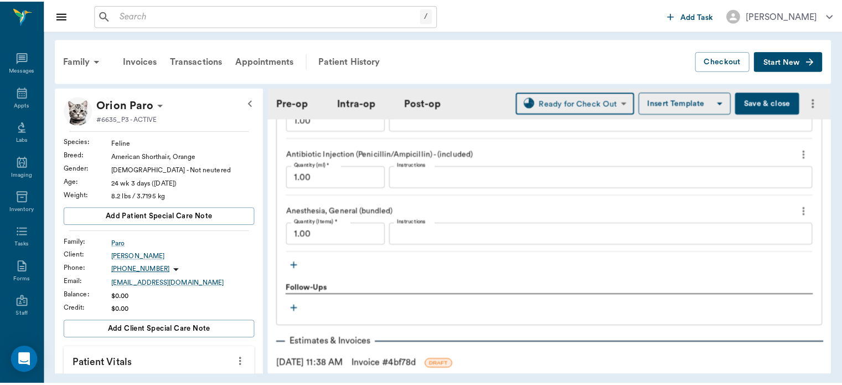
scroll to position [1153, 0]
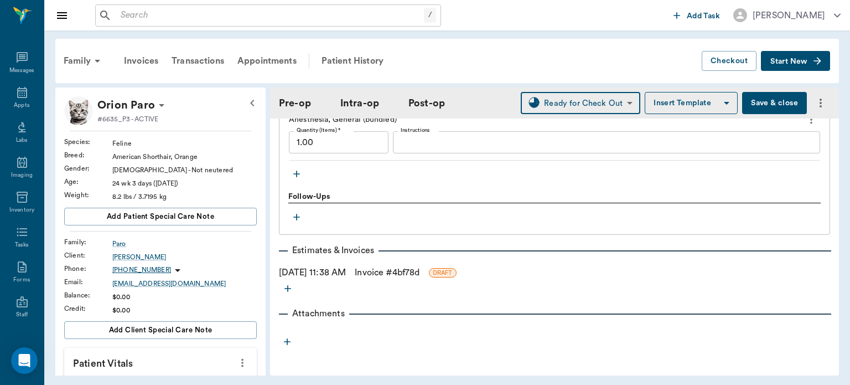
click at [420, 274] on link "Invoice # 4bf78d" at bounding box center [387, 272] width 65 height 13
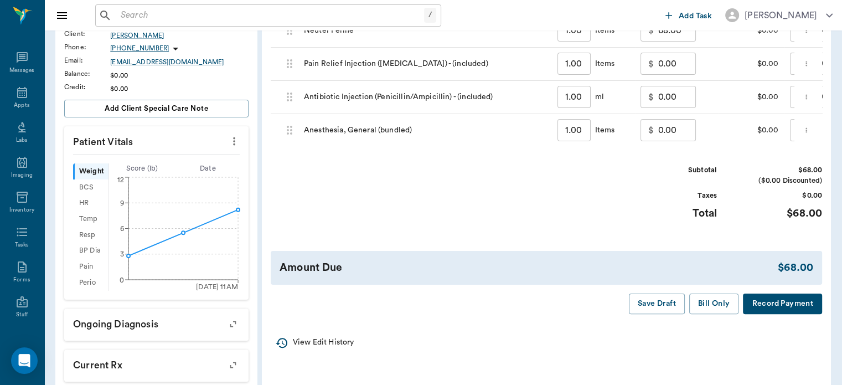
scroll to position [221, 0]
click at [716, 314] on button "Bill Only" at bounding box center [714, 303] width 50 height 20
